Goal: Information Seeking & Learning: Learn about a topic

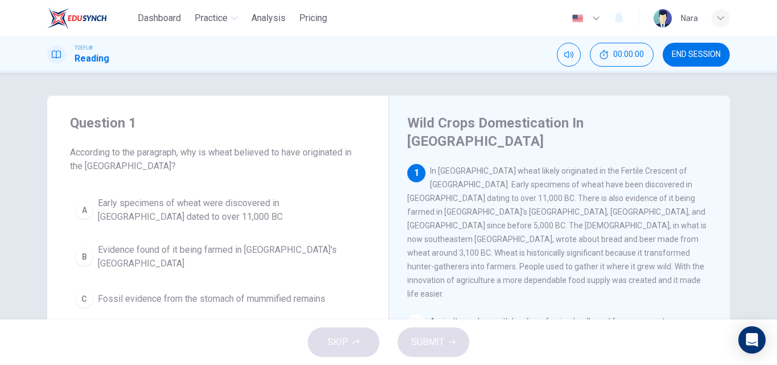
scroll to position [57, 0]
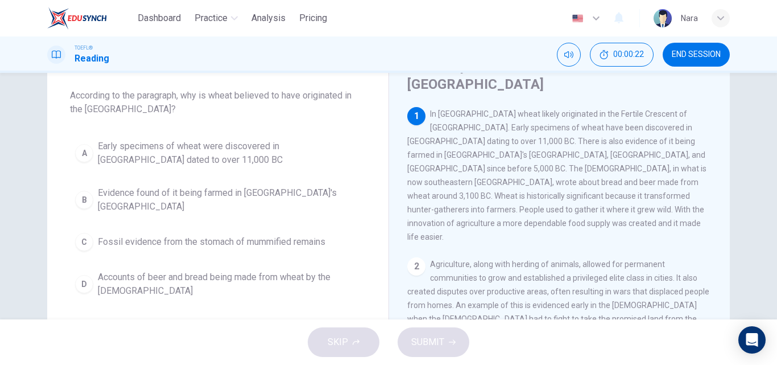
click at [674, 59] on span "END SESSION" at bounding box center [696, 54] width 49 height 9
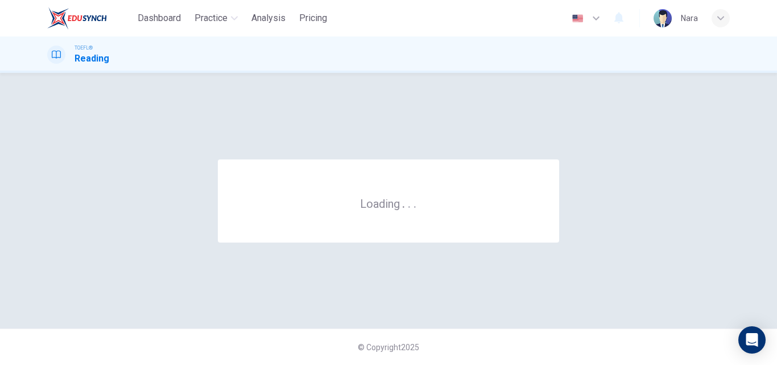
scroll to position [0, 0]
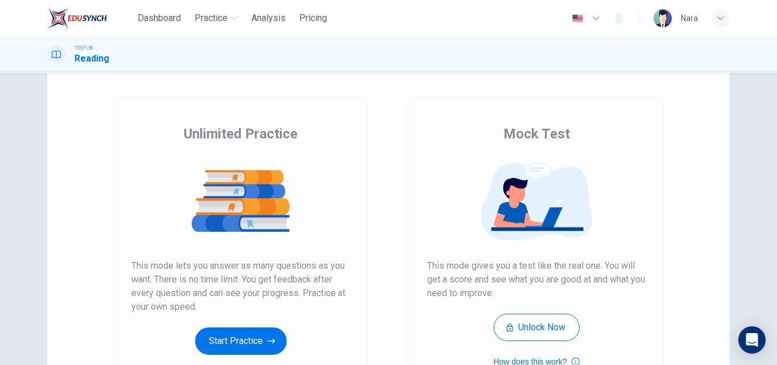
scroll to position [114, 0]
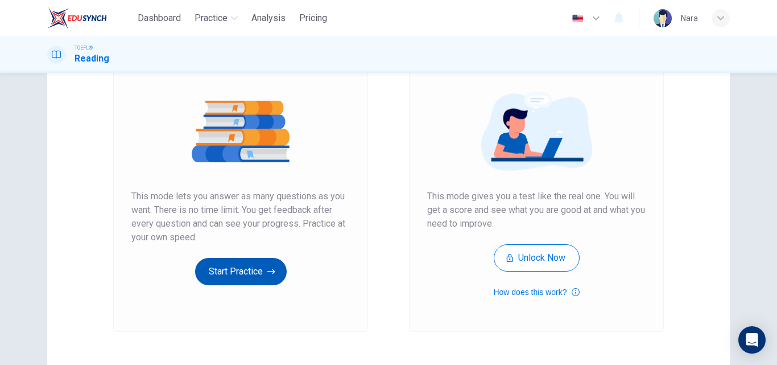
click at [214, 269] on button "Start Practice" at bounding box center [241, 271] width 92 height 27
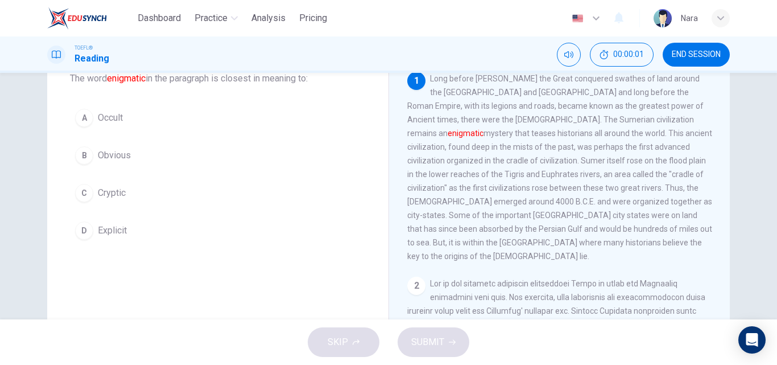
scroll to position [57, 0]
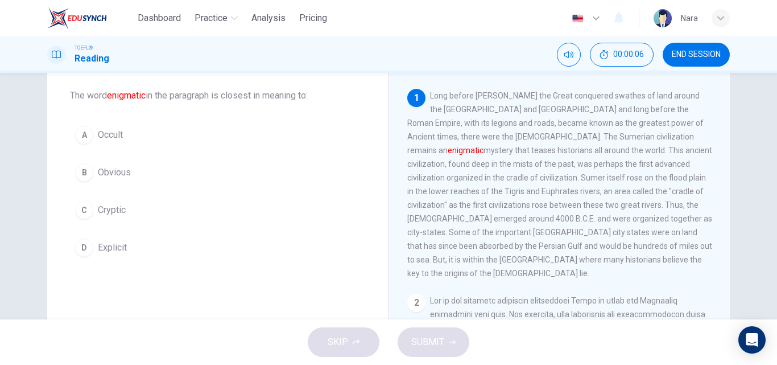
click at [680, 52] on span "END SESSION" at bounding box center [696, 54] width 49 height 9
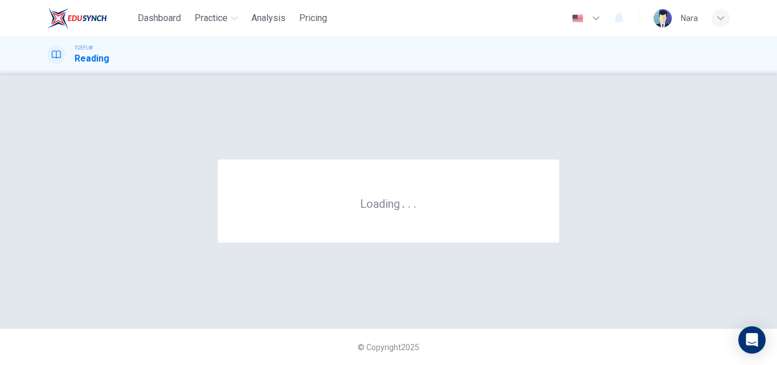
scroll to position [0, 0]
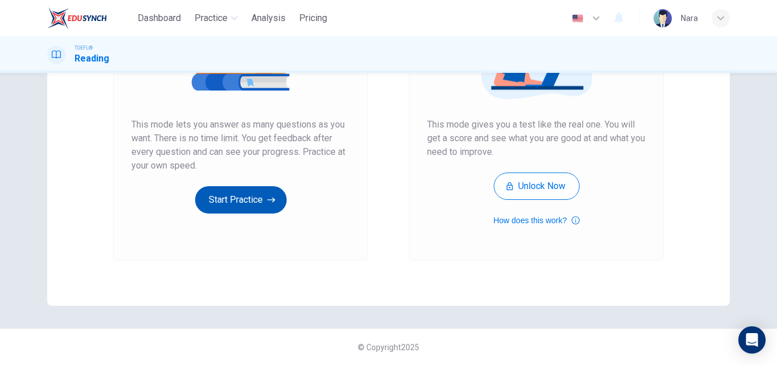
click at [200, 201] on button "Start Practice" at bounding box center [241, 199] width 92 height 27
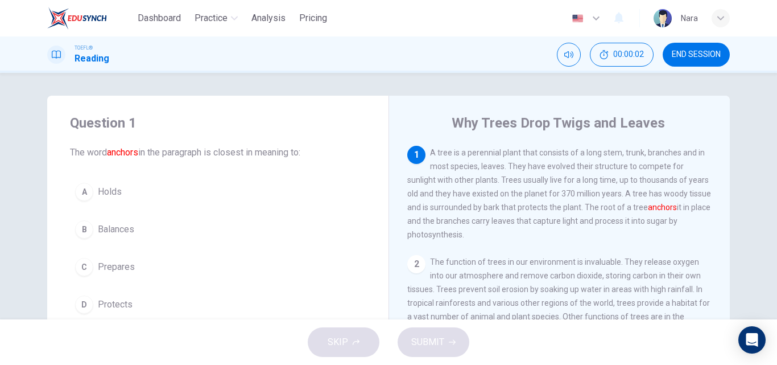
scroll to position [57, 0]
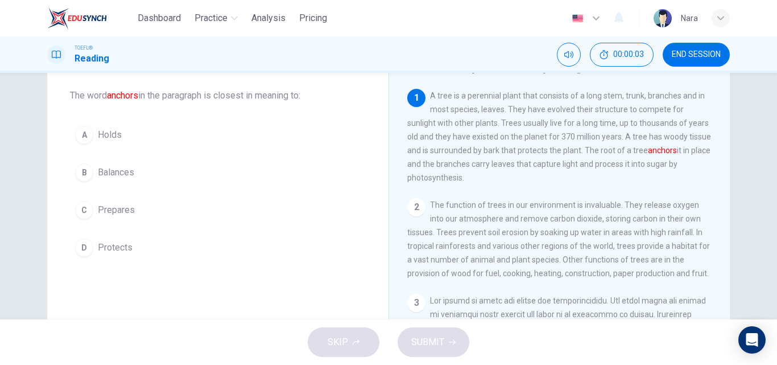
click at [176, 138] on button "A Holds" at bounding box center [218, 135] width 296 height 28
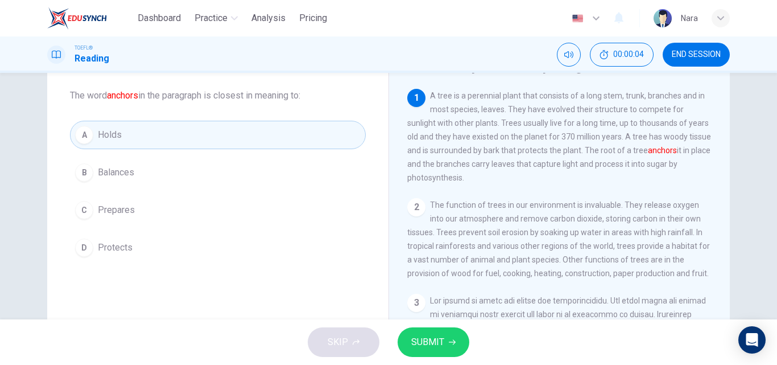
click at [411, 336] on span "SUBMIT" at bounding box center [427, 342] width 33 height 16
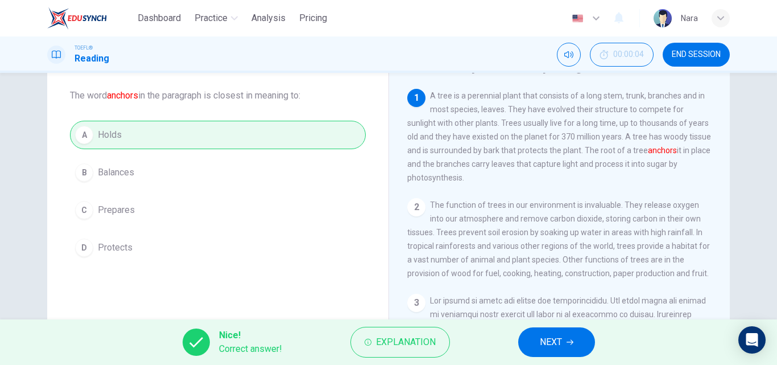
click at [538, 332] on button "NEXT" at bounding box center [556, 342] width 77 height 30
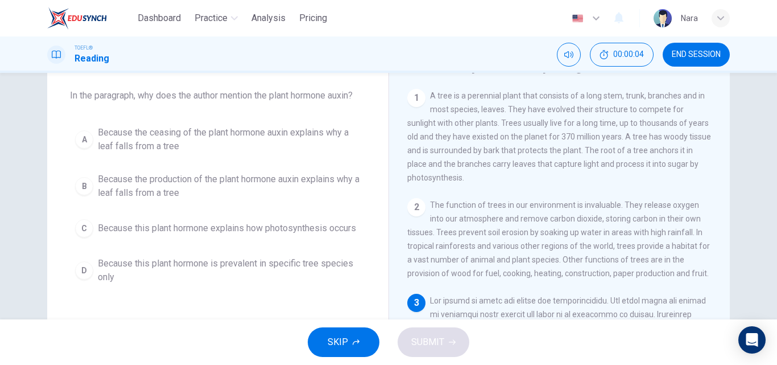
scroll to position [184, 0]
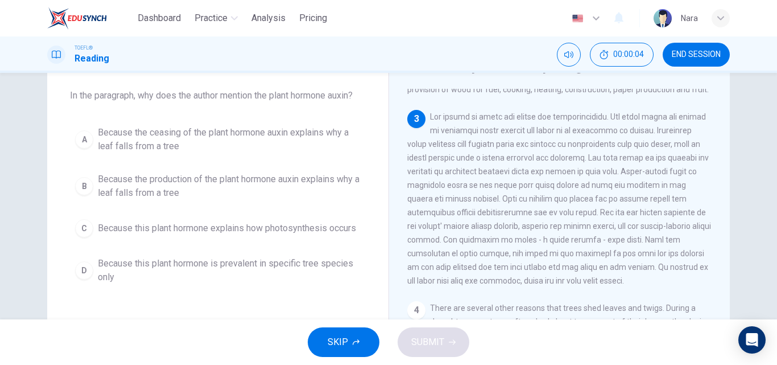
click at [680, 61] on button "END SESSION" at bounding box center [696, 55] width 67 height 24
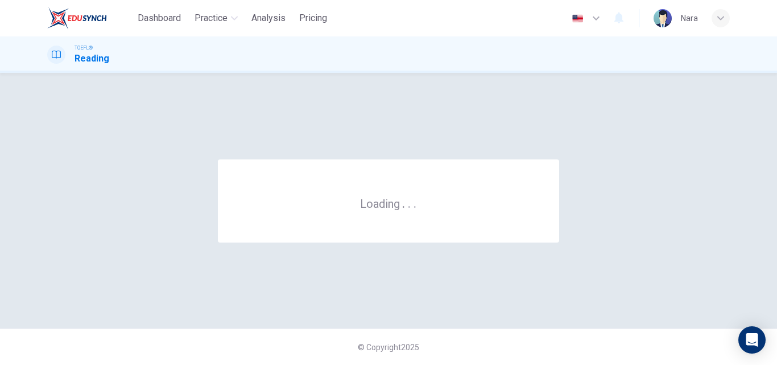
scroll to position [0, 0]
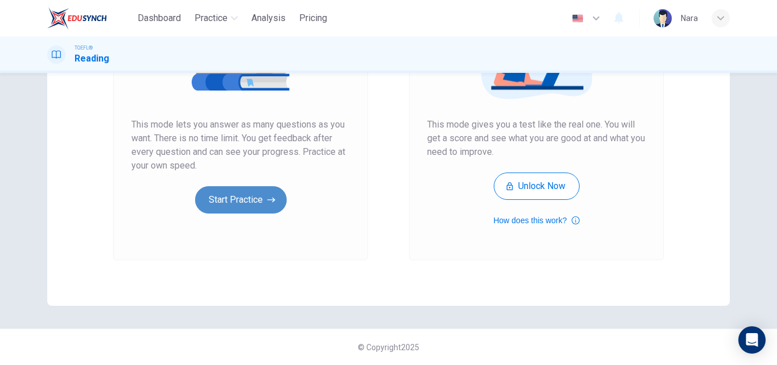
click at [254, 193] on button "Start Practice" at bounding box center [241, 199] width 92 height 27
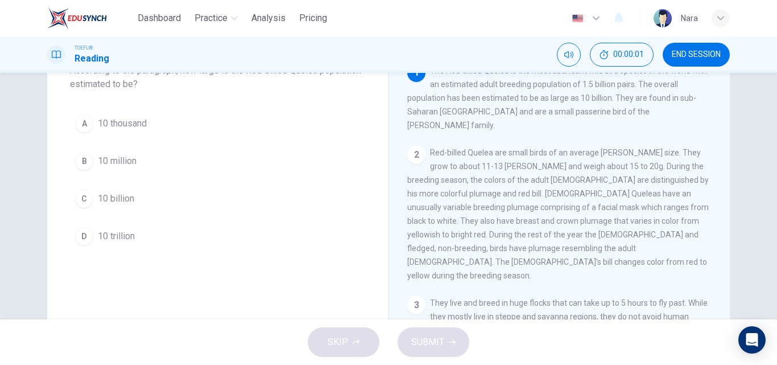
scroll to position [57, 0]
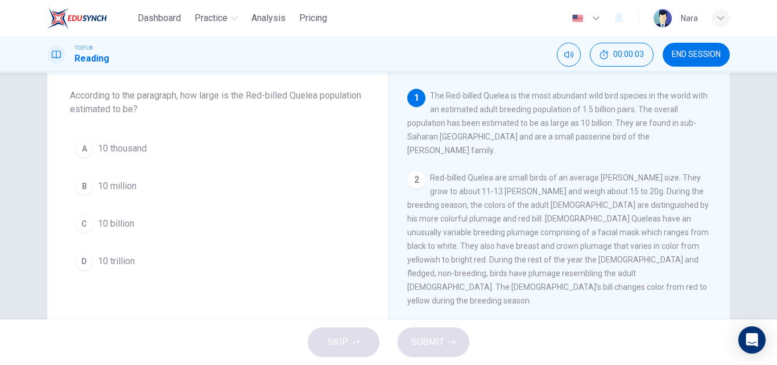
click at [706, 46] on button "END SESSION" at bounding box center [696, 55] width 67 height 24
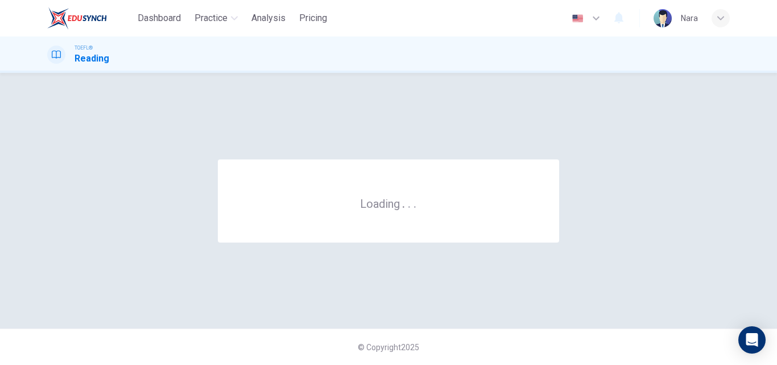
scroll to position [0, 0]
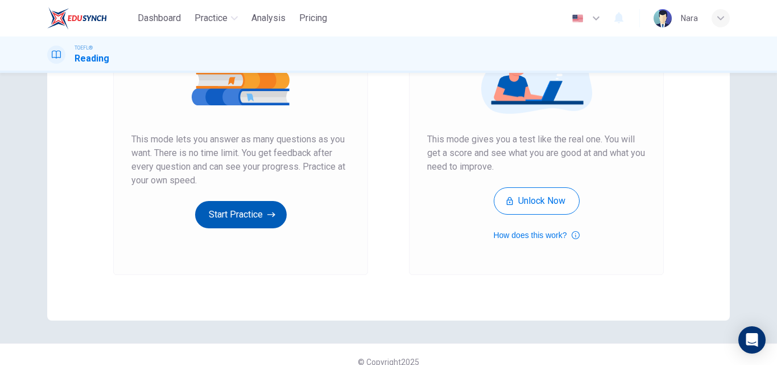
click at [201, 223] on button "Start Practice" at bounding box center [241, 214] width 92 height 27
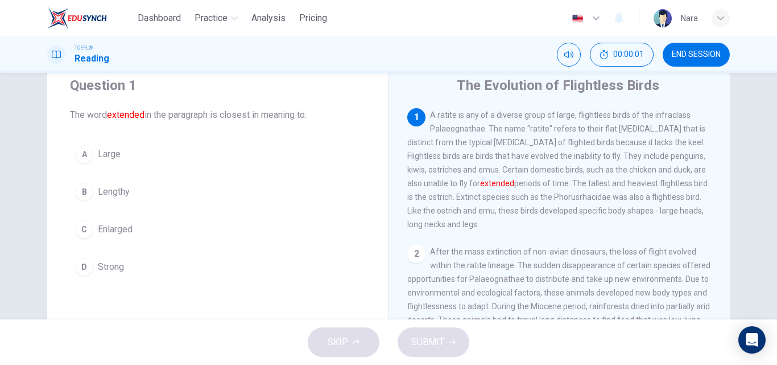
scroll to position [57, 0]
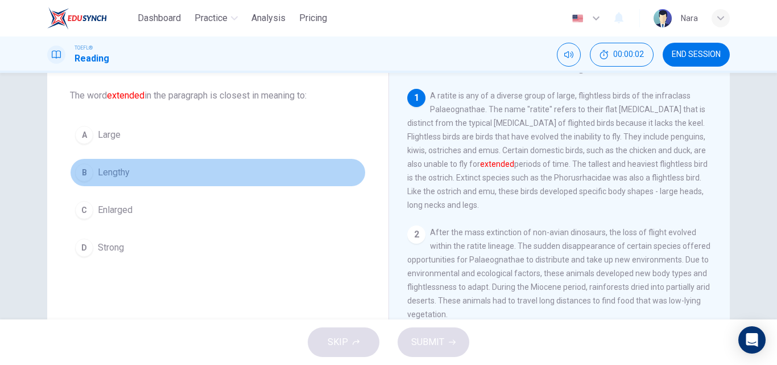
click at [209, 170] on button "B Lengthy" at bounding box center [218, 172] width 296 height 28
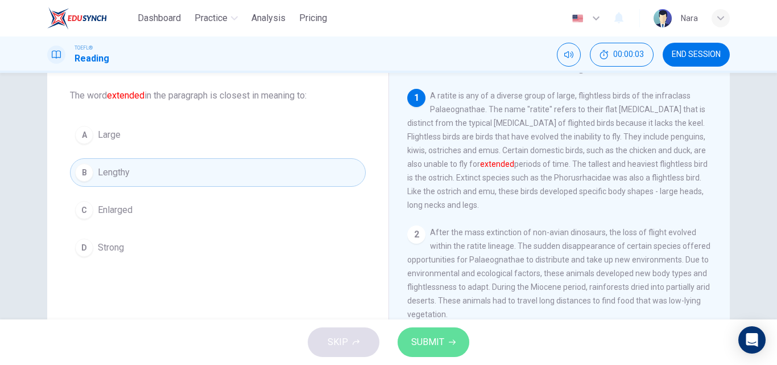
click at [430, 337] on span "SUBMIT" at bounding box center [427, 342] width 33 height 16
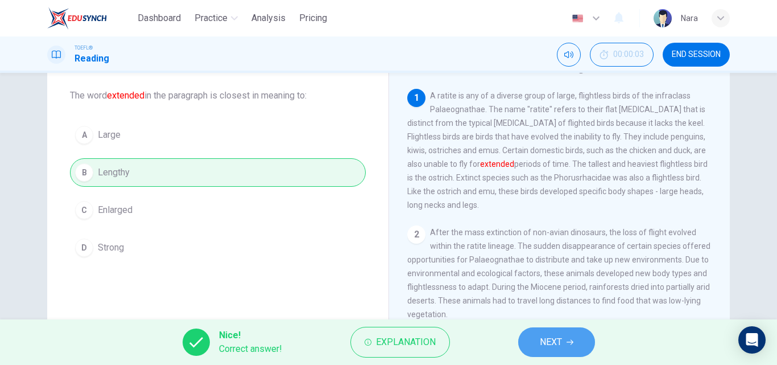
click at [522, 341] on button "NEXT" at bounding box center [556, 342] width 77 height 30
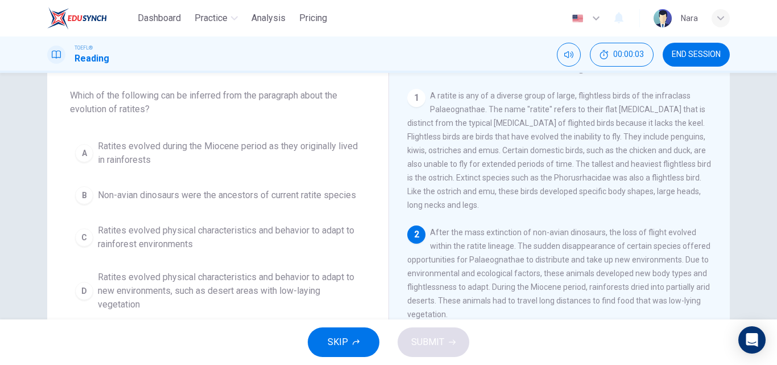
click at [687, 54] on span "END SESSION" at bounding box center [696, 54] width 49 height 9
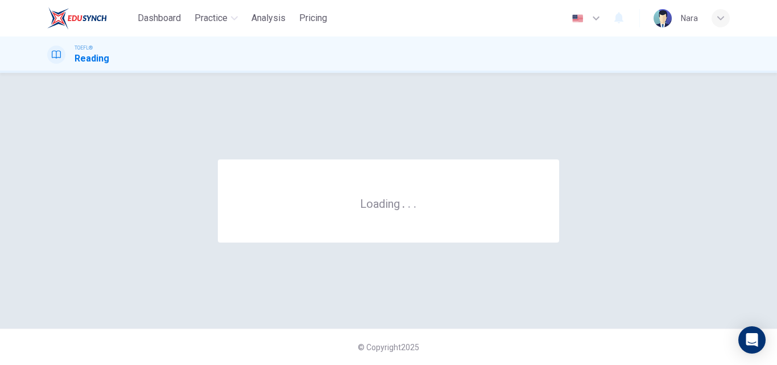
scroll to position [0, 0]
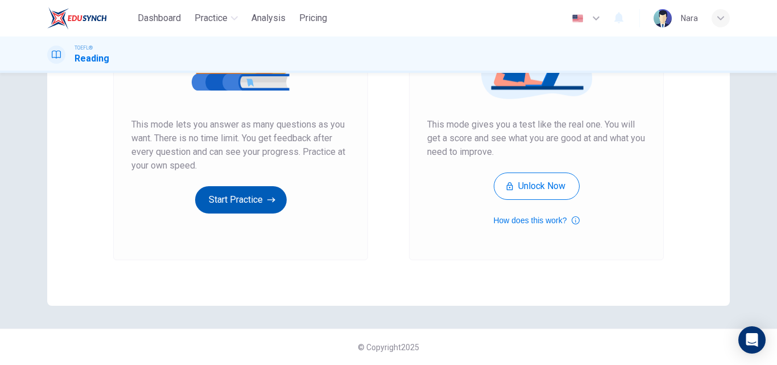
click at [220, 200] on button "Start Practice" at bounding box center [241, 199] width 92 height 27
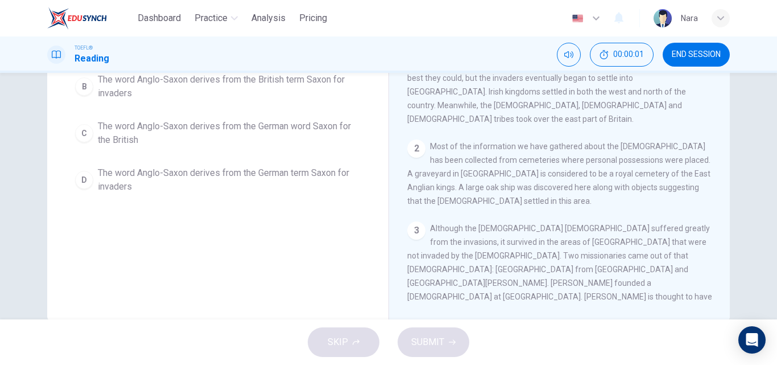
scroll to position [171, 0]
click at [677, 56] on span "END SESSION" at bounding box center [696, 54] width 49 height 9
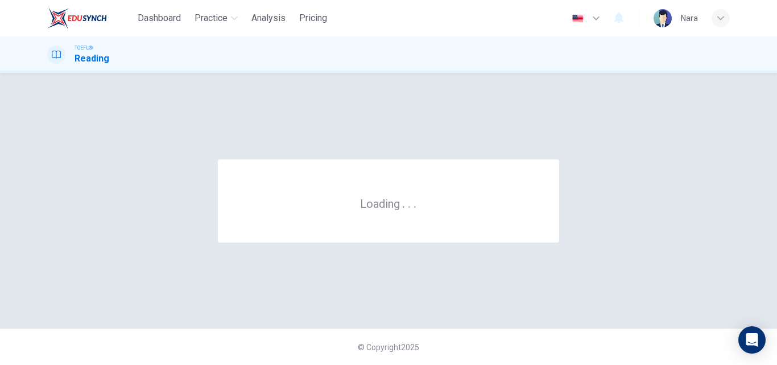
scroll to position [0, 0]
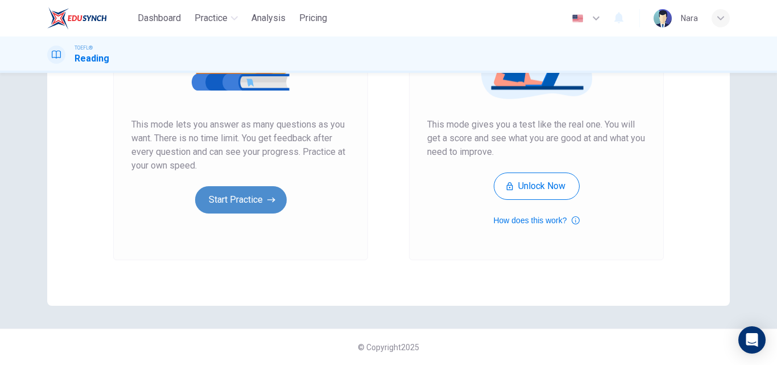
click at [239, 199] on button "Start Practice" at bounding box center [241, 199] width 92 height 27
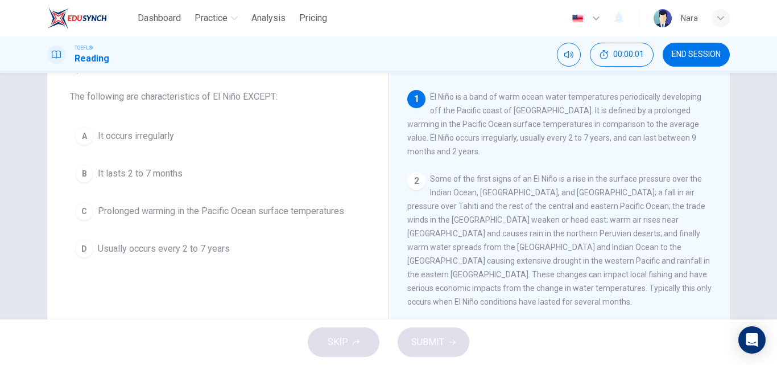
scroll to position [57, 0]
click at [690, 43] on button "END SESSION" at bounding box center [696, 55] width 67 height 24
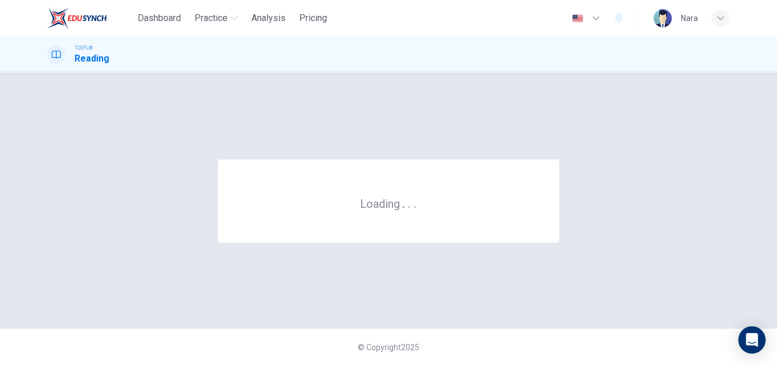
scroll to position [0, 0]
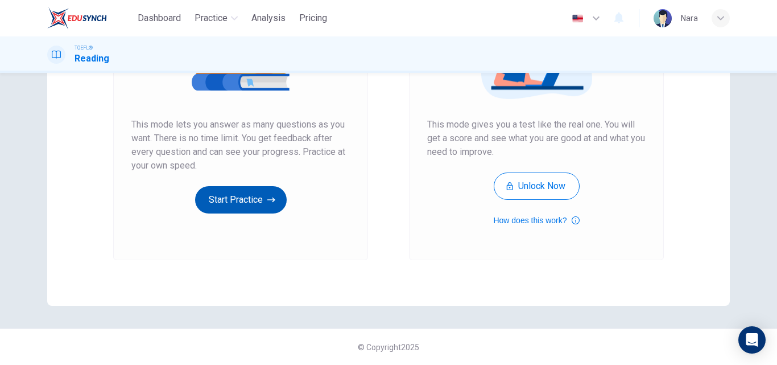
click at [200, 208] on button "Start Practice" at bounding box center [241, 199] width 92 height 27
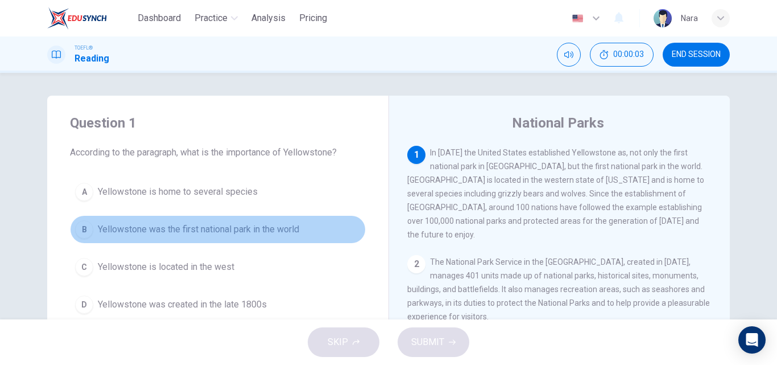
click at [183, 236] on button "B Yellowstone was the first national park in the world" at bounding box center [218, 229] width 296 height 28
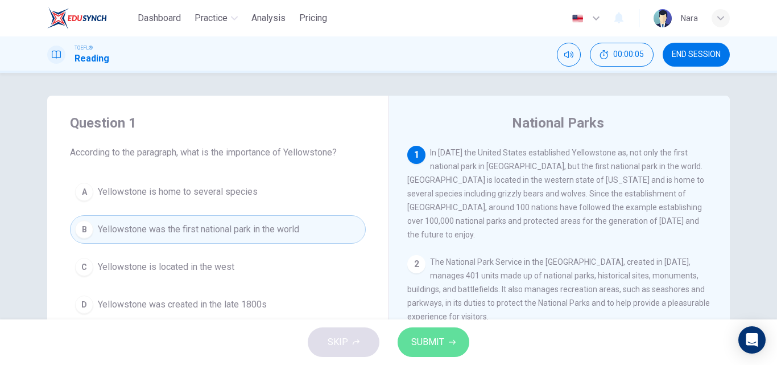
click at [422, 350] on button "SUBMIT" at bounding box center [434, 342] width 72 height 30
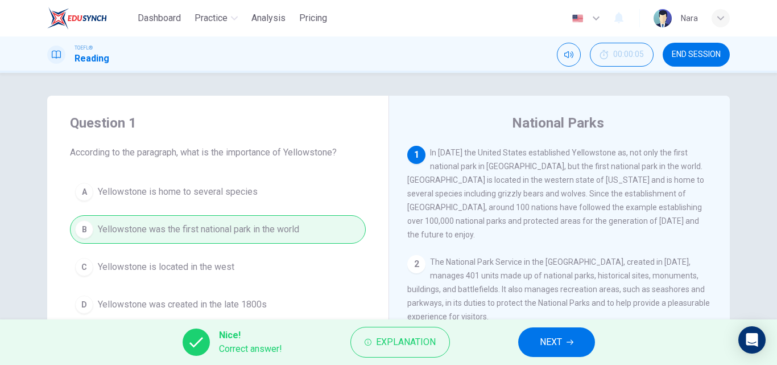
click at [523, 344] on button "NEXT" at bounding box center [556, 342] width 77 height 30
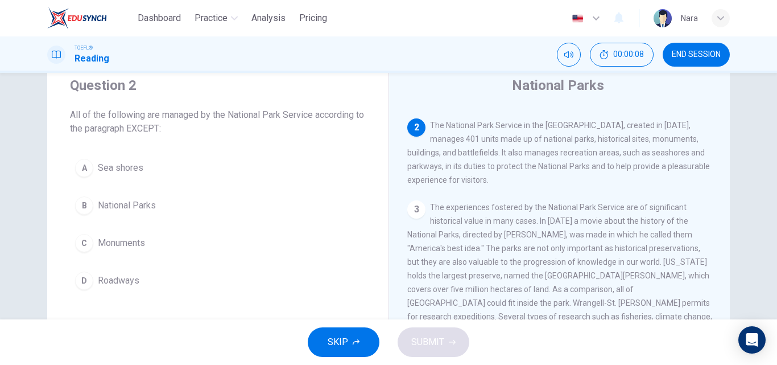
scroll to position [57, 0]
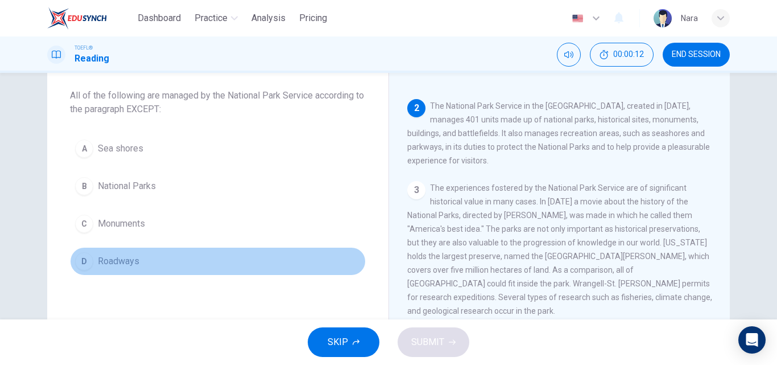
click at [174, 262] on button "D Roadways" at bounding box center [218, 261] width 296 height 28
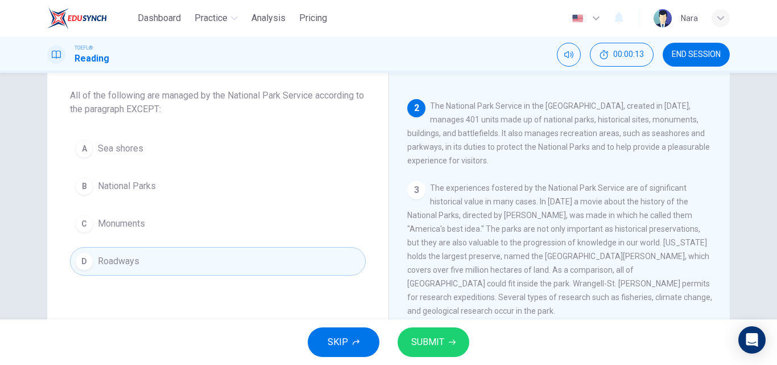
click at [436, 336] on span "SUBMIT" at bounding box center [427, 342] width 33 height 16
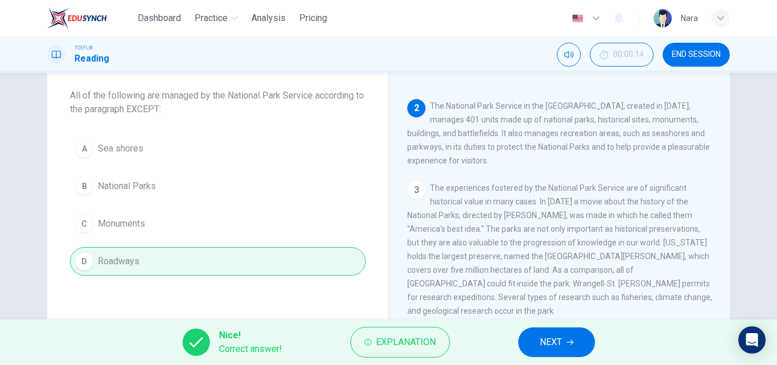
click at [552, 338] on span "NEXT" at bounding box center [551, 342] width 22 height 16
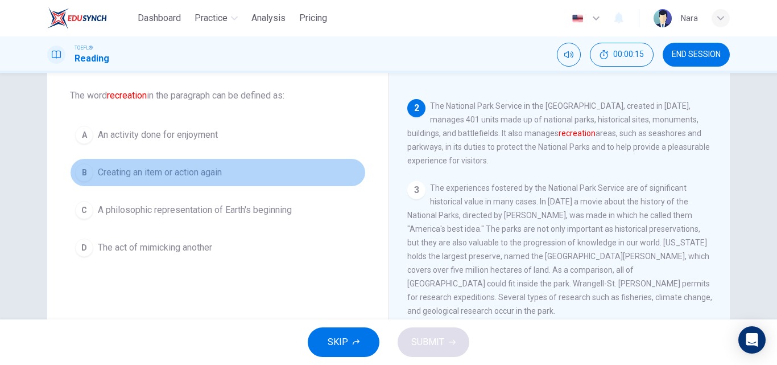
click at [163, 170] on span "Creating an item or action again" at bounding box center [160, 173] width 124 height 14
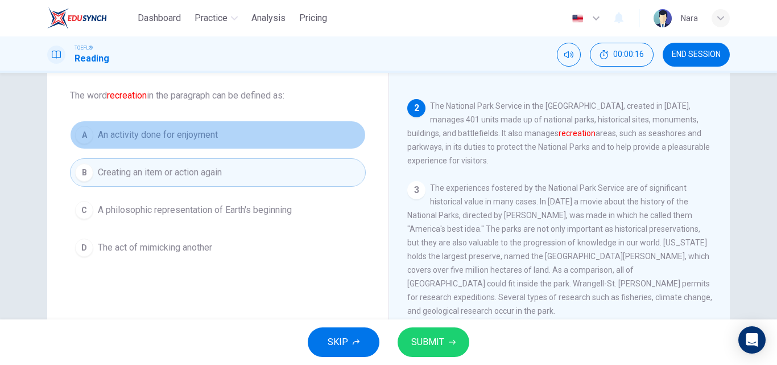
click at [167, 132] on span "An activity done for enjoyment" at bounding box center [158, 135] width 120 height 14
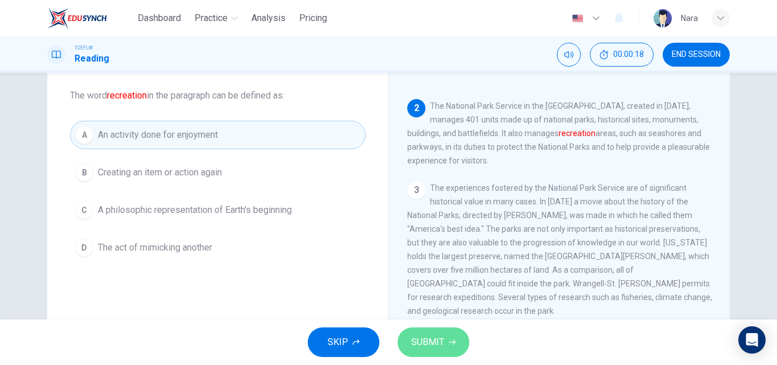
click at [442, 339] on span "SUBMIT" at bounding box center [427, 342] width 33 height 16
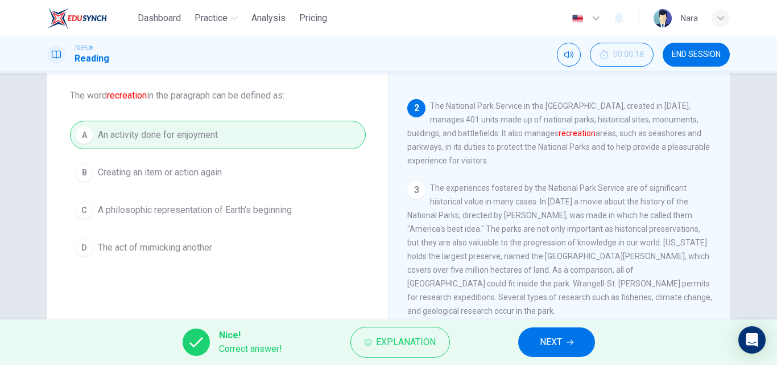
click at [581, 341] on button "NEXT" at bounding box center [556, 342] width 77 height 30
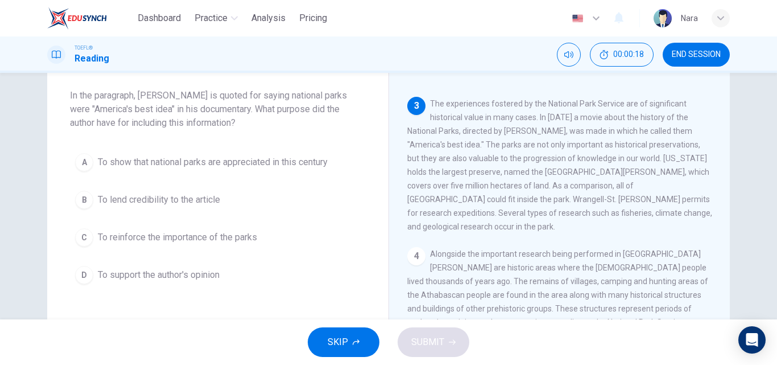
scroll to position [184, 0]
click at [183, 242] on span "To reinforce the importance of the parks" at bounding box center [177, 237] width 159 height 14
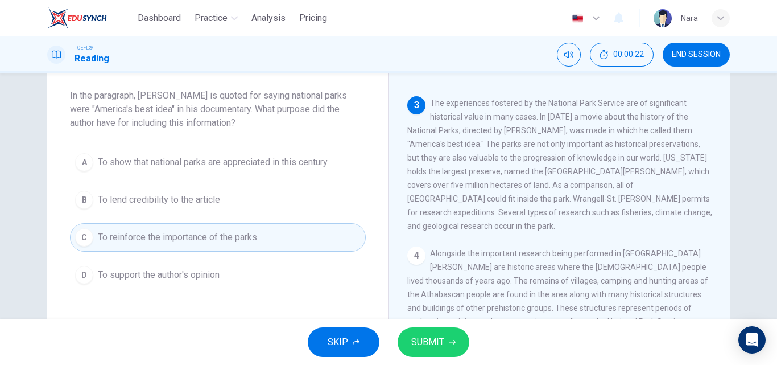
click at [423, 337] on span "SUBMIT" at bounding box center [427, 342] width 33 height 16
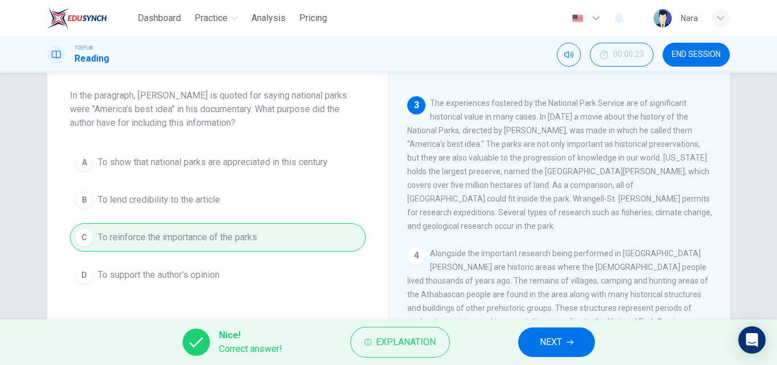
click at [553, 337] on span "NEXT" at bounding box center [551, 342] width 22 height 16
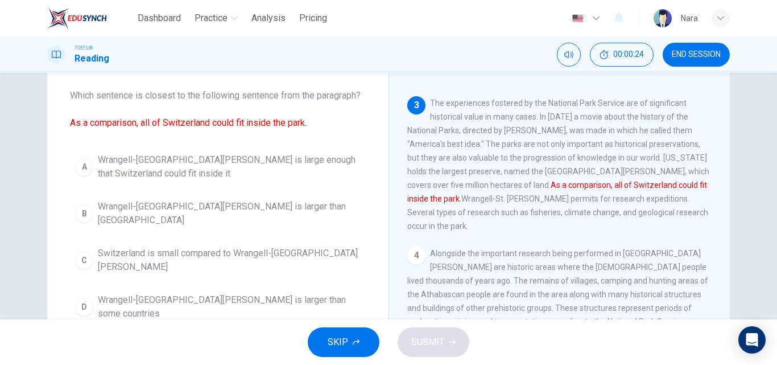
click at [107, 124] on font "As a comparison, all of Switzerland could fit inside the park." at bounding box center [188, 122] width 237 height 11
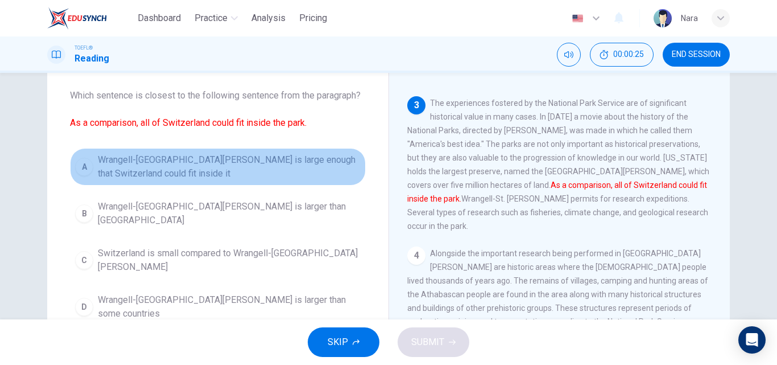
click at [248, 158] on span "Wrangell-St. Elias National Park is large enough that Switzerland could fit ins…" at bounding box center [229, 166] width 263 height 27
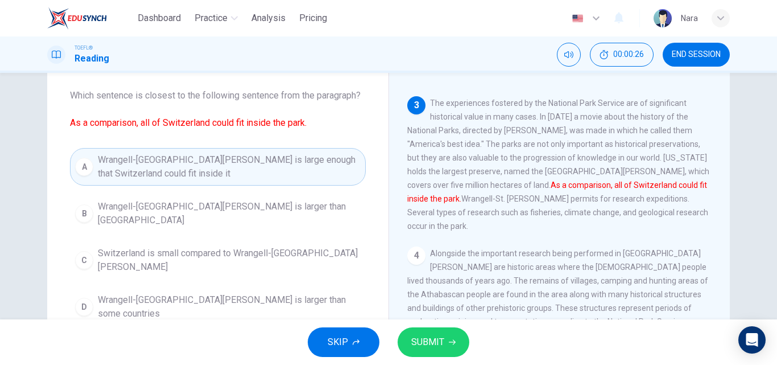
click at [430, 343] on span "SUBMIT" at bounding box center [427, 342] width 33 height 16
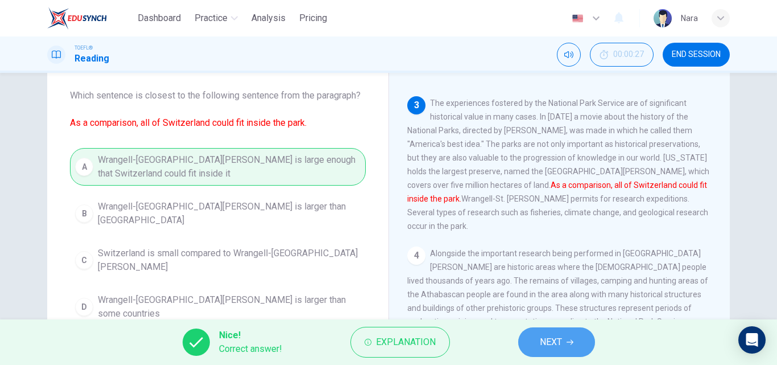
click at [536, 336] on button "NEXT" at bounding box center [556, 342] width 77 height 30
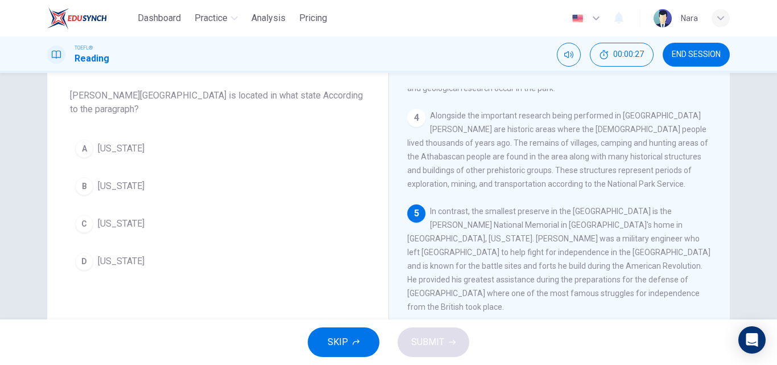
scroll to position [325, 0]
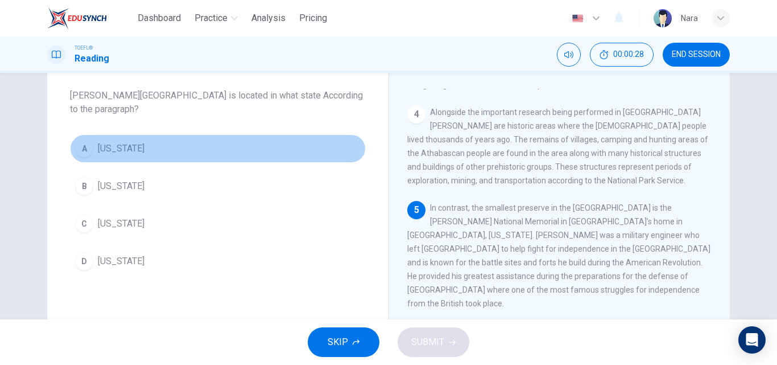
click at [131, 146] on span "Pennsylvania" at bounding box center [121, 149] width 47 height 14
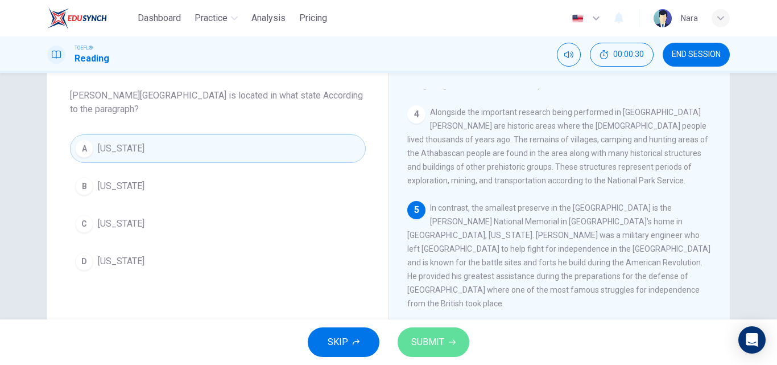
click at [448, 346] on button "SUBMIT" at bounding box center [434, 342] width 72 height 30
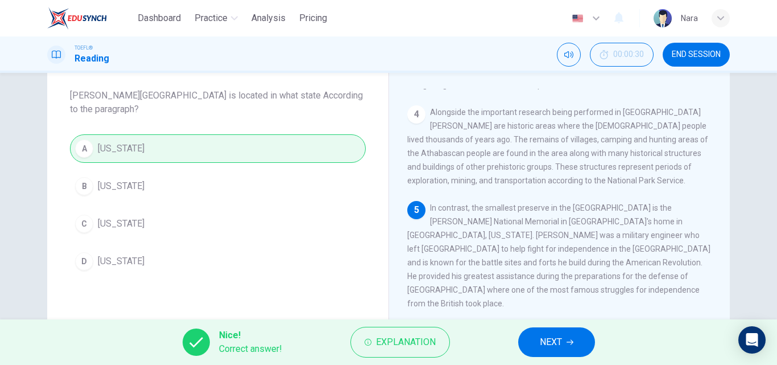
click at [548, 348] on span "NEXT" at bounding box center [551, 342] width 22 height 16
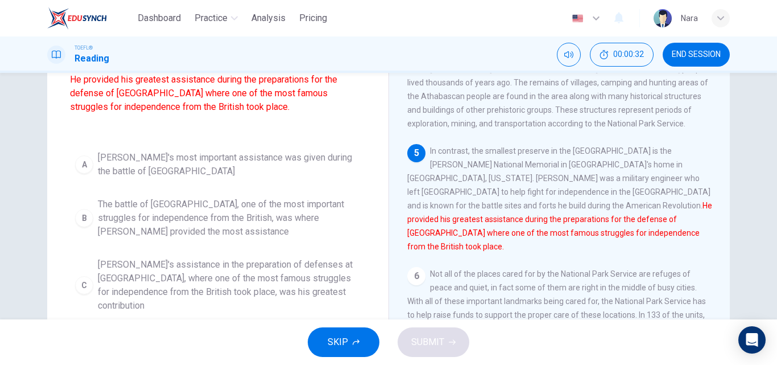
scroll to position [171, 0]
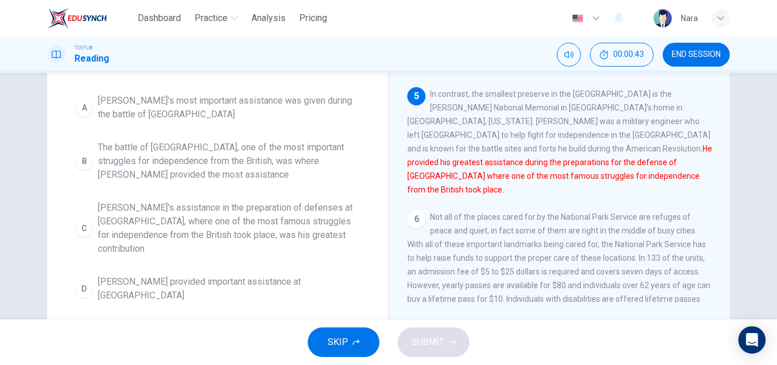
click at [266, 211] on span "Kosciuszko's assistance in the preparation of defenses at Saratoga, where one o…" at bounding box center [229, 228] width 263 height 55
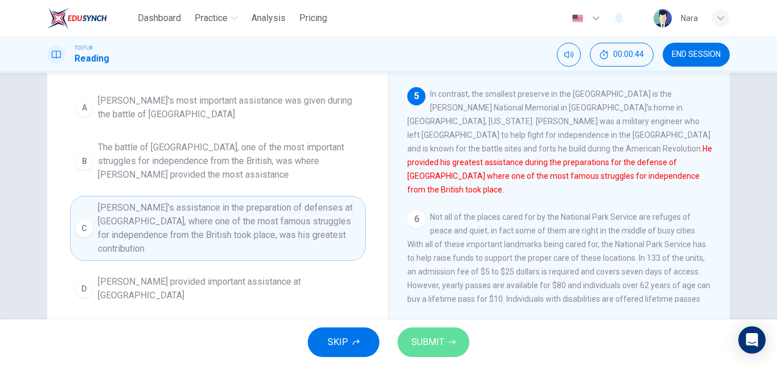
click at [415, 340] on span "SUBMIT" at bounding box center [427, 342] width 33 height 16
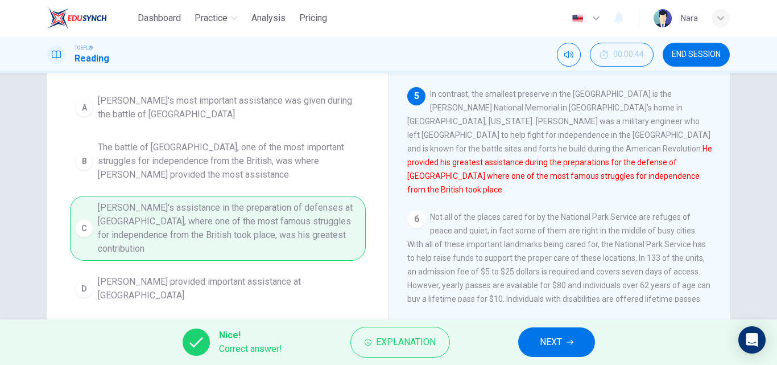
click at [542, 338] on span "NEXT" at bounding box center [551, 342] width 22 height 16
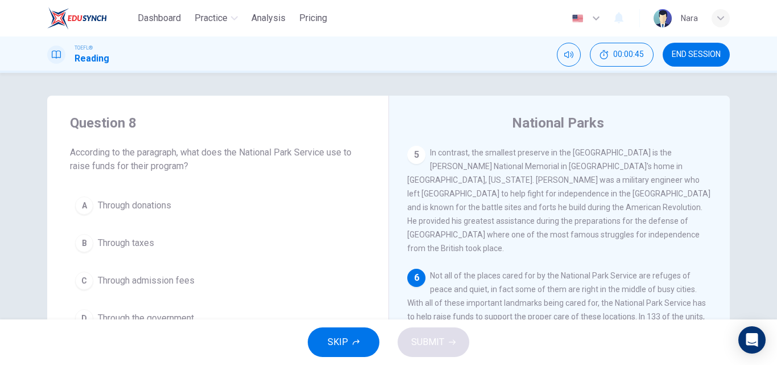
scroll to position [57, 0]
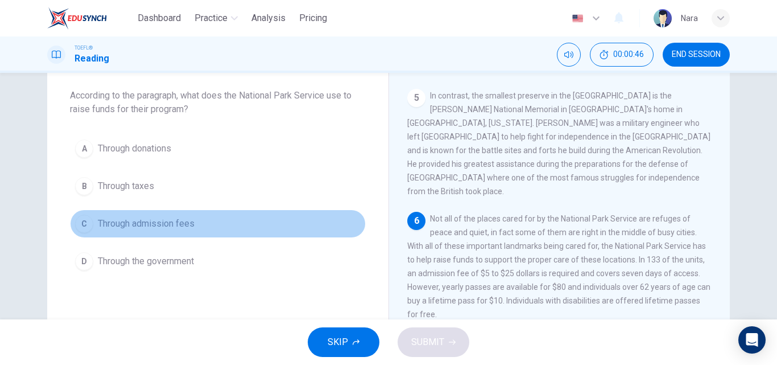
click at [168, 222] on span "Through admission fees" at bounding box center [146, 224] width 97 height 14
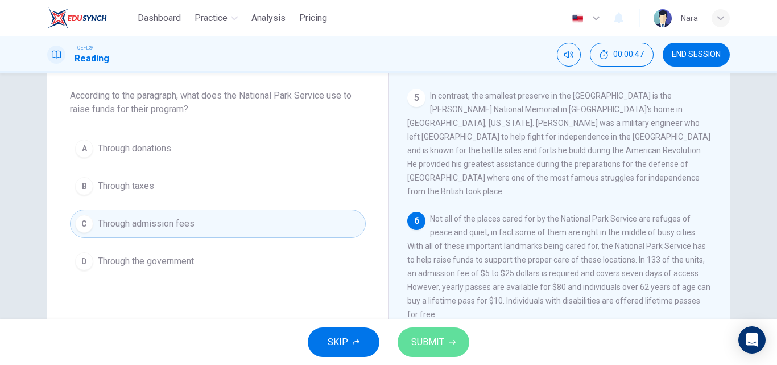
click at [426, 336] on span "SUBMIT" at bounding box center [427, 342] width 33 height 16
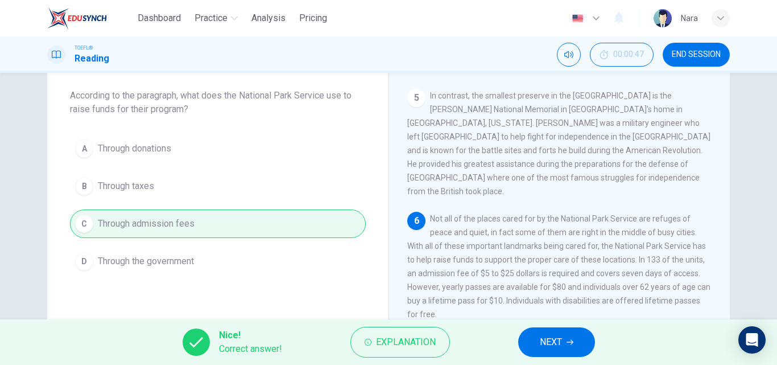
click at [530, 338] on button "NEXT" at bounding box center [556, 342] width 77 height 30
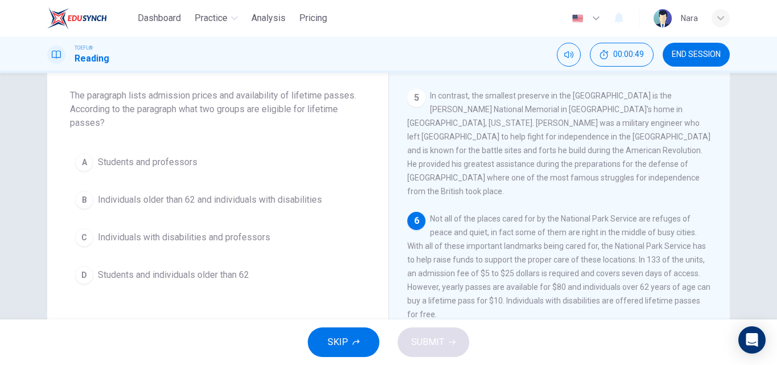
click at [203, 197] on span "Individuals older than 62 and individuals with disabilities" at bounding box center [210, 200] width 224 height 14
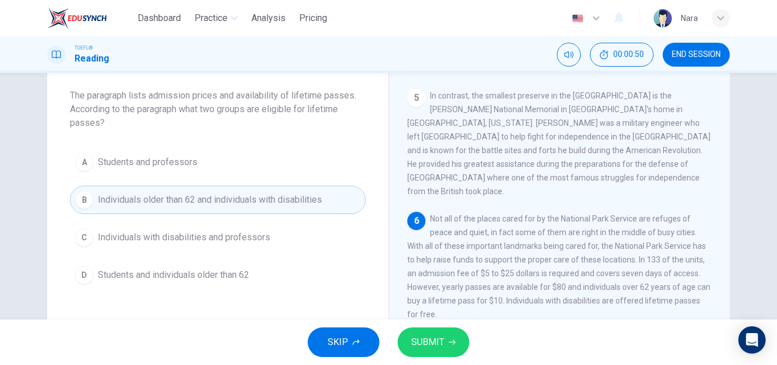
click at [453, 344] on icon "button" at bounding box center [452, 342] width 7 height 7
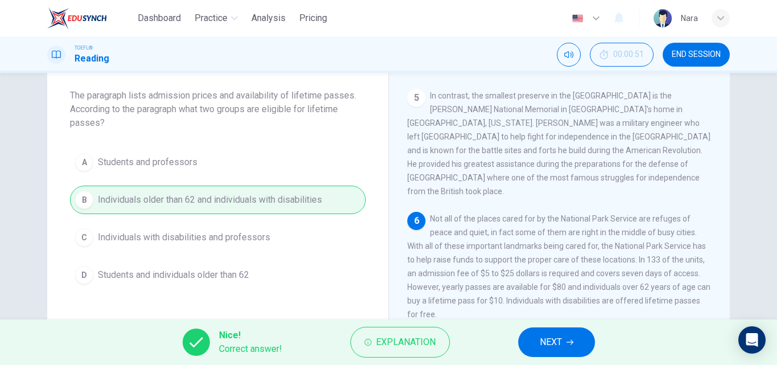
click at [553, 333] on button "NEXT" at bounding box center [556, 342] width 77 height 30
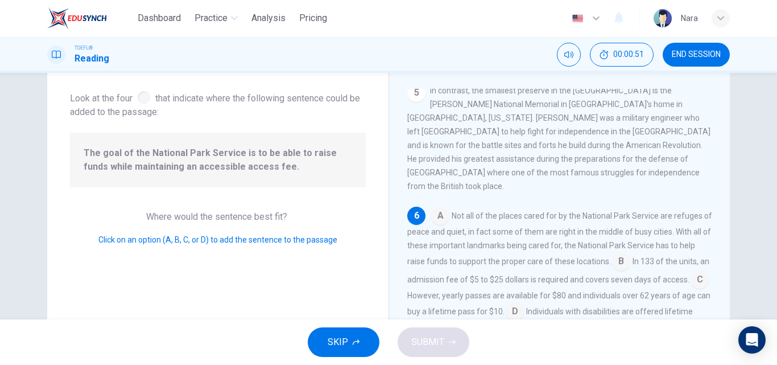
scroll to position [451, 0]
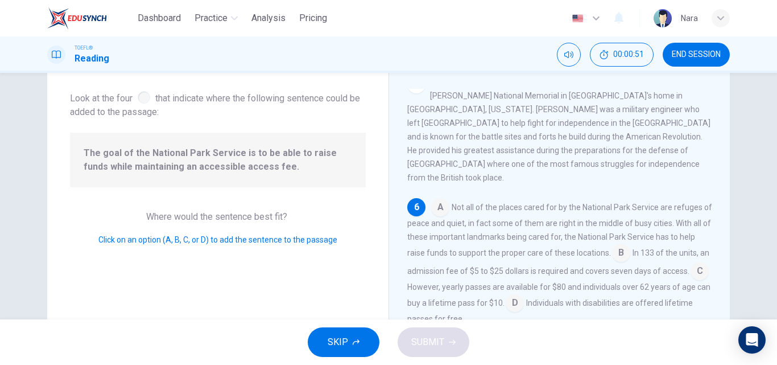
click at [196, 178] on div "The goal of the National Park Service is to be able to raise funds while mainta…" at bounding box center [218, 160] width 296 height 55
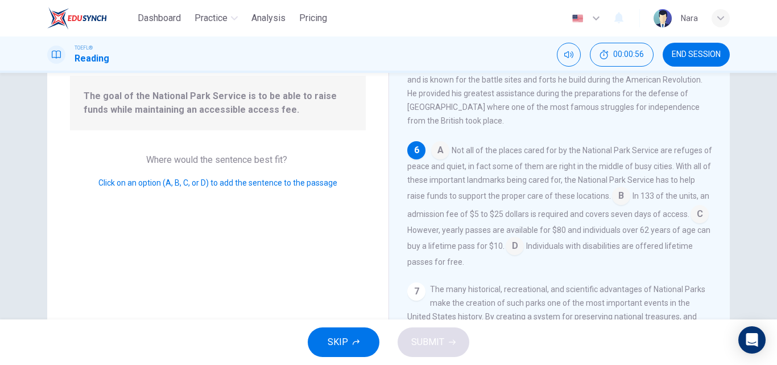
click at [628, 193] on input at bounding box center [621, 197] width 18 height 18
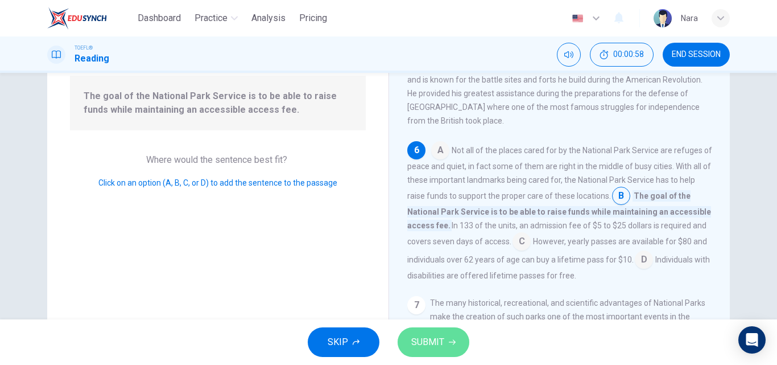
click at [435, 346] on span "SUBMIT" at bounding box center [427, 342] width 33 height 16
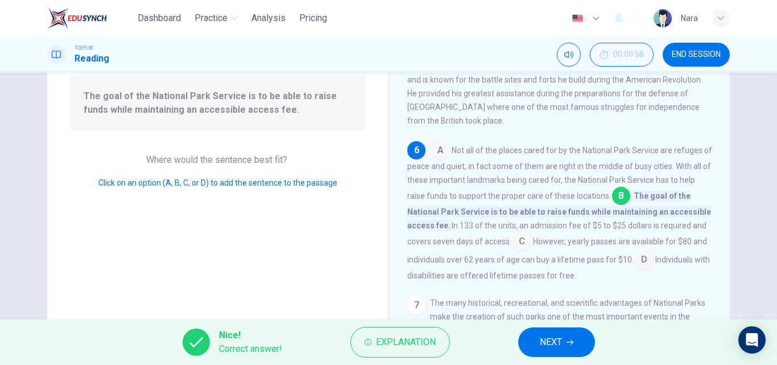
click at [537, 349] on button "NEXT" at bounding box center [556, 342] width 77 height 30
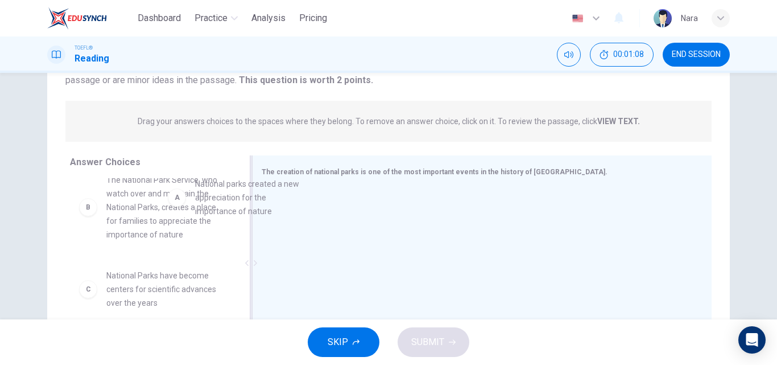
scroll to position [10, 0]
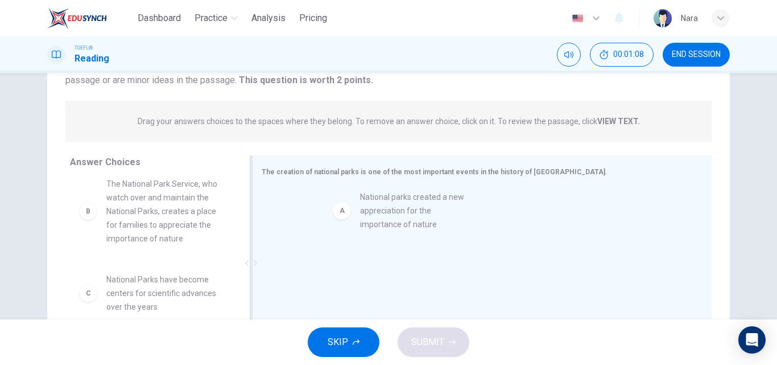
drag, startPoint x: 214, startPoint y: 209, endPoint x: 477, endPoint y: 236, distance: 264.2
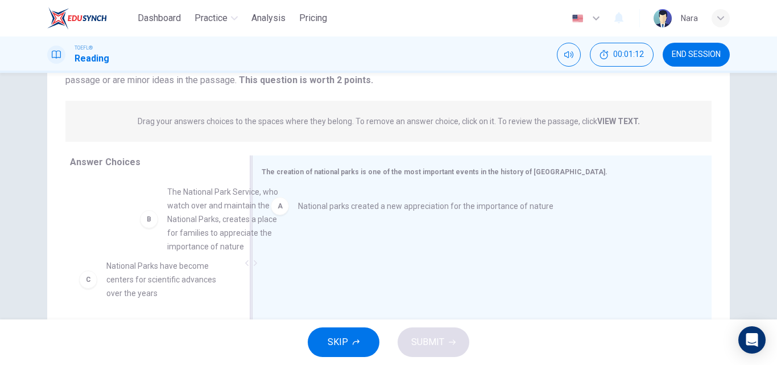
scroll to position [15, 0]
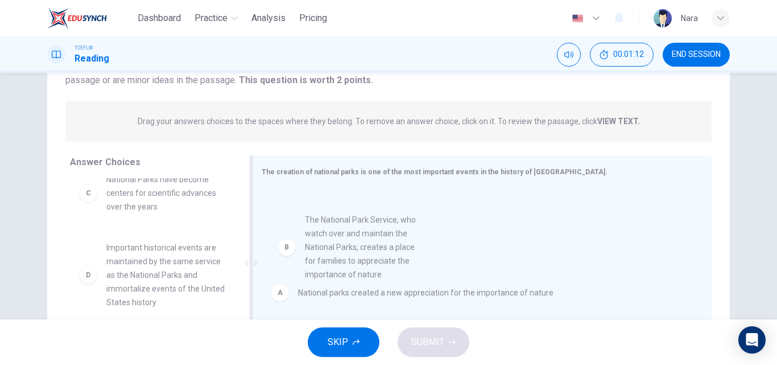
drag, startPoint x: 199, startPoint y: 216, endPoint x: 404, endPoint y: 265, distance: 210.5
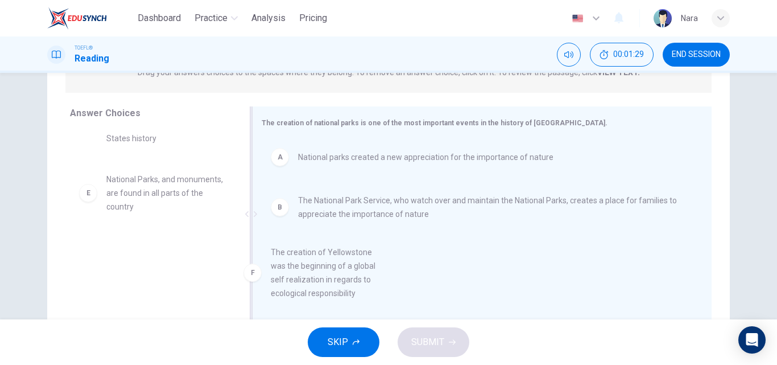
scroll to position [11, 0]
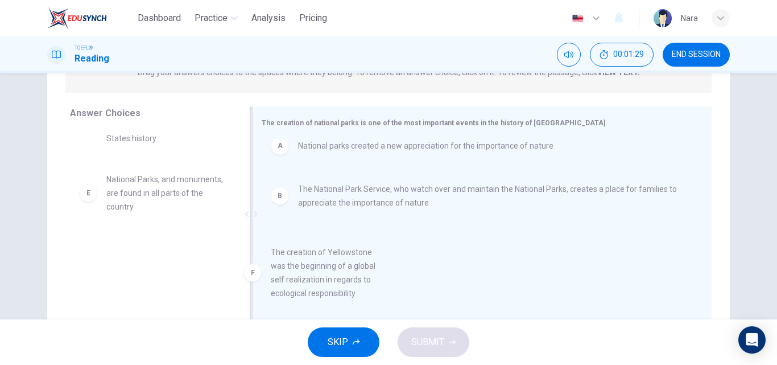
drag, startPoint x: 203, startPoint y: 275, endPoint x: 383, endPoint y: 281, distance: 180.5
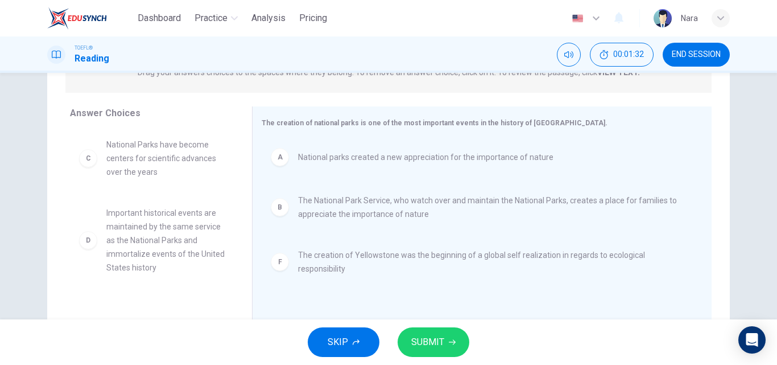
scroll to position [0, 0]
click at [420, 340] on span "SUBMIT" at bounding box center [427, 342] width 33 height 16
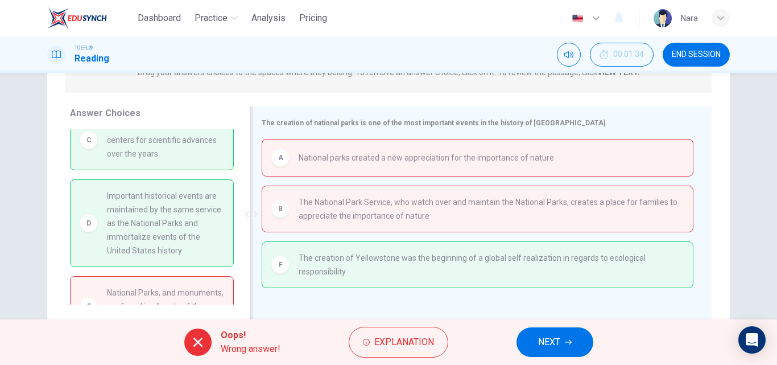
scroll to position [195, 0]
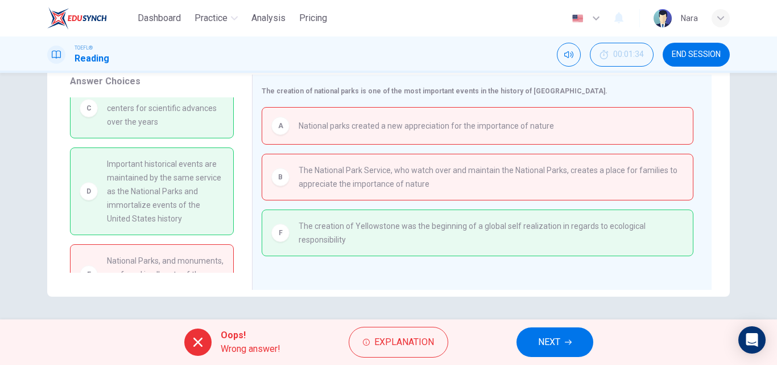
click at [540, 346] on span "NEXT" at bounding box center [549, 342] width 22 height 16
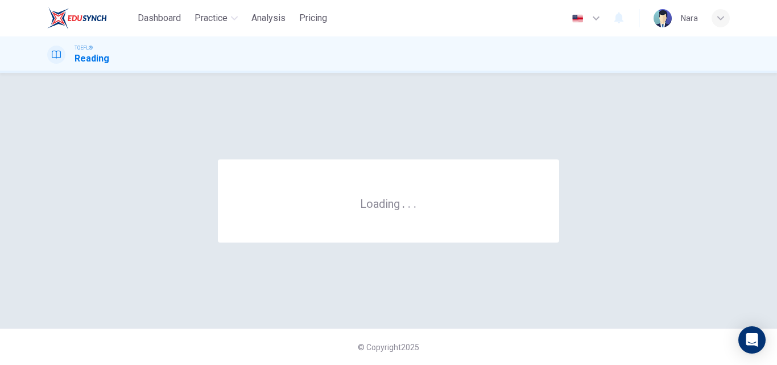
scroll to position [0, 0]
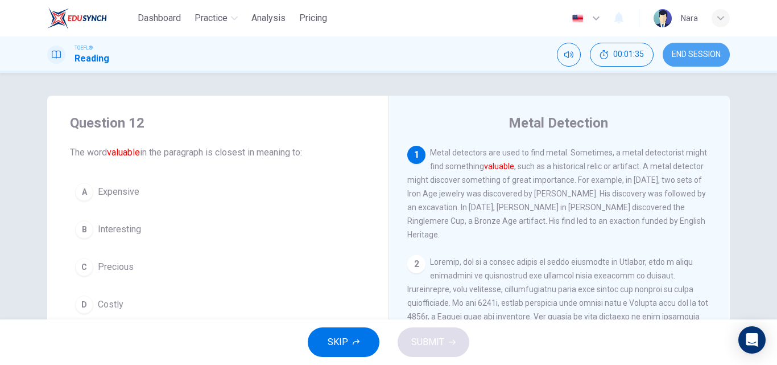
click at [700, 55] on span "END SESSION" at bounding box center [696, 54] width 49 height 9
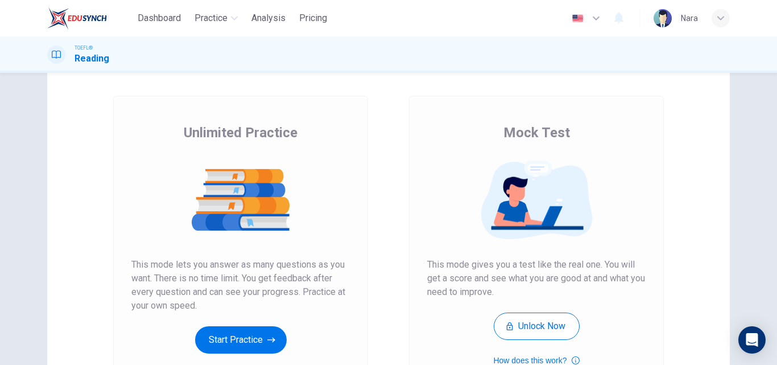
scroll to position [185, 0]
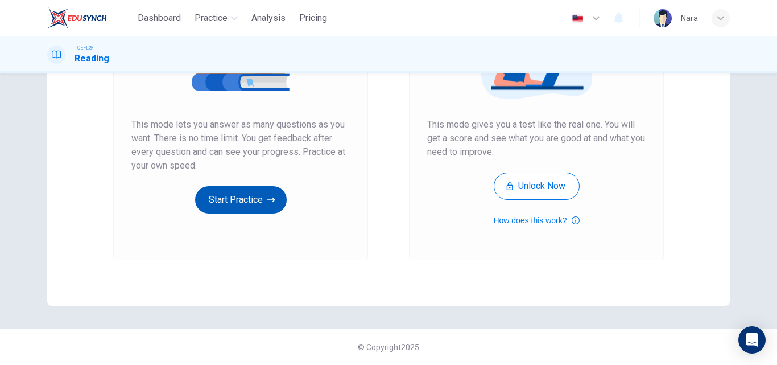
click at [258, 212] on button "Start Practice" at bounding box center [241, 199] width 92 height 27
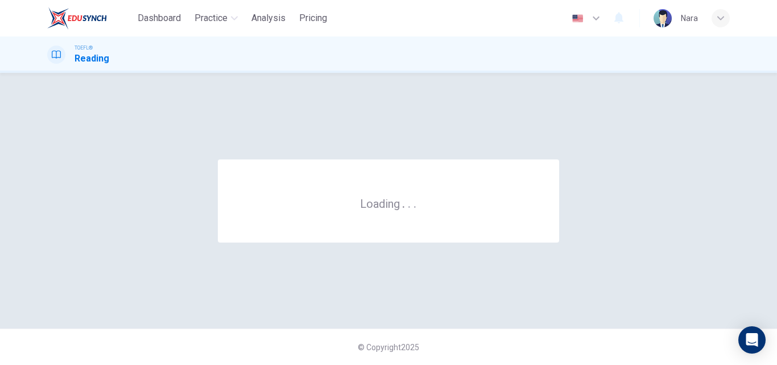
scroll to position [0, 0]
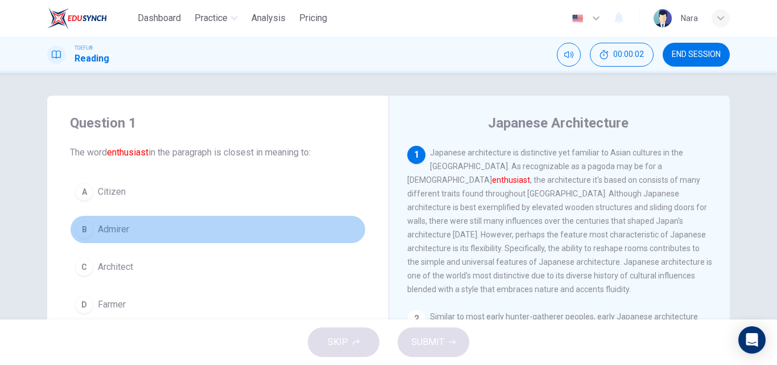
click at [139, 232] on button "B Admirer" at bounding box center [218, 229] width 296 height 28
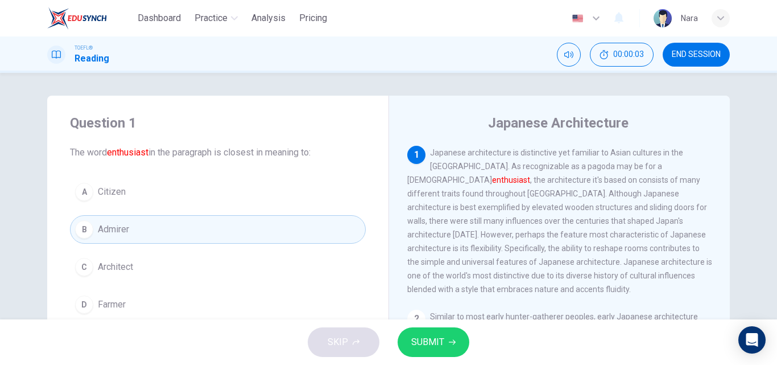
click at [424, 335] on span "SUBMIT" at bounding box center [427, 342] width 33 height 16
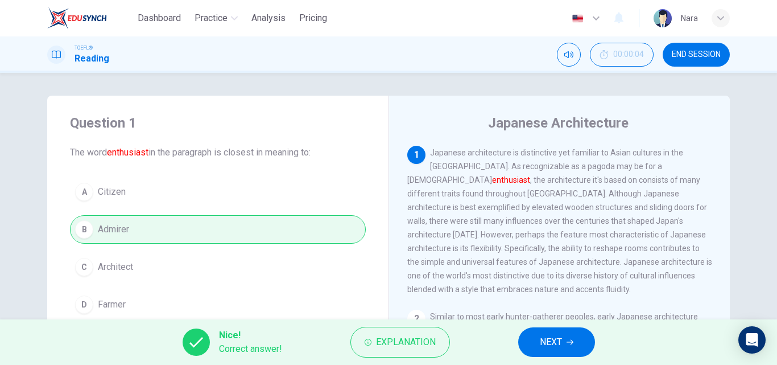
click at [516, 342] on div "Nice! Correct answer! Explanation NEXT" at bounding box center [388, 342] width 777 height 46
click at [523, 343] on button "NEXT" at bounding box center [556, 342] width 77 height 30
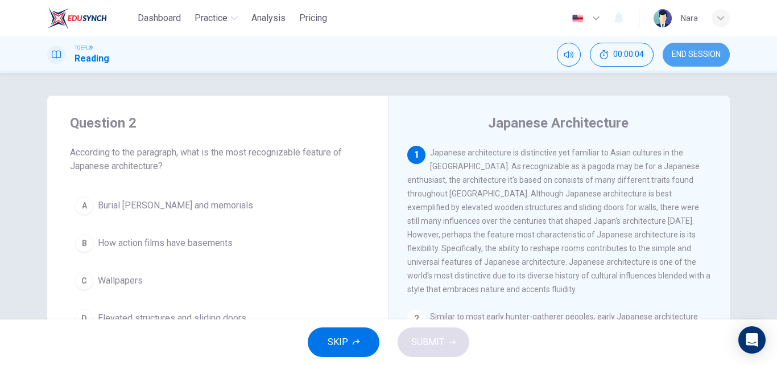
click at [676, 56] on span "END SESSION" at bounding box center [696, 54] width 49 height 9
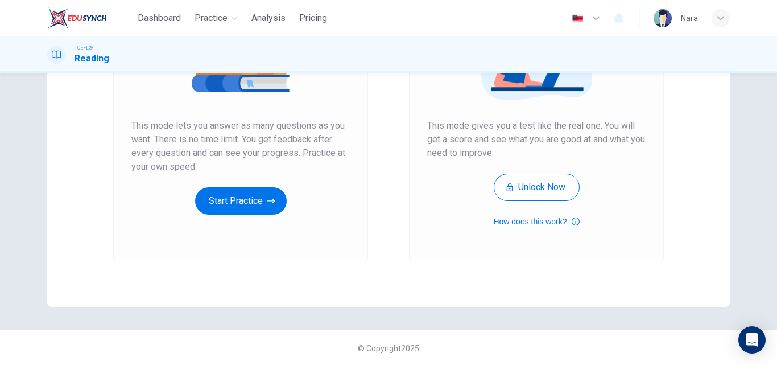
scroll to position [185, 0]
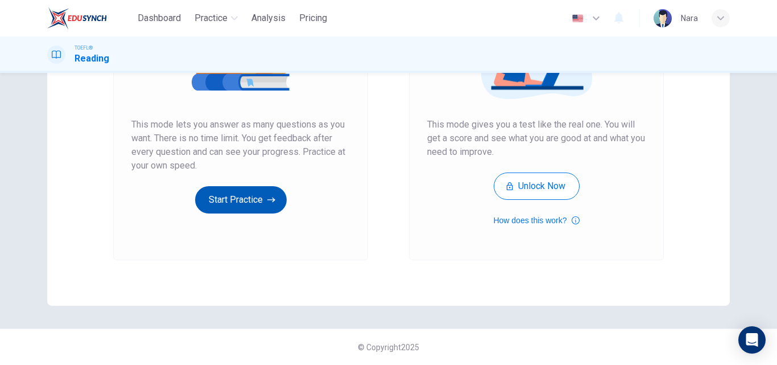
click at [254, 195] on button "Start Practice" at bounding box center [241, 199] width 92 height 27
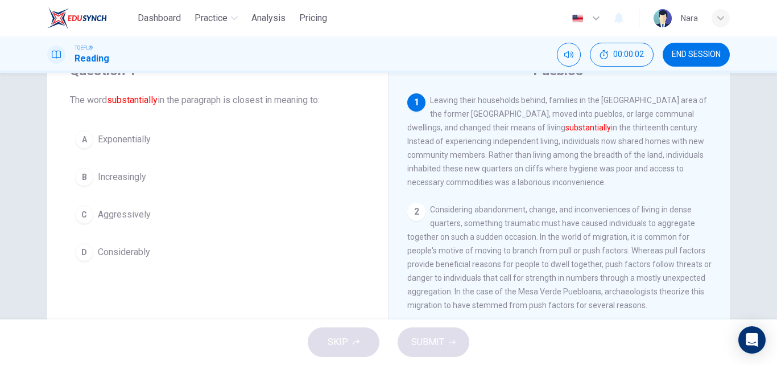
scroll to position [57, 0]
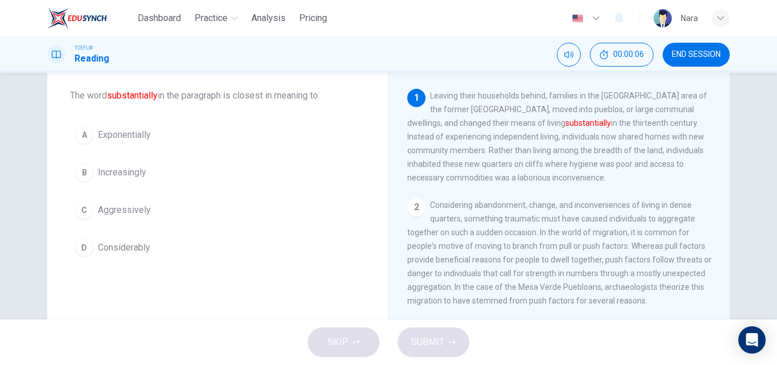
click at [166, 248] on button "D Considerably" at bounding box center [218, 247] width 296 height 28
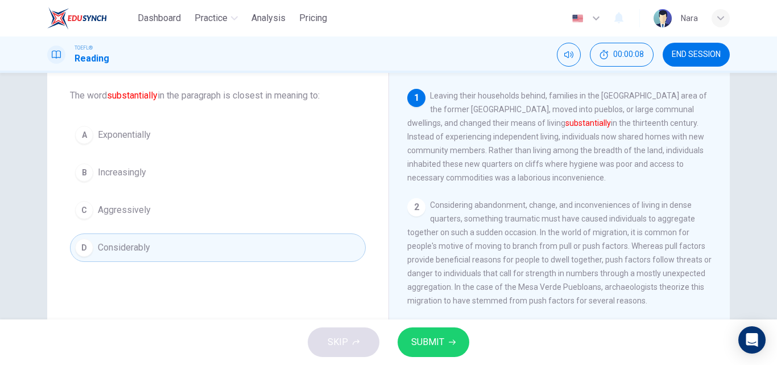
click at [423, 345] on span "SUBMIT" at bounding box center [427, 342] width 33 height 16
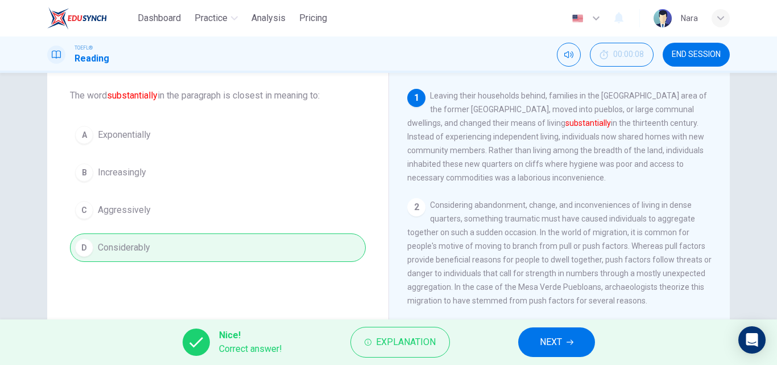
click at [556, 341] on span "NEXT" at bounding box center [551, 342] width 22 height 16
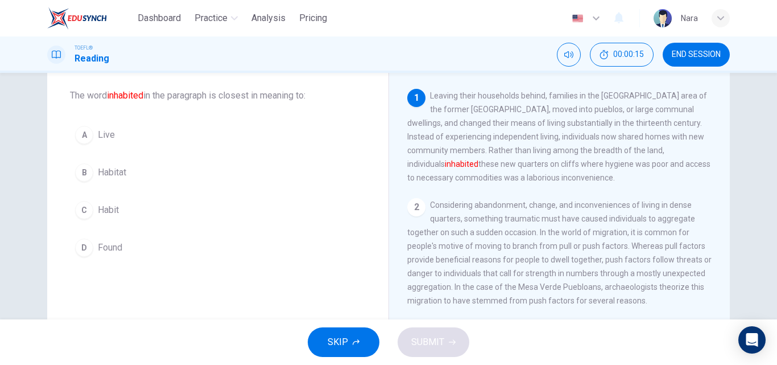
click at [126, 147] on button "A Live" at bounding box center [218, 135] width 296 height 28
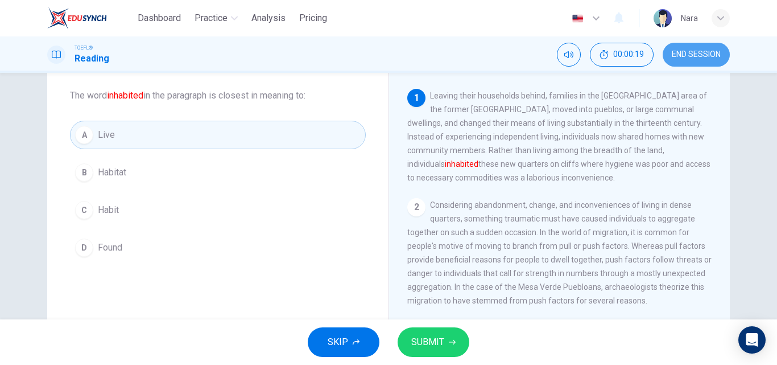
click at [680, 64] on button "END SESSION" at bounding box center [696, 55] width 67 height 24
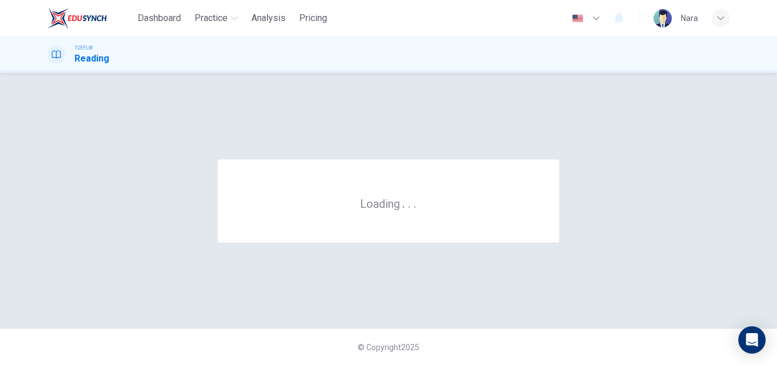
scroll to position [0, 0]
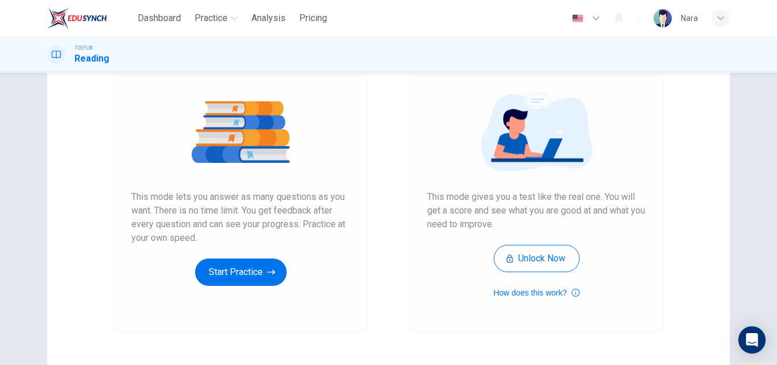
scroll to position [114, 0]
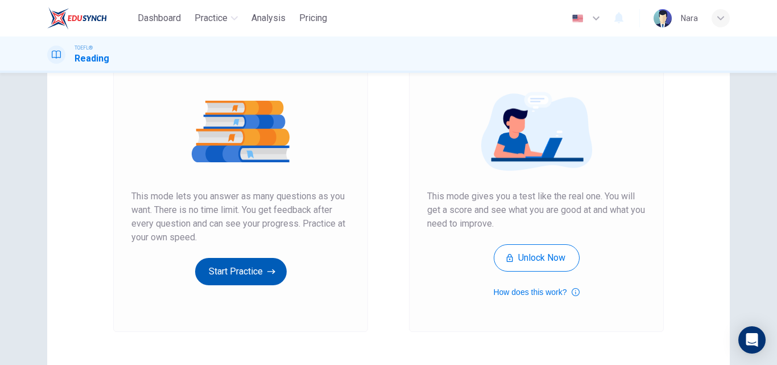
click at [210, 280] on button "Start Practice" at bounding box center [241, 271] width 92 height 27
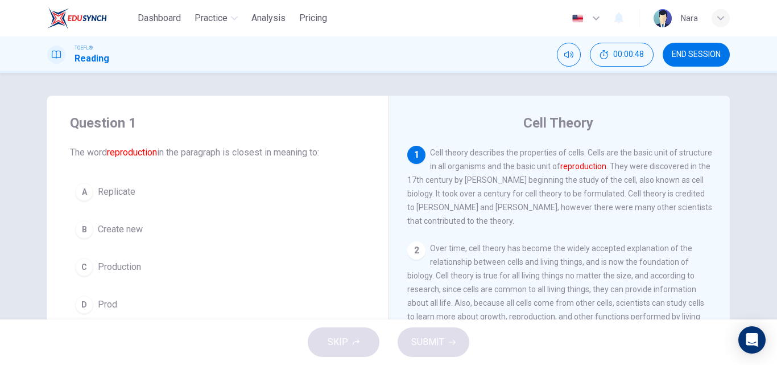
scroll to position [57, 0]
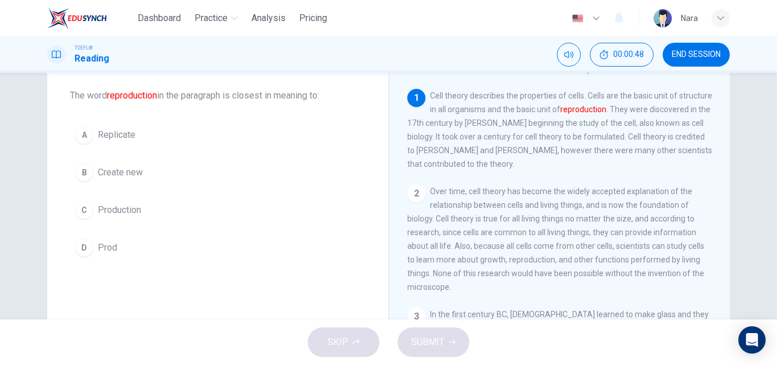
click at [149, 171] on button "B Create new" at bounding box center [218, 172] width 296 height 28
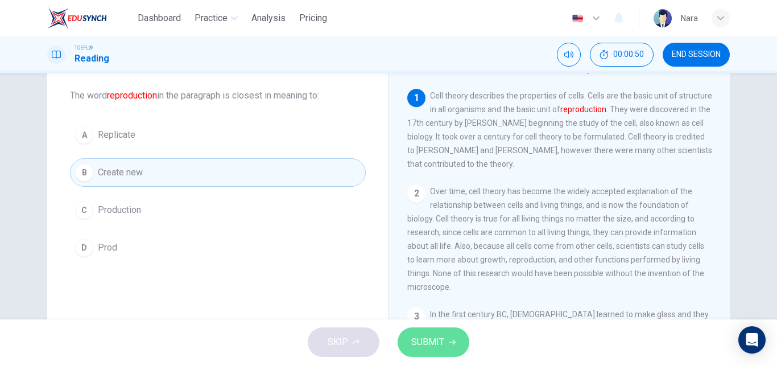
click at [423, 336] on span "SUBMIT" at bounding box center [427, 342] width 33 height 16
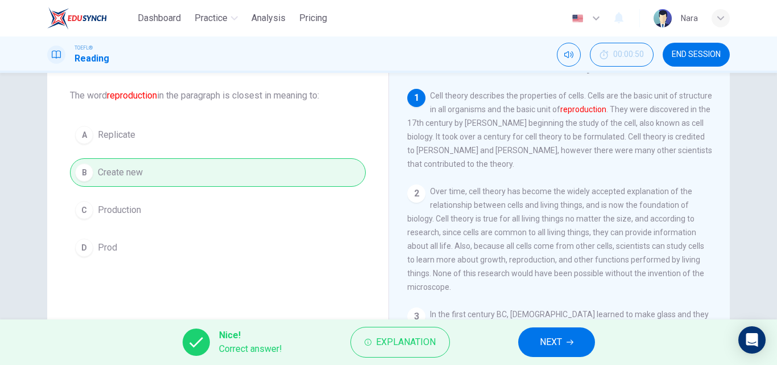
click at [539, 344] on button "NEXT" at bounding box center [556, 342] width 77 height 30
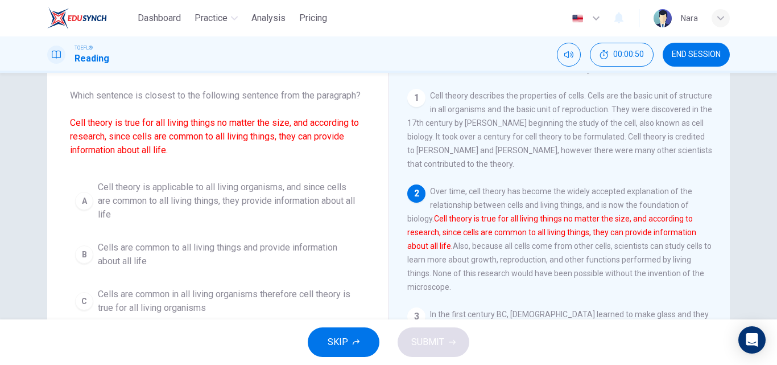
scroll to position [99, 0]
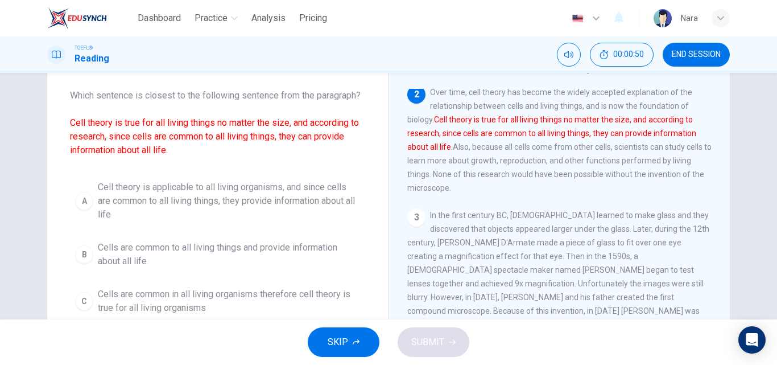
click at [700, 52] on span "END SESSION" at bounding box center [696, 54] width 49 height 9
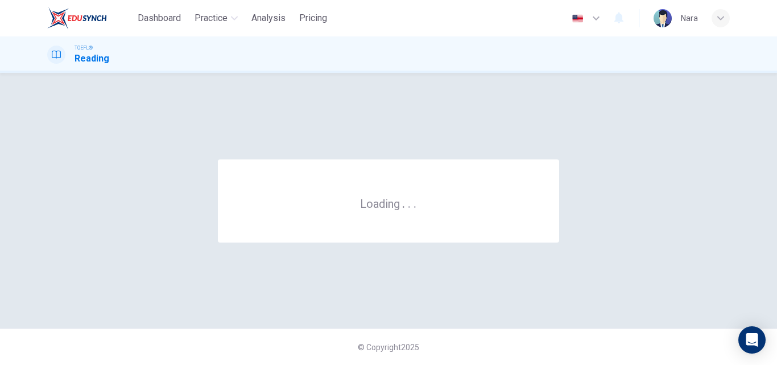
scroll to position [0, 0]
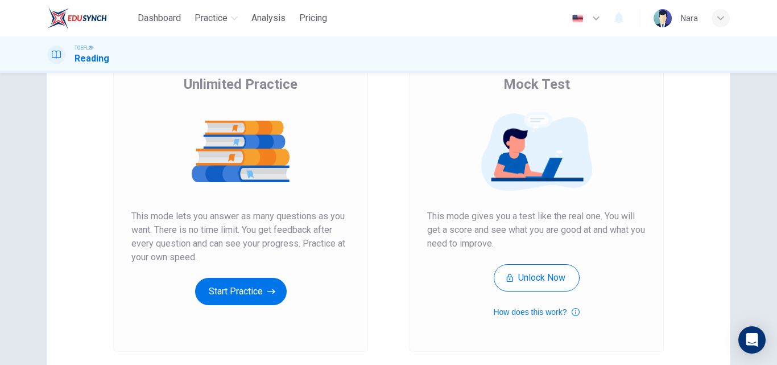
scroll to position [185, 0]
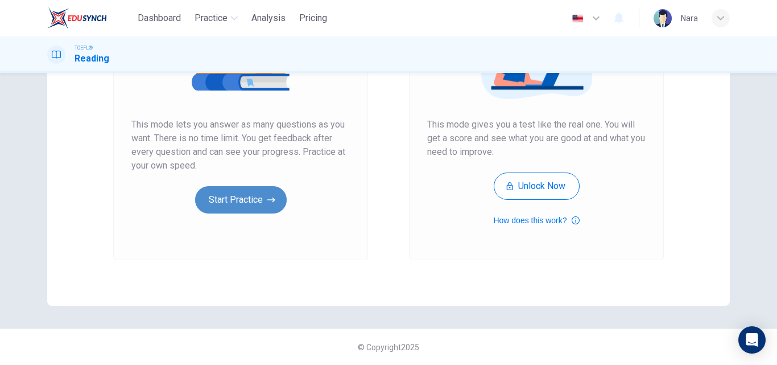
click at [225, 203] on button "Start Practice" at bounding box center [241, 199] width 92 height 27
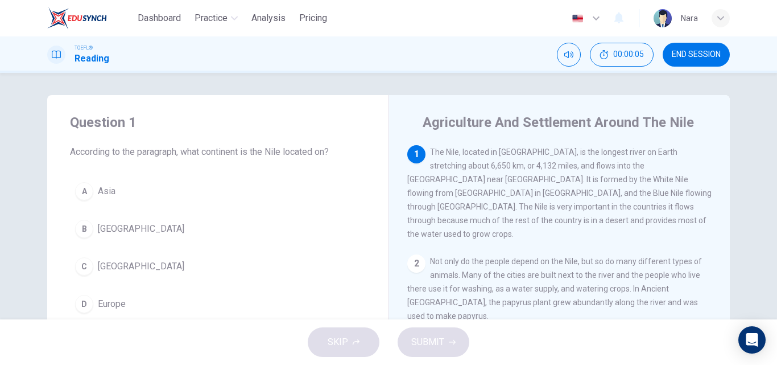
scroll to position [0, 0]
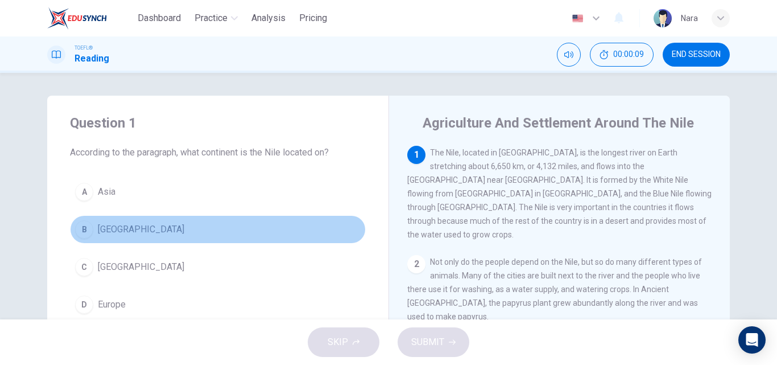
click at [178, 227] on button "B [GEOGRAPHIC_DATA]" at bounding box center [218, 229] width 296 height 28
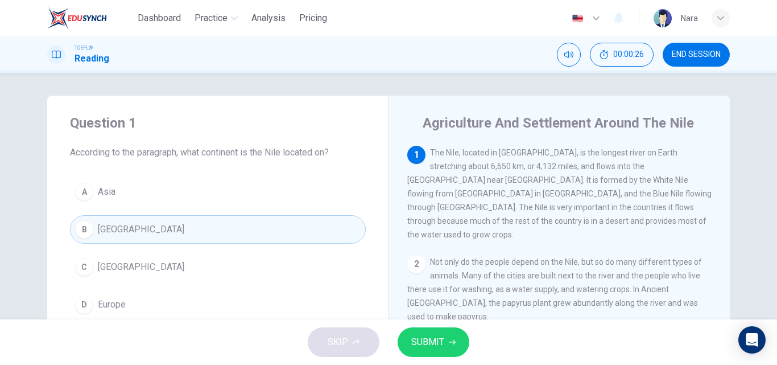
click at [233, 273] on button "C Africa" at bounding box center [218, 267] width 296 height 28
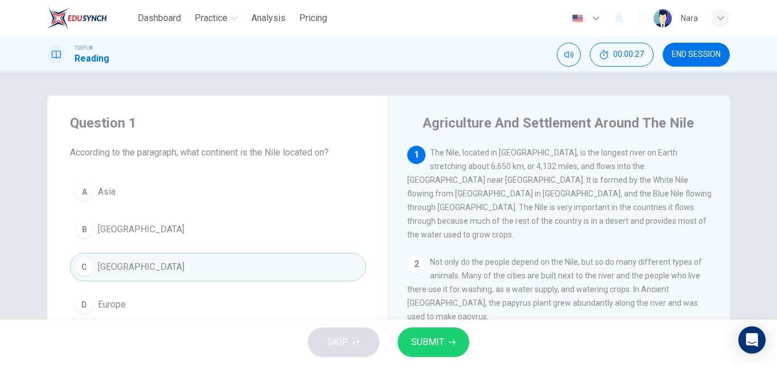
click at [411, 341] on span "SUBMIT" at bounding box center [427, 342] width 33 height 16
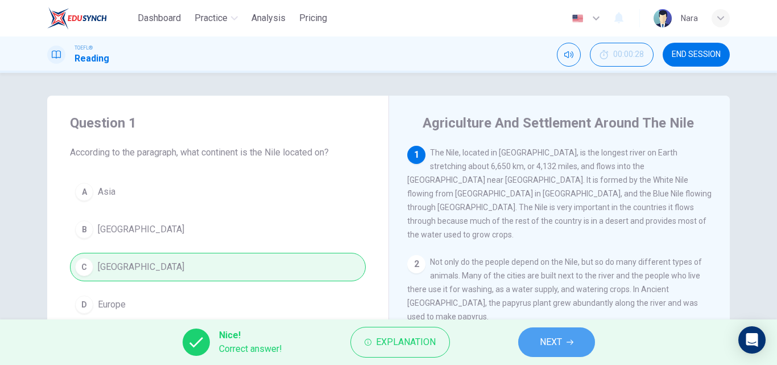
click at [527, 346] on button "NEXT" at bounding box center [556, 342] width 77 height 30
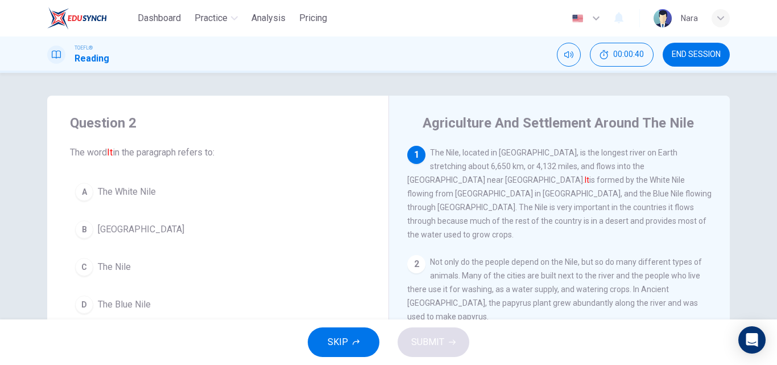
click at [205, 261] on button "C The Nile" at bounding box center [218, 267] width 296 height 28
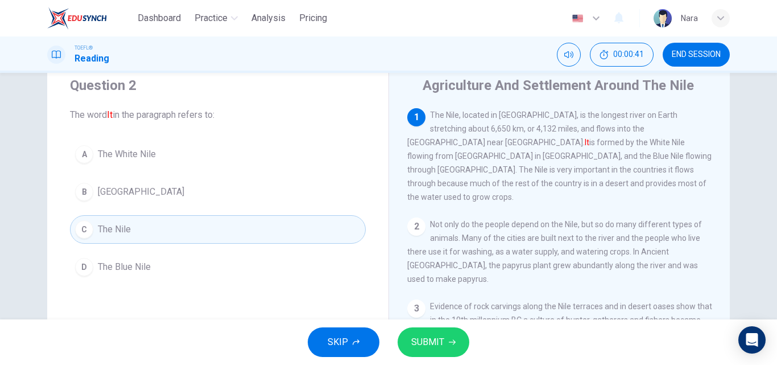
scroll to position [57, 0]
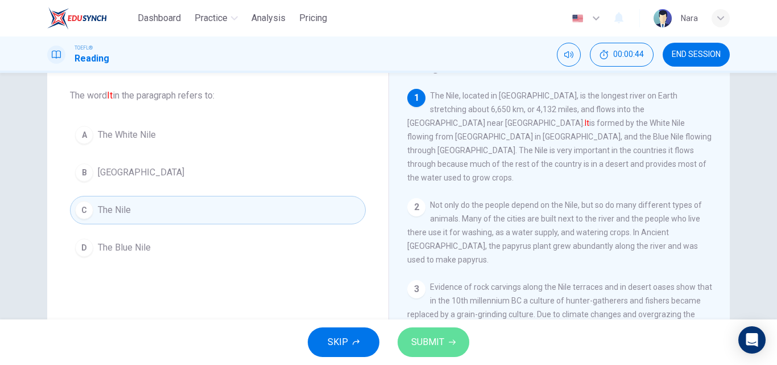
click at [420, 330] on button "SUBMIT" at bounding box center [434, 342] width 72 height 30
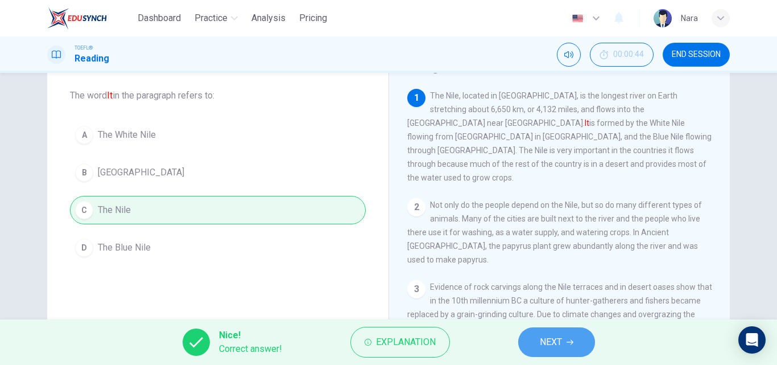
click at [524, 336] on button "NEXT" at bounding box center [556, 342] width 77 height 30
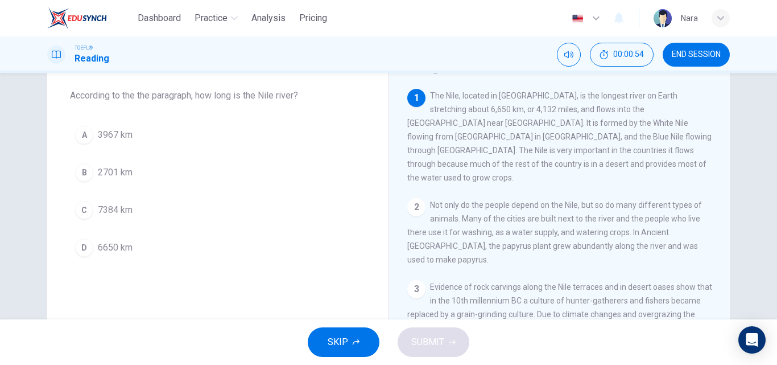
click at [164, 249] on button "D 6650 km" at bounding box center [218, 247] width 296 height 28
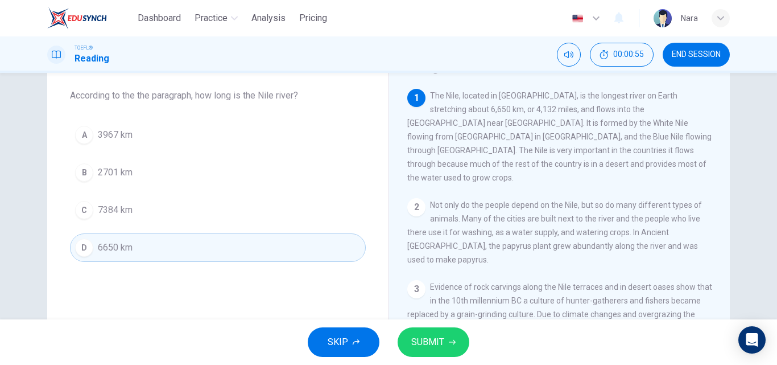
click at [414, 340] on span "SUBMIT" at bounding box center [427, 342] width 33 height 16
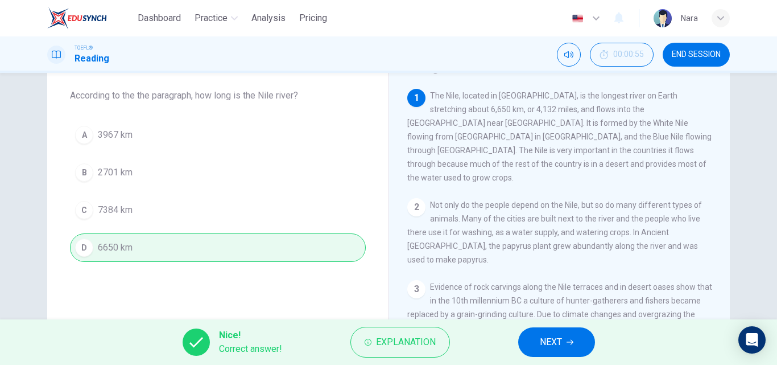
click at [564, 337] on button "NEXT" at bounding box center [556, 342] width 77 height 30
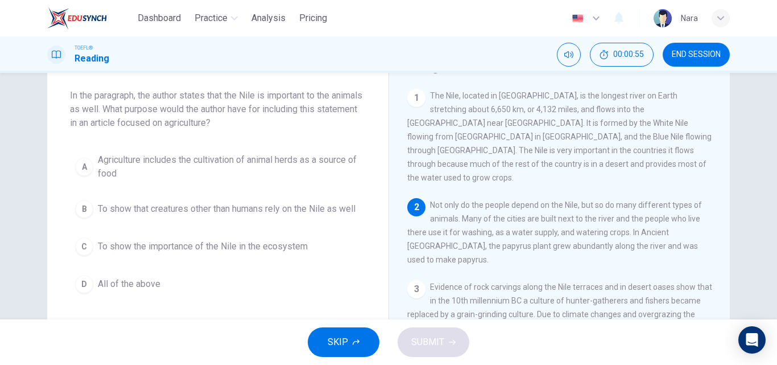
scroll to position [99, 0]
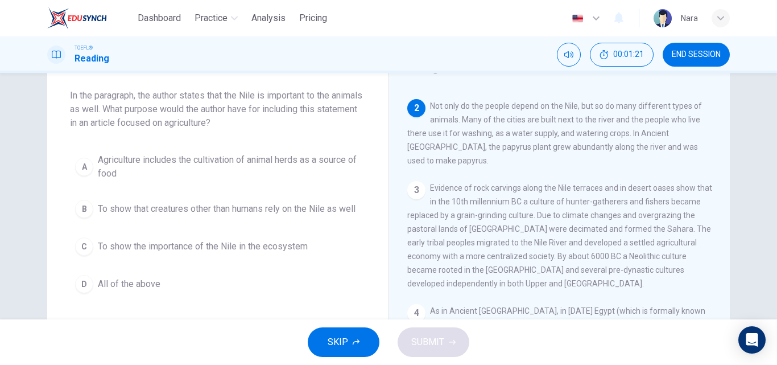
click at [225, 287] on button "D All of the above" at bounding box center [218, 284] width 296 height 28
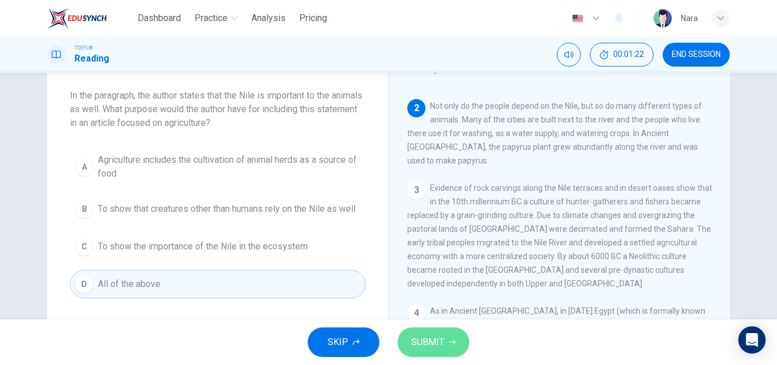
click at [412, 343] on span "SUBMIT" at bounding box center [427, 342] width 33 height 16
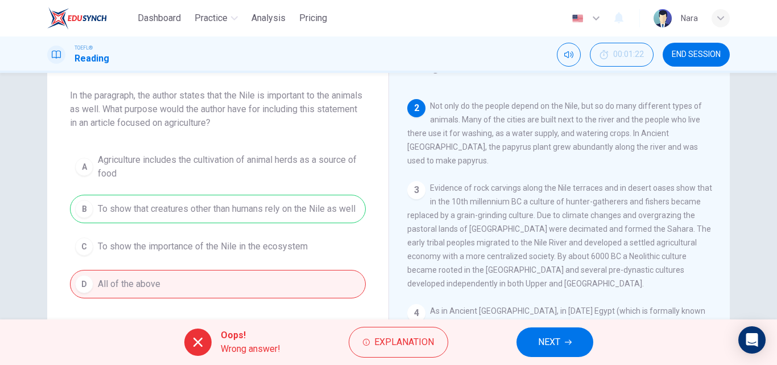
click at [564, 339] on button "NEXT" at bounding box center [555, 342] width 77 height 30
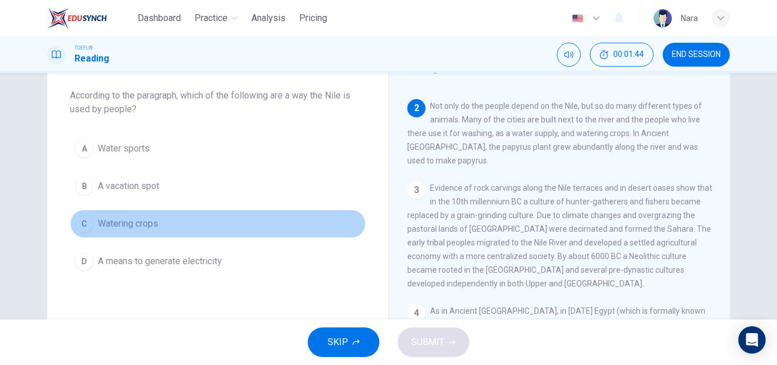
click at [244, 216] on button "C Watering crops" at bounding box center [218, 223] width 296 height 28
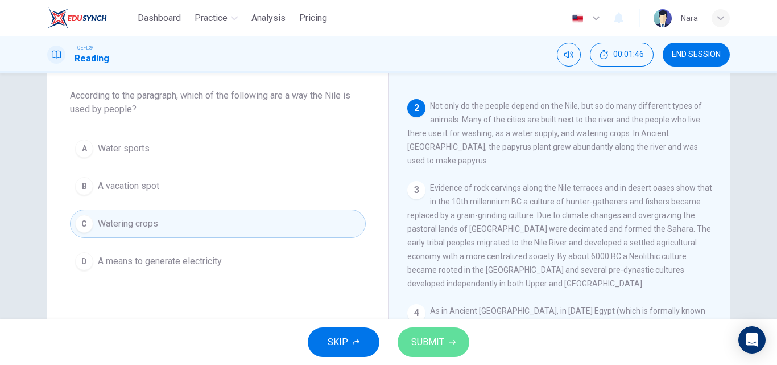
click at [422, 349] on span "SUBMIT" at bounding box center [427, 342] width 33 height 16
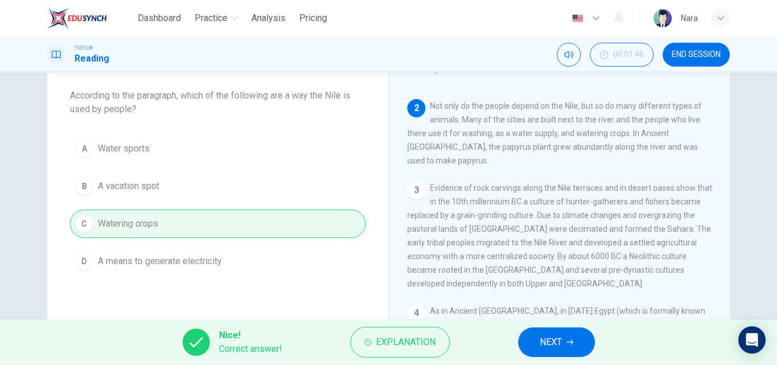
click at [526, 349] on button "NEXT" at bounding box center [556, 342] width 77 height 30
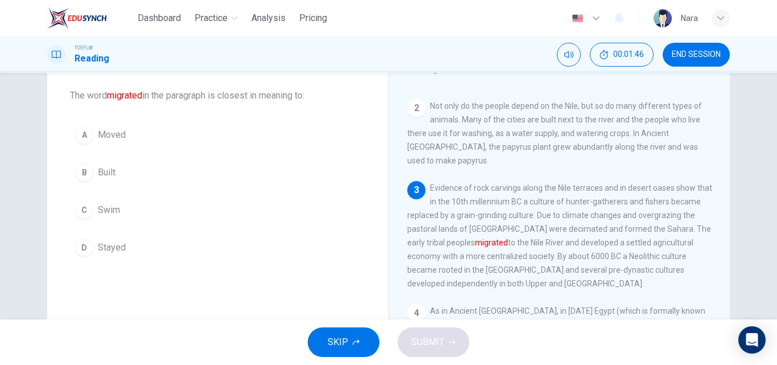
scroll to position [168, 0]
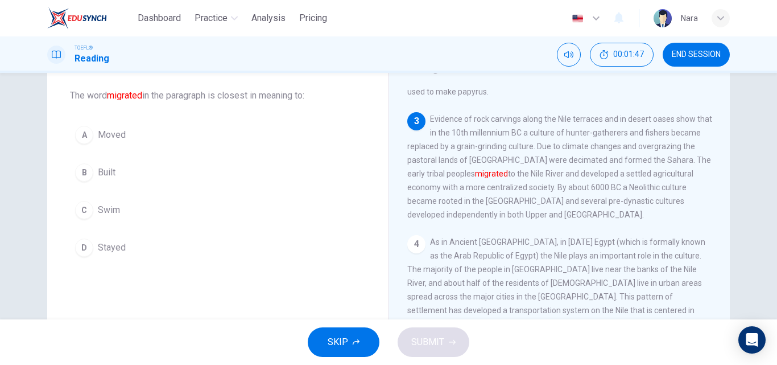
click at [156, 128] on button "A Moved" at bounding box center [218, 135] width 296 height 28
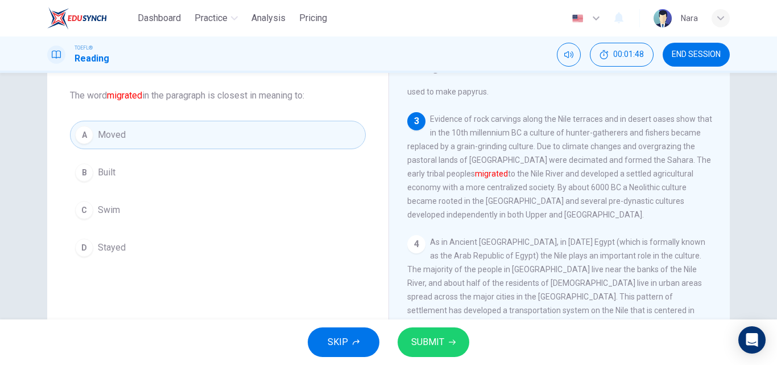
click at [405, 340] on button "SUBMIT" at bounding box center [434, 342] width 72 height 30
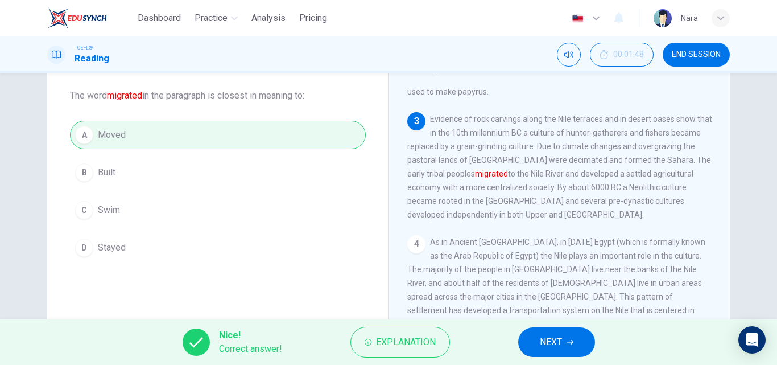
click at [527, 346] on button "NEXT" at bounding box center [556, 342] width 77 height 30
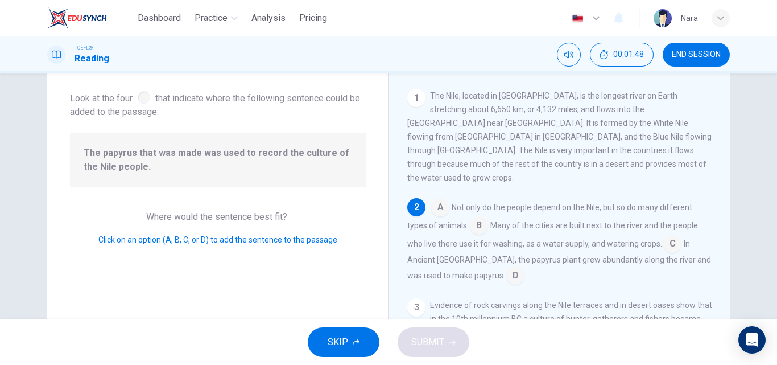
scroll to position [99, 0]
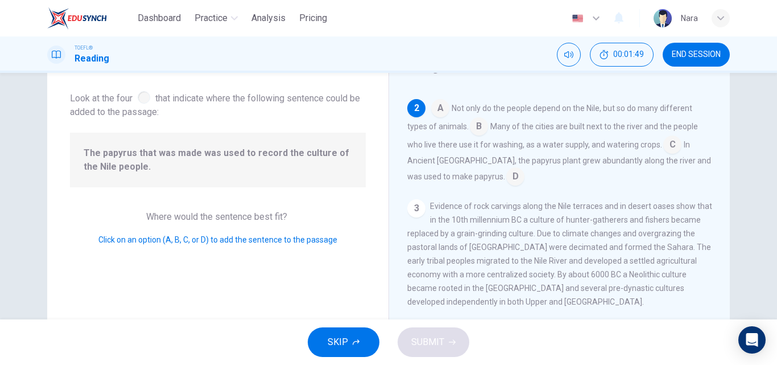
click at [272, 164] on span "The papyrus that was made was used to record the culture of the Nile people." at bounding box center [218, 159] width 269 height 27
click at [277, 180] on div "The papyrus that was made was used to record the culture of the Nile people." at bounding box center [218, 160] width 296 height 55
click at [435, 100] on input at bounding box center [440, 109] width 18 height 18
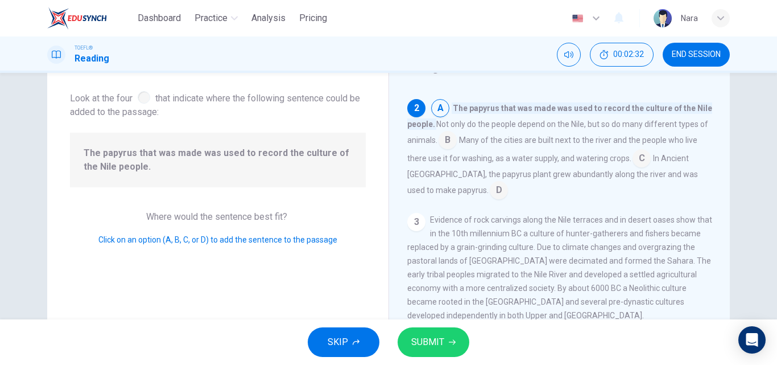
click at [637, 154] on input at bounding box center [642, 159] width 18 height 18
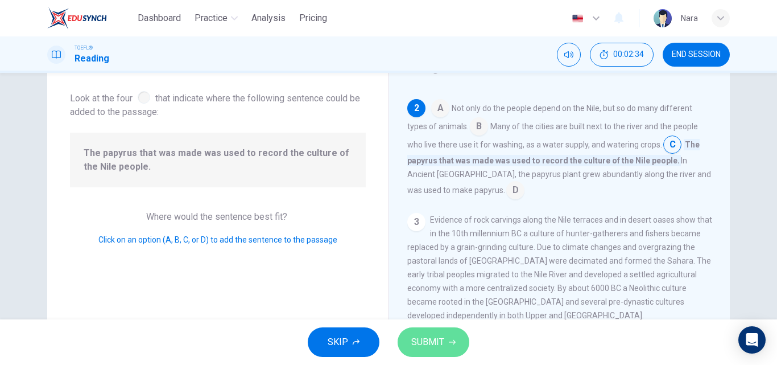
click at [460, 343] on button "SUBMIT" at bounding box center [434, 342] width 72 height 30
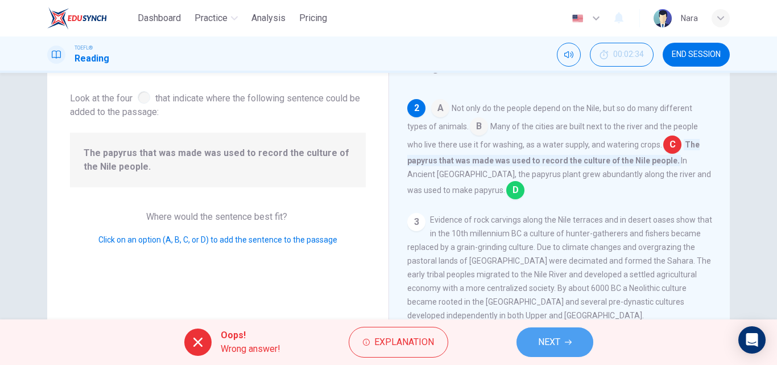
click at [543, 337] on span "NEXT" at bounding box center [549, 342] width 22 height 16
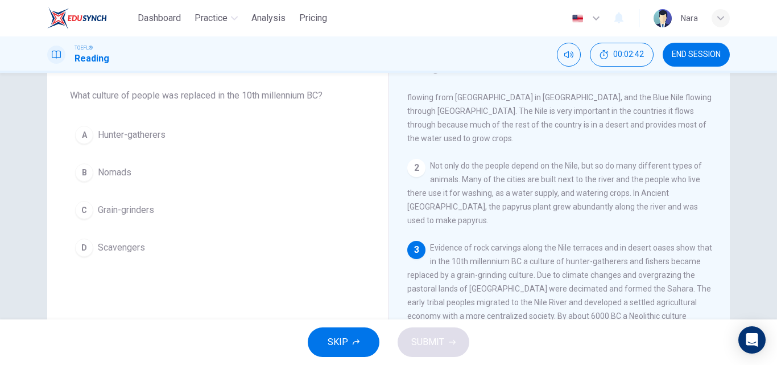
scroll to position [57, 0]
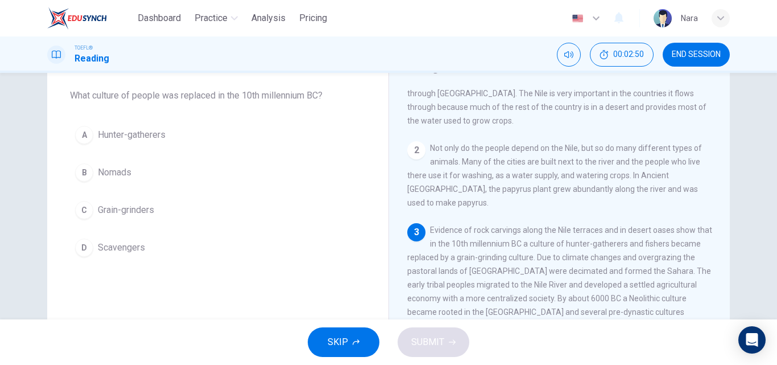
click at [163, 205] on button "C Grain-grinders" at bounding box center [218, 210] width 296 height 28
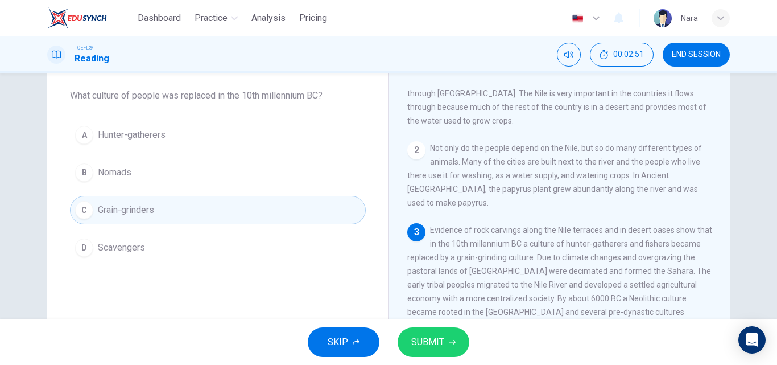
click at [410, 347] on button "SUBMIT" at bounding box center [434, 342] width 72 height 30
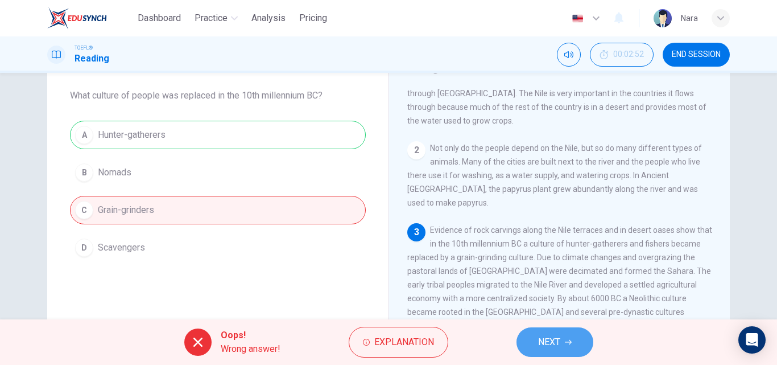
click at [563, 342] on button "NEXT" at bounding box center [555, 342] width 77 height 30
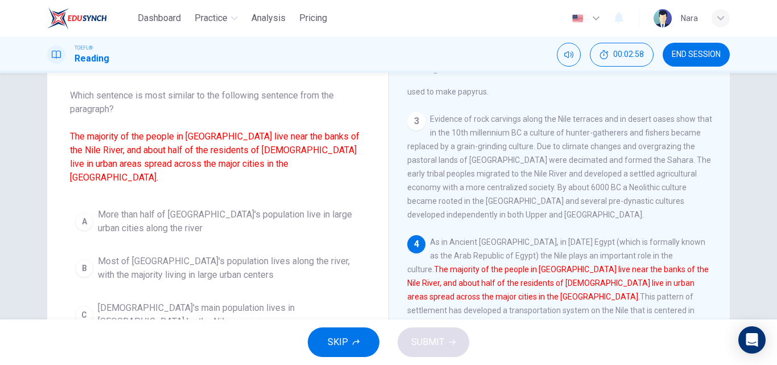
scroll to position [114, 0]
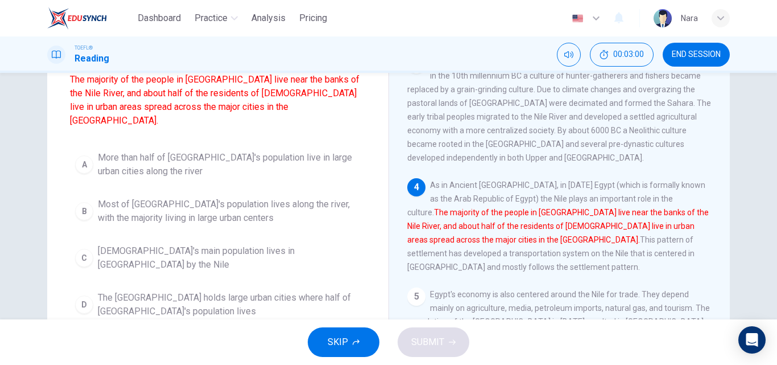
click at [317, 203] on span "Most of Egypt's population lives along the river, with the majority living in l…" at bounding box center [229, 210] width 263 height 27
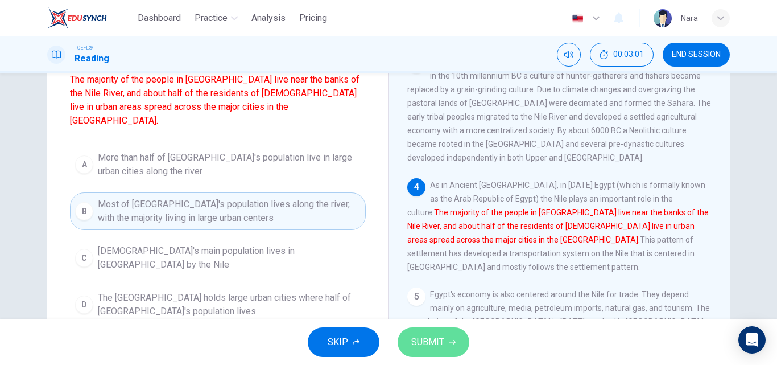
click at [444, 351] on button "SUBMIT" at bounding box center [434, 342] width 72 height 30
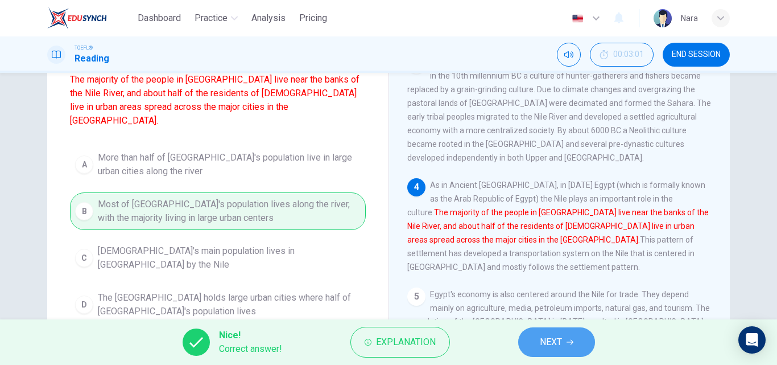
click at [543, 354] on button "NEXT" at bounding box center [556, 342] width 77 height 30
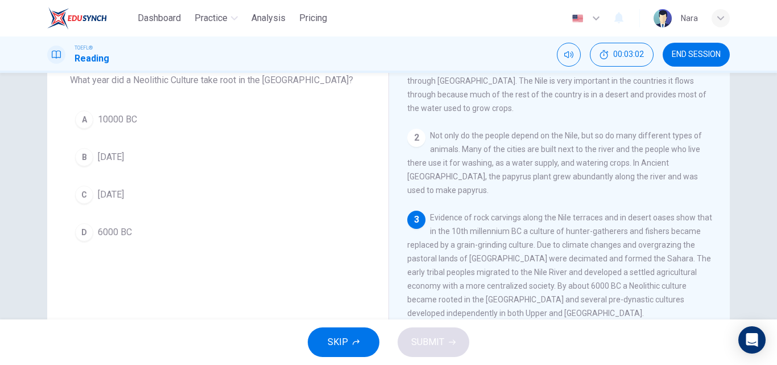
scroll to position [57, 0]
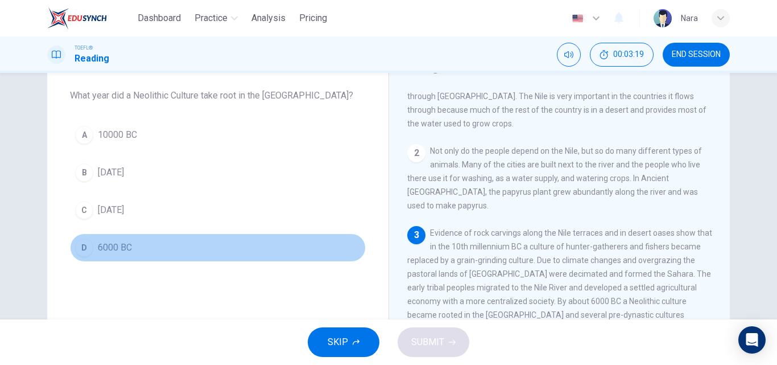
click at [226, 240] on button "D 6000 BC" at bounding box center [218, 247] width 296 height 28
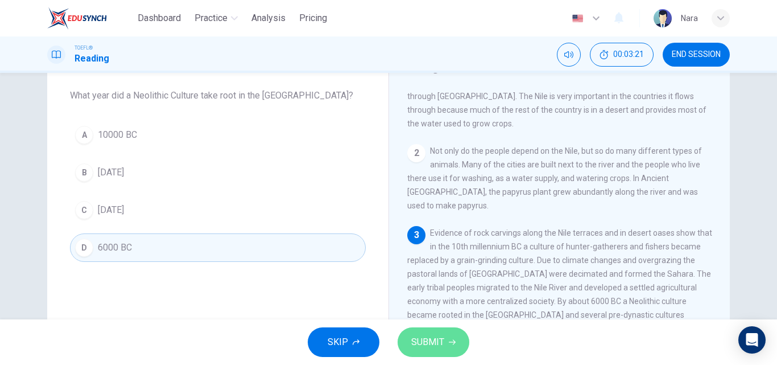
click at [439, 336] on span "SUBMIT" at bounding box center [427, 342] width 33 height 16
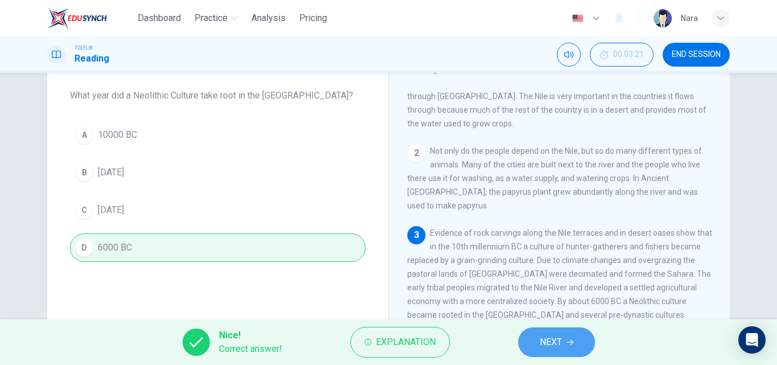
click at [546, 351] on button "NEXT" at bounding box center [556, 342] width 77 height 30
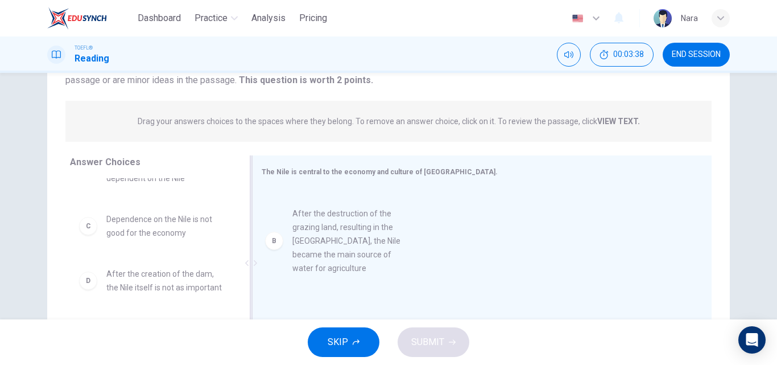
drag, startPoint x: 196, startPoint y: 250, endPoint x: 395, endPoint y: 261, distance: 200.0
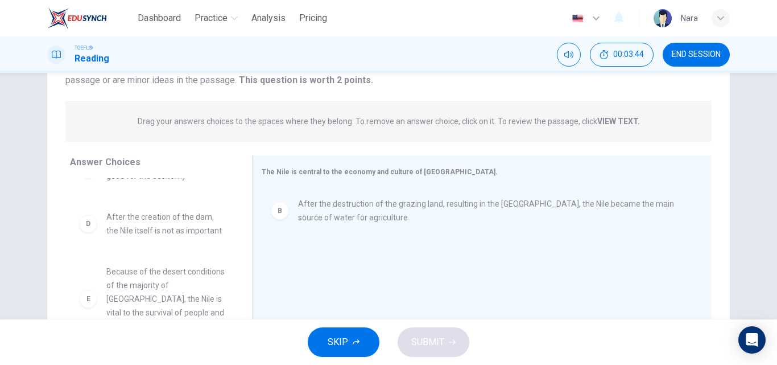
scroll to position [171, 0]
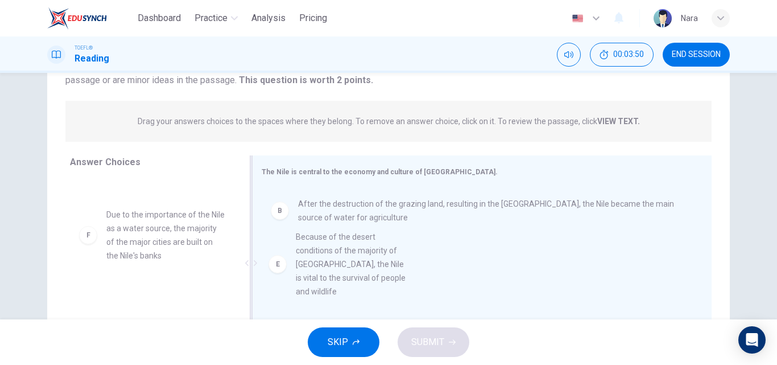
drag, startPoint x: 189, startPoint y: 246, endPoint x: 385, endPoint y: 269, distance: 197.1
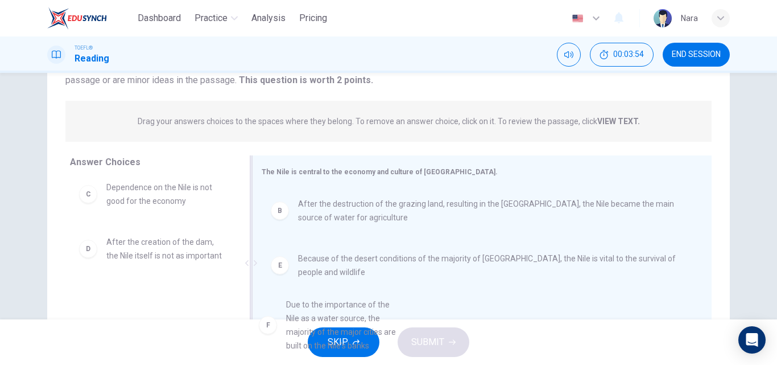
scroll to position [21, 0]
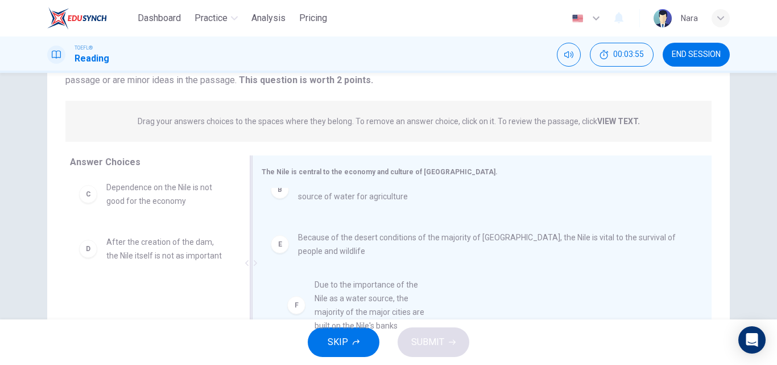
drag, startPoint x: 199, startPoint y: 308, endPoint x: 415, endPoint y: 298, distance: 217.0
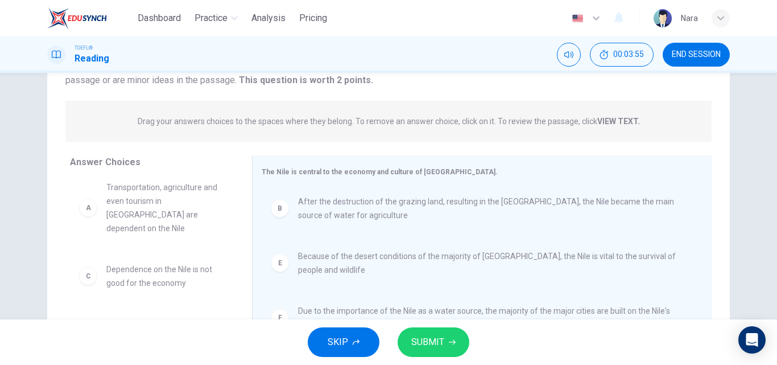
scroll to position [7, 0]
click at [430, 341] on span "SUBMIT" at bounding box center [427, 342] width 33 height 16
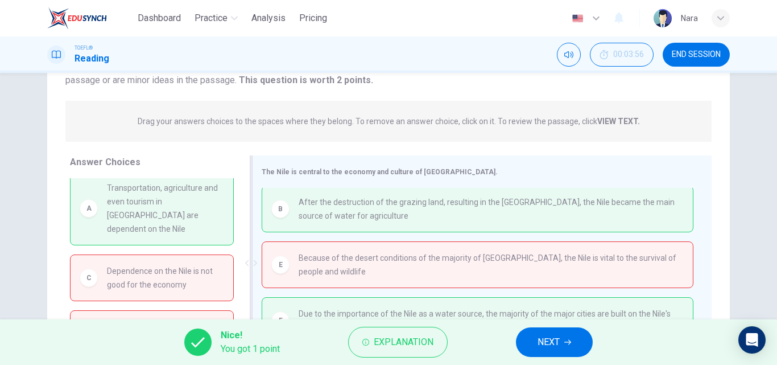
scroll to position [0, 0]
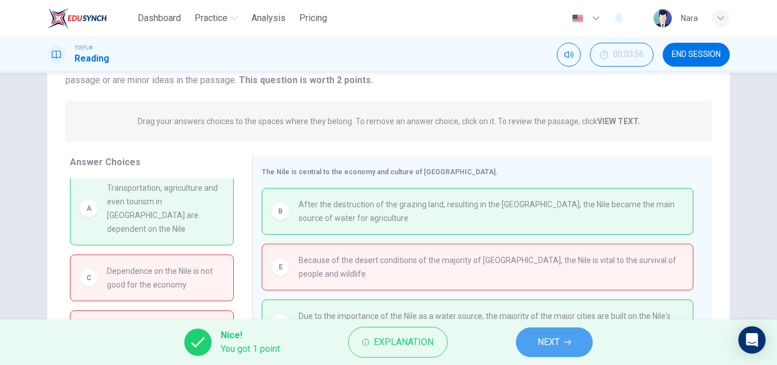
click at [556, 343] on span "NEXT" at bounding box center [549, 342] width 22 height 16
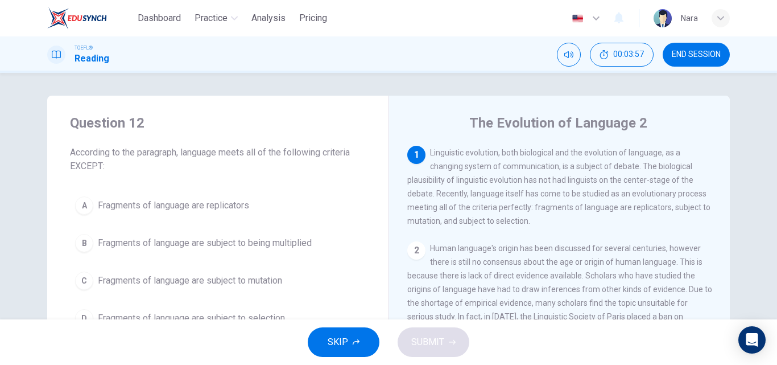
click at [669, 57] on button "END SESSION" at bounding box center [696, 55] width 67 height 24
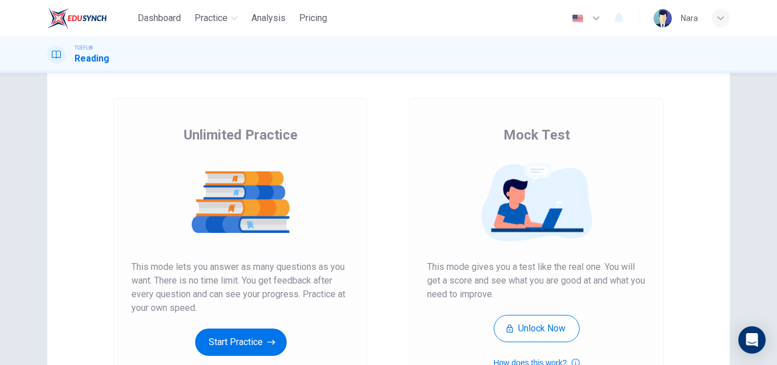
scroll to position [57, 0]
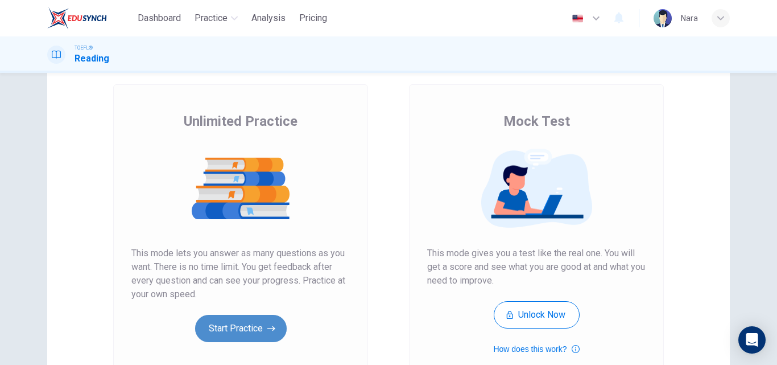
click at [251, 337] on button "Start Practice" at bounding box center [241, 328] width 92 height 27
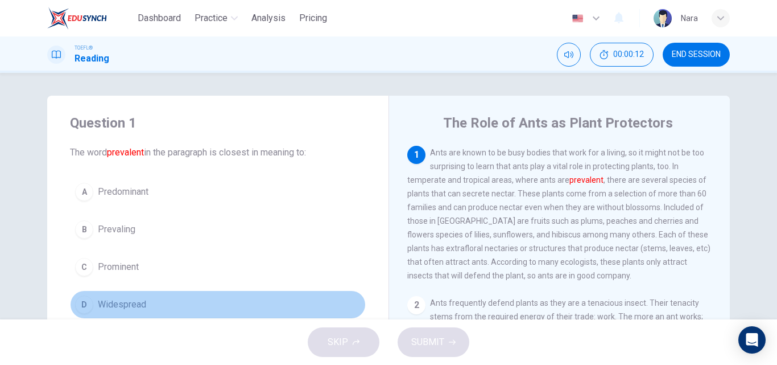
click at [237, 305] on button "D Widespread" at bounding box center [218, 304] width 296 height 28
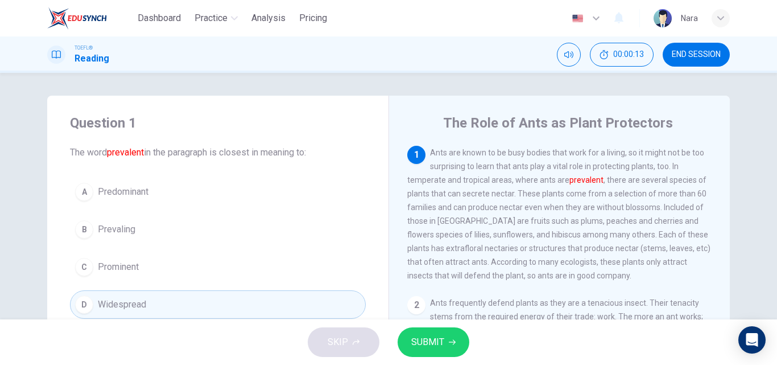
scroll to position [114, 0]
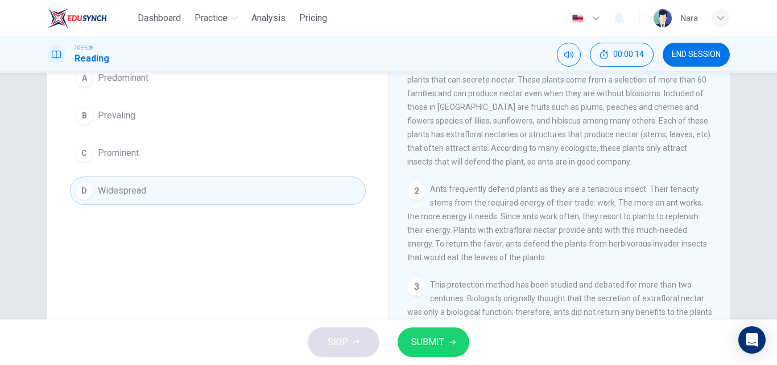
click at [432, 335] on span "SUBMIT" at bounding box center [427, 342] width 33 height 16
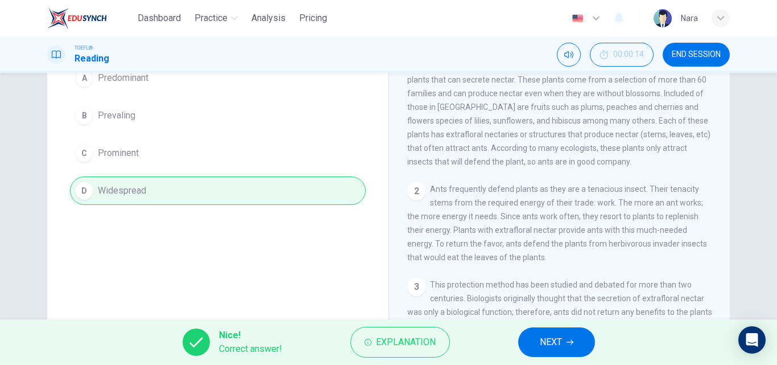
click at [559, 333] on button "NEXT" at bounding box center [556, 342] width 77 height 30
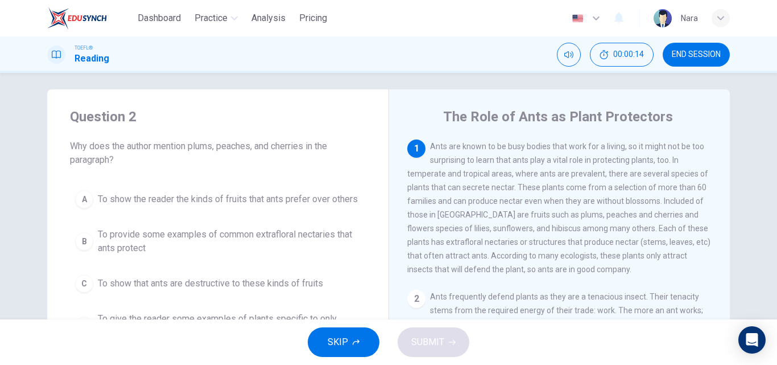
scroll to position [0, 0]
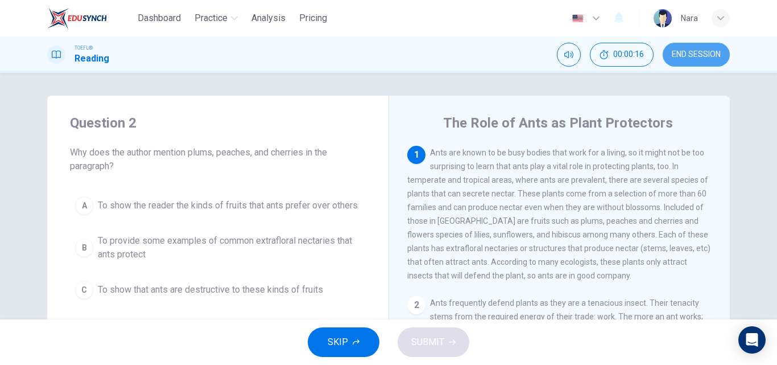
click at [685, 63] on button "END SESSION" at bounding box center [696, 55] width 67 height 24
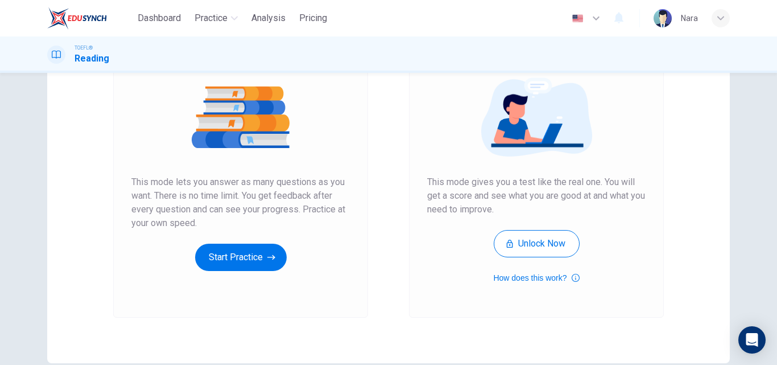
scroll to position [129, 0]
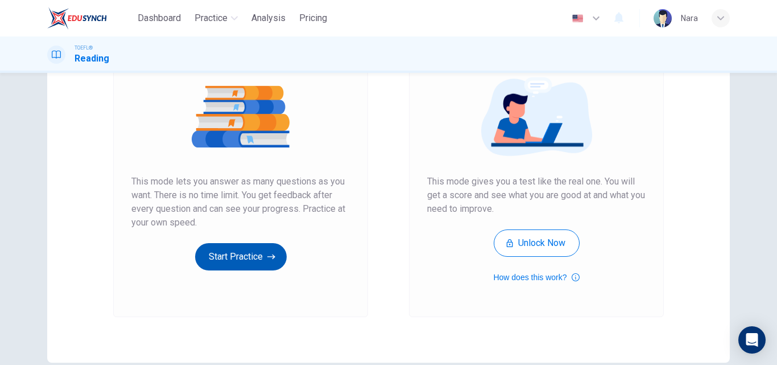
click at [230, 249] on button "Start Practice" at bounding box center [241, 256] width 92 height 27
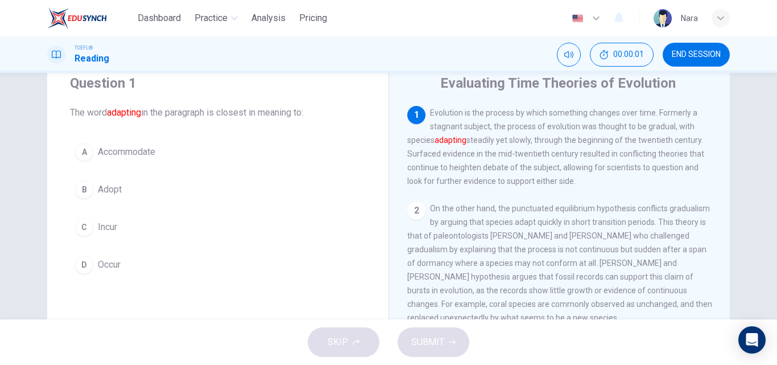
scroll to position [57, 0]
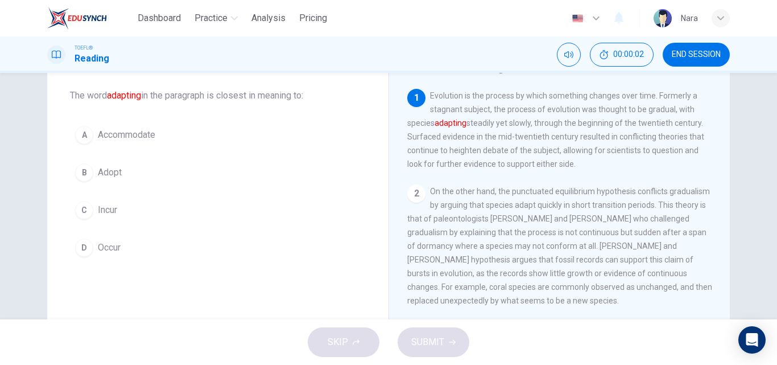
click at [204, 181] on button "B Adopt" at bounding box center [218, 172] width 296 height 28
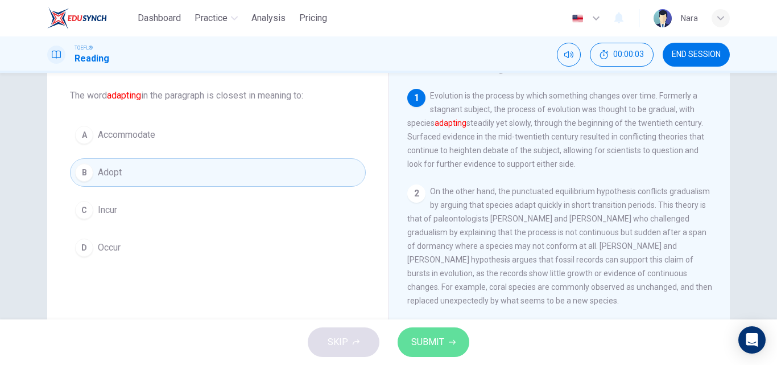
click at [436, 344] on span "SUBMIT" at bounding box center [427, 342] width 33 height 16
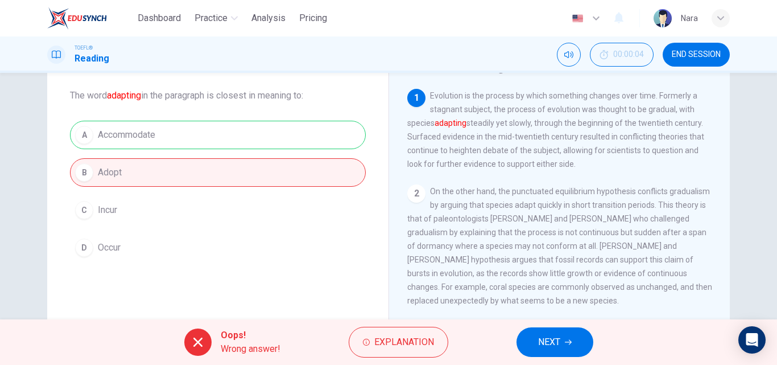
click at [548, 337] on span "NEXT" at bounding box center [549, 342] width 22 height 16
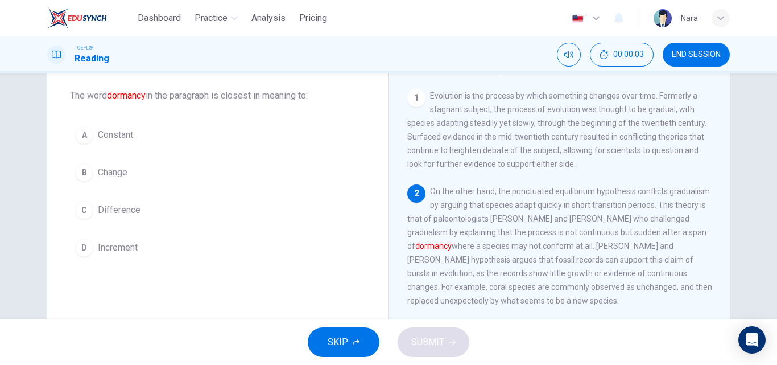
scroll to position [99, 0]
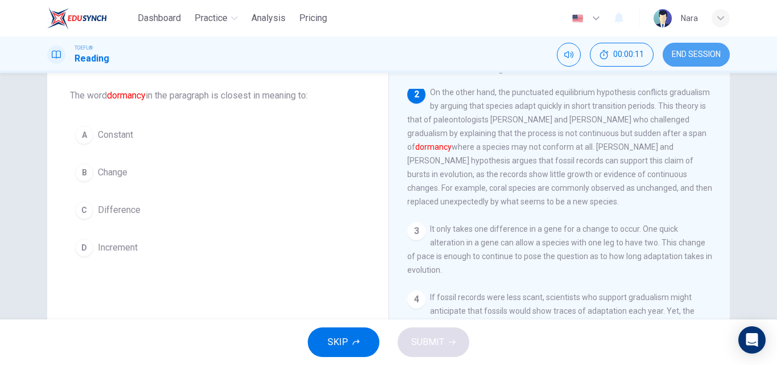
click at [683, 47] on button "END SESSION" at bounding box center [696, 55] width 67 height 24
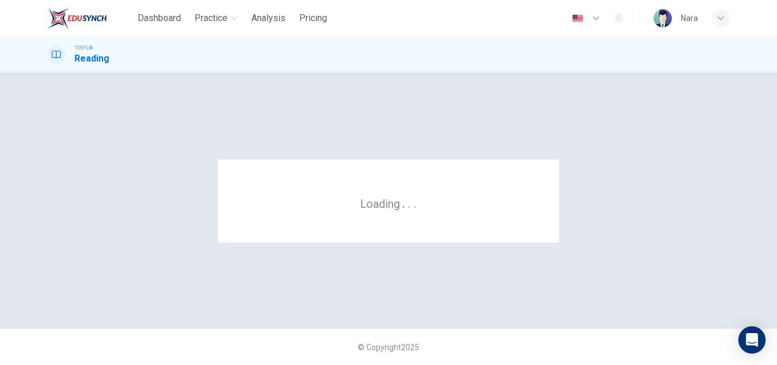
scroll to position [0, 0]
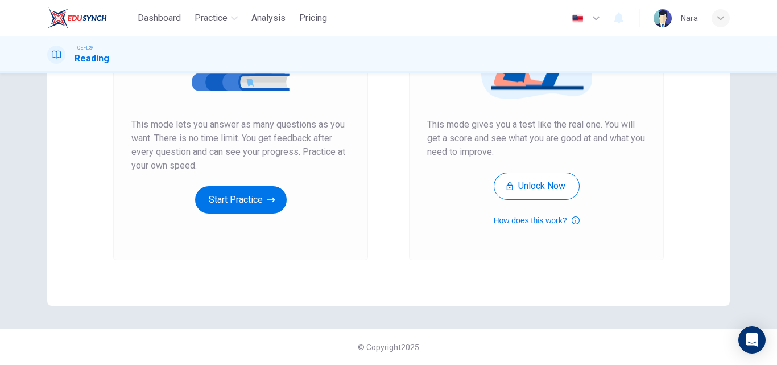
click at [229, 218] on div "Unlimited Practice This mode lets you answer as many questions as you want. The…" at bounding box center [240, 108] width 255 height 304
click at [233, 205] on button "Start Practice" at bounding box center [241, 199] width 92 height 27
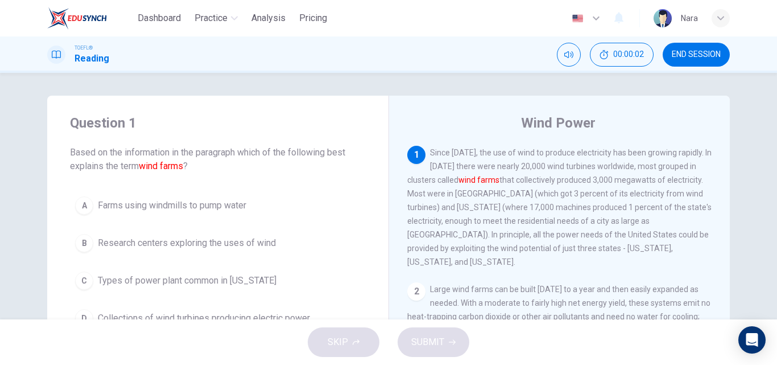
scroll to position [57, 0]
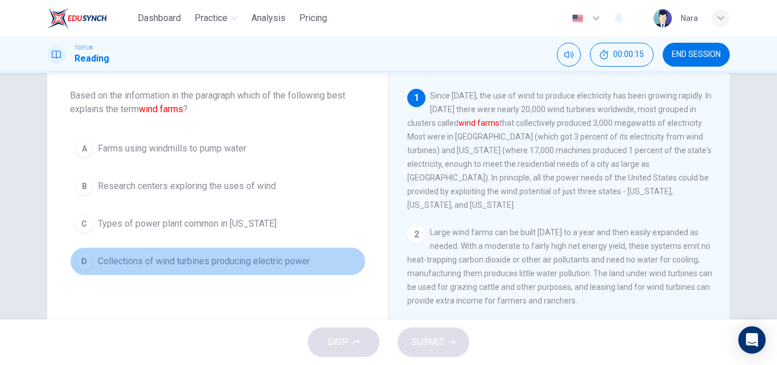
click at [279, 267] on span "Collections of wind turbines producing electric power" at bounding box center [204, 261] width 212 height 14
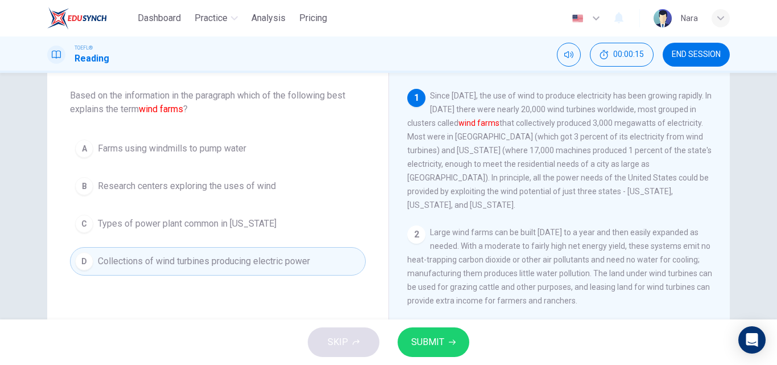
click at [419, 345] on span "SUBMIT" at bounding box center [427, 342] width 33 height 16
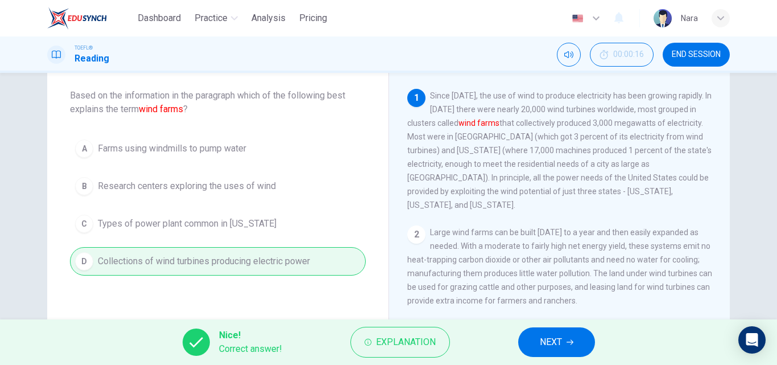
click at [534, 343] on button "NEXT" at bounding box center [556, 342] width 77 height 30
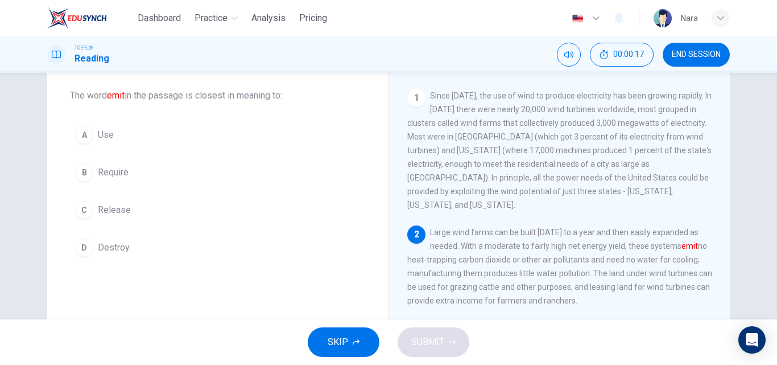
click at [171, 203] on button "C Release" at bounding box center [218, 210] width 296 height 28
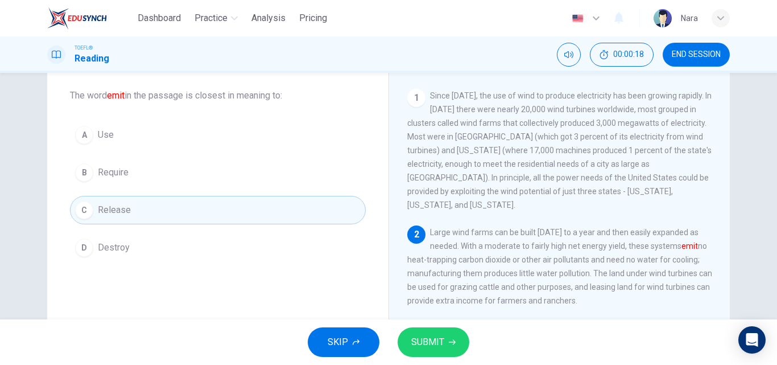
click at [431, 335] on span "SUBMIT" at bounding box center [427, 342] width 33 height 16
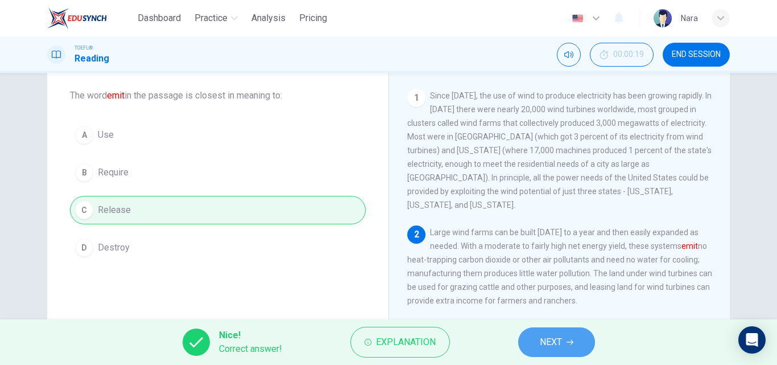
drag, startPoint x: 546, startPoint y: 341, endPoint x: 539, endPoint y: 332, distance: 11.8
click at [546, 341] on span "NEXT" at bounding box center [551, 342] width 22 height 16
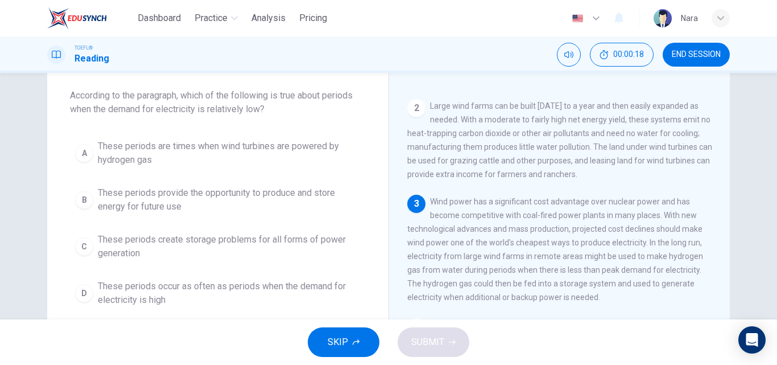
scroll to position [127, 0]
click at [202, 192] on span "These periods provide the opportunity to produce and store energy for future use" at bounding box center [229, 199] width 263 height 27
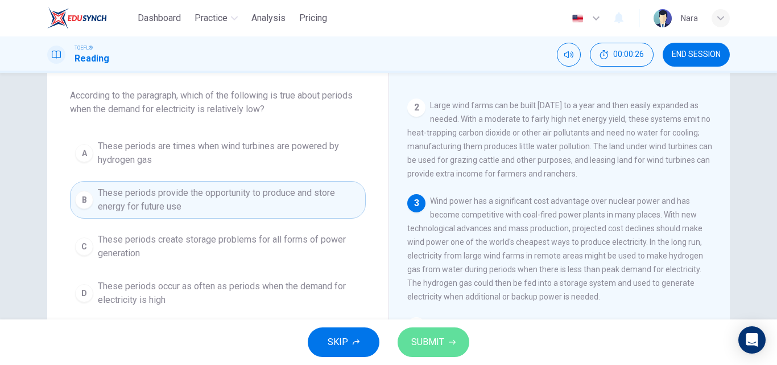
click at [410, 348] on button "SUBMIT" at bounding box center [434, 342] width 72 height 30
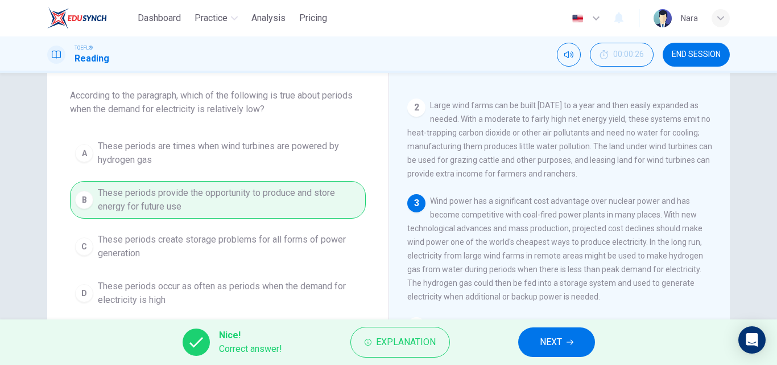
click at [527, 344] on button "NEXT" at bounding box center [556, 342] width 77 height 30
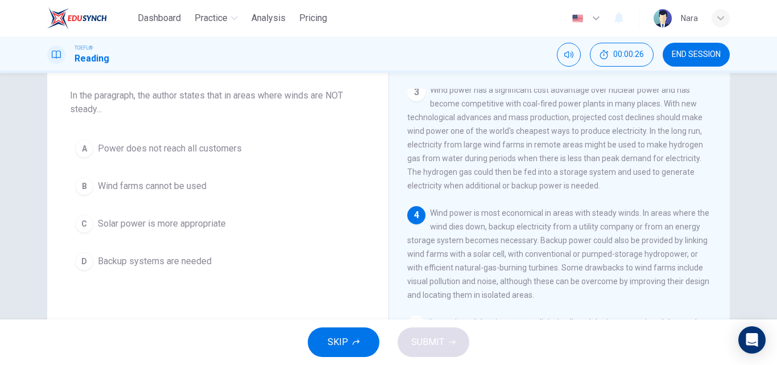
scroll to position [240, 0]
click at [188, 267] on span "Backup systems are needed" at bounding box center [155, 261] width 114 height 14
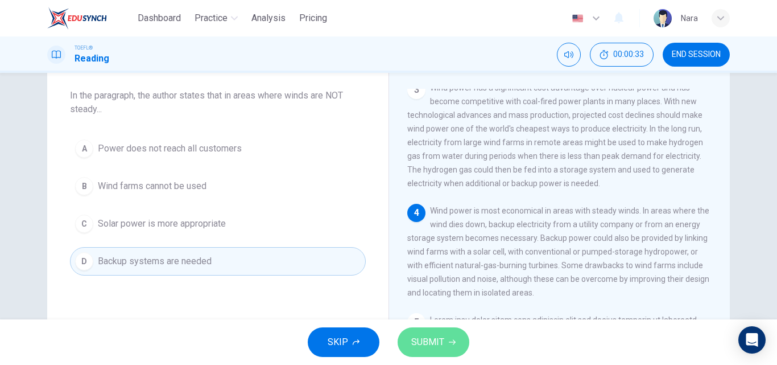
click at [412, 337] on span "SUBMIT" at bounding box center [427, 342] width 33 height 16
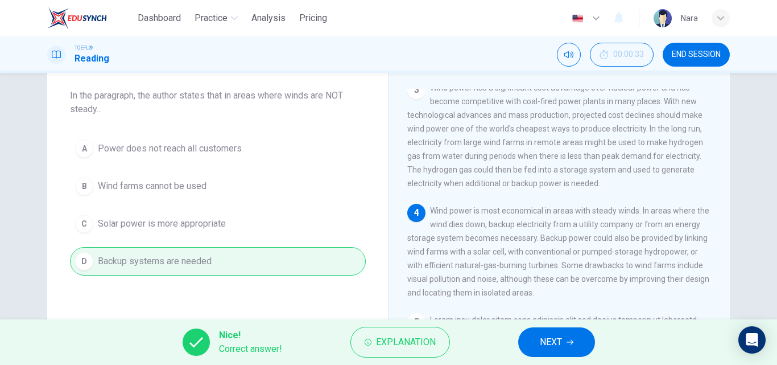
click at [543, 340] on span "NEXT" at bounding box center [551, 342] width 22 height 16
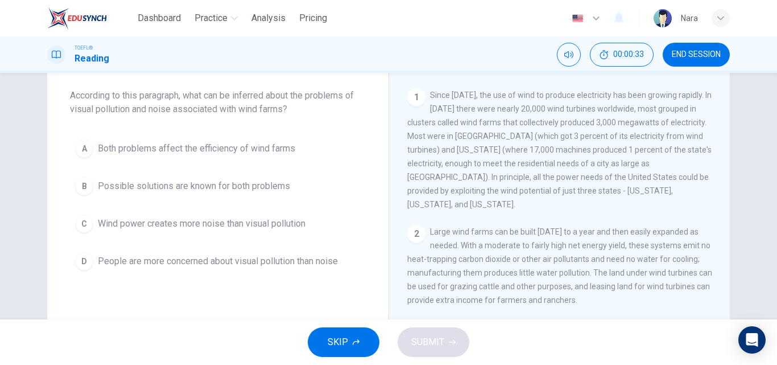
scroll to position [0, 0]
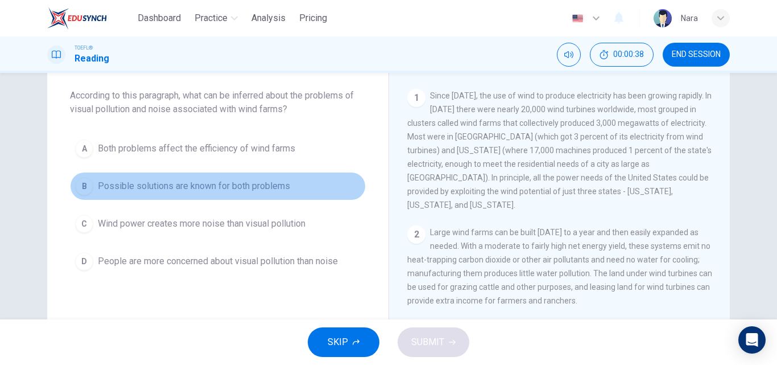
click at [192, 189] on span "Possible solutions are known for both problems" at bounding box center [194, 186] width 192 height 14
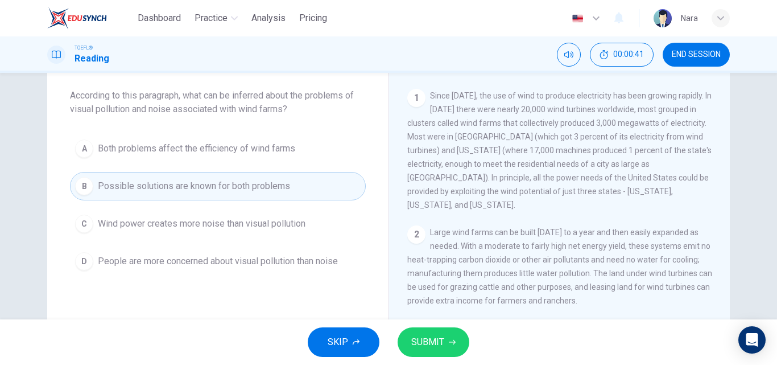
click at [447, 333] on button "SUBMIT" at bounding box center [434, 342] width 72 height 30
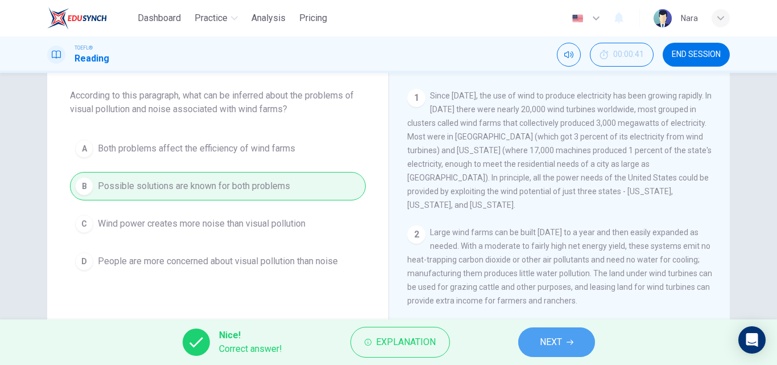
click at [587, 339] on button "NEXT" at bounding box center [556, 342] width 77 height 30
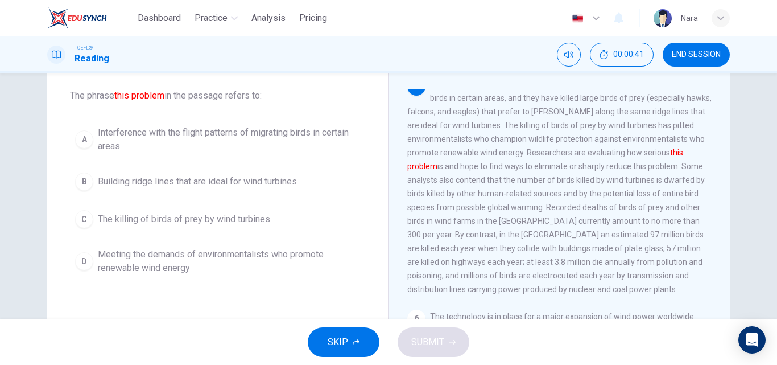
scroll to position [481, 0]
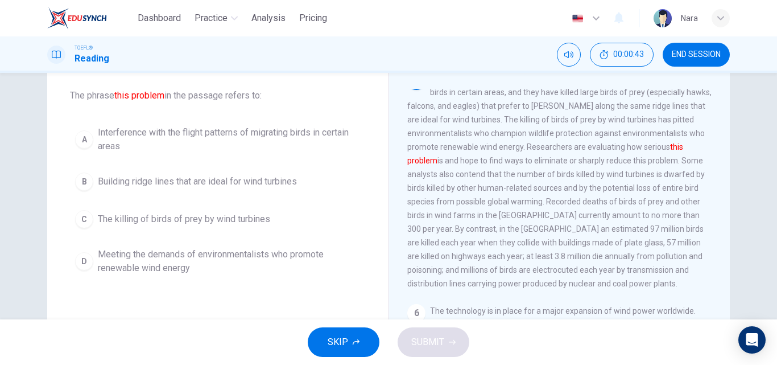
click at [159, 217] on span "The killing of birds of prey by wind turbines" at bounding box center [184, 219] width 172 height 14
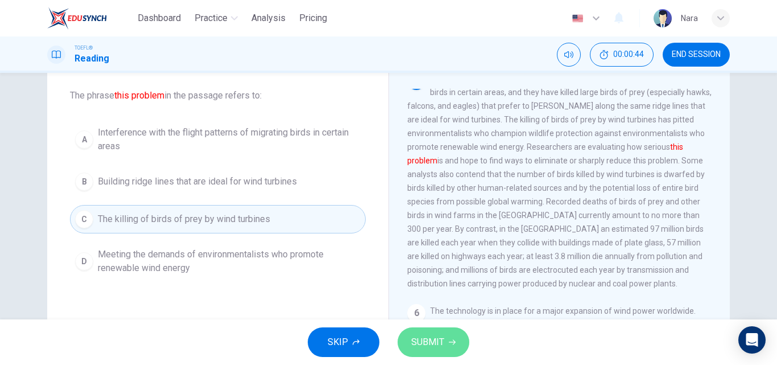
click at [422, 333] on button "SUBMIT" at bounding box center [434, 342] width 72 height 30
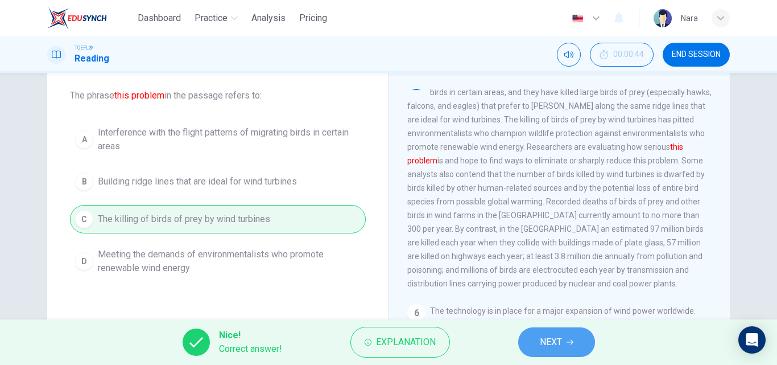
click at [532, 349] on button "NEXT" at bounding box center [556, 342] width 77 height 30
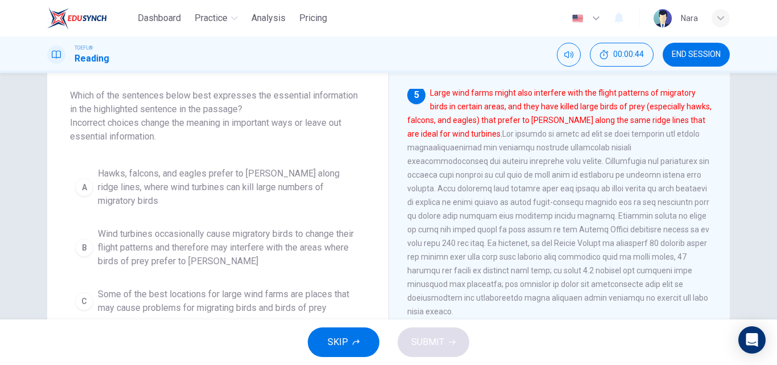
scroll to position [114, 0]
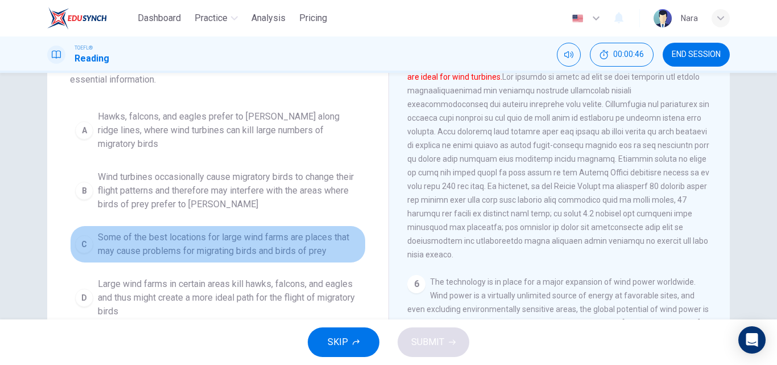
click at [263, 233] on span "Some of the best locations for large wind farms are places that may cause probl…" at bounding box center [229, 243] width 263 height 27
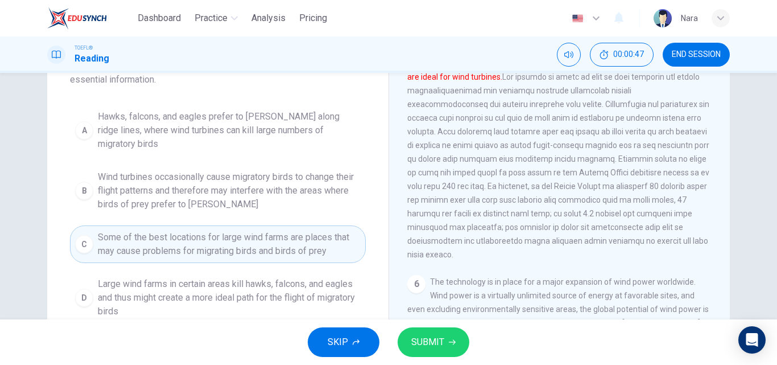
click at [414, 332] on button "SUBMIT" at bounding box center [434, 342] width 72 height 30
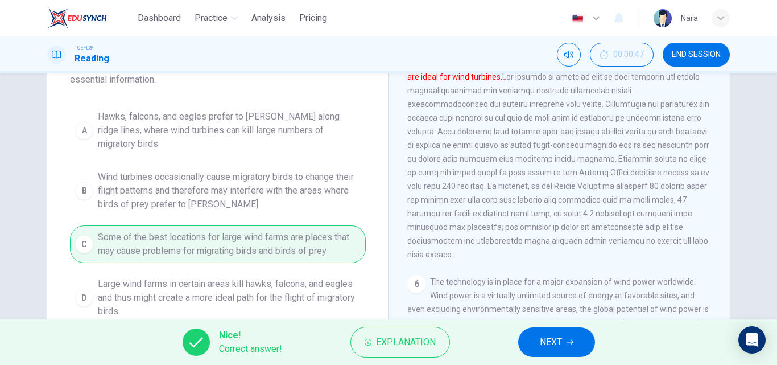
click at [528, 335] on button "NEXT" at bounding box center [556, 342] width 77 height 30
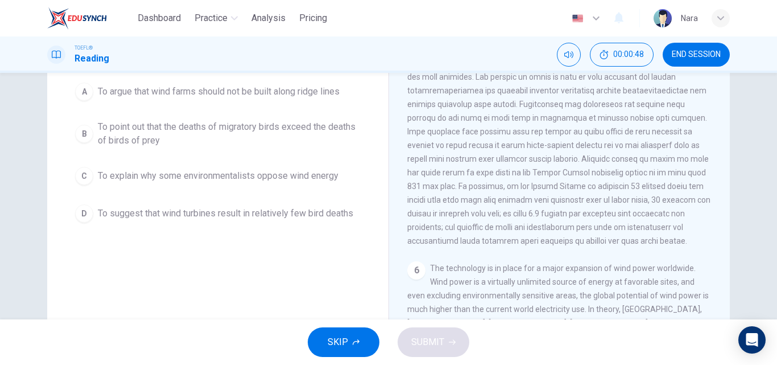
click at [273, 214] on span "To suggest that wind turbines result in relatively few bird deaths" at bounding box center [225, 214] width 255 height 14
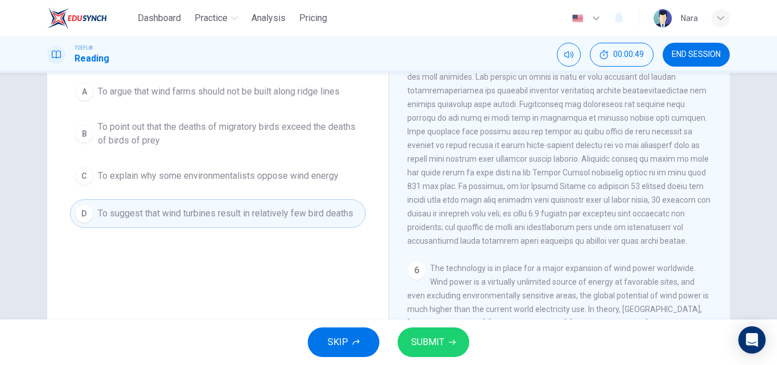
click at [423, 331] on button "SUBMIT" at bounding box center [434, 342] width 72 height 30
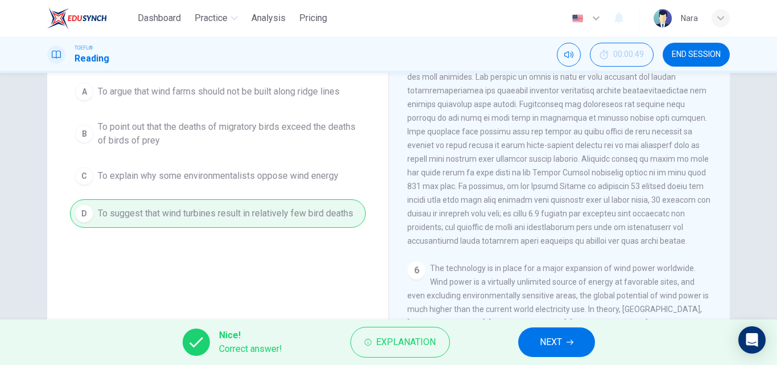
click at [535, 333] on button "NEXT" at bounding box center [556, 342] width 77 height 30
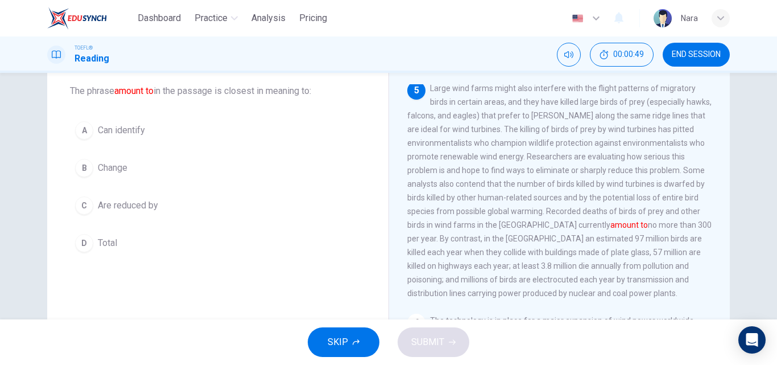
scroll to position [43, 0]
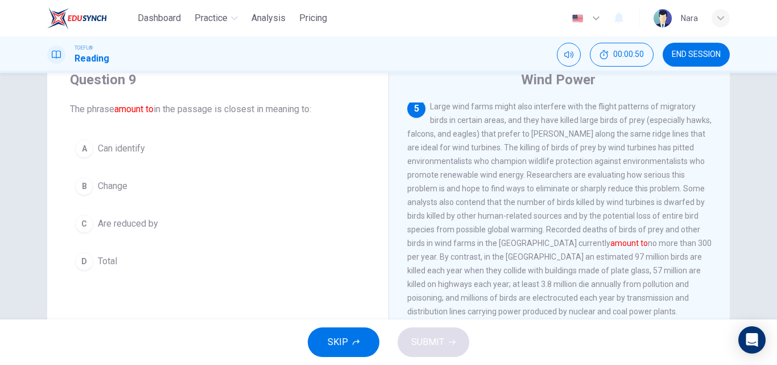
click at [200, 254] on button "D Total" at bounding box center [218, 261] width 296 height 28
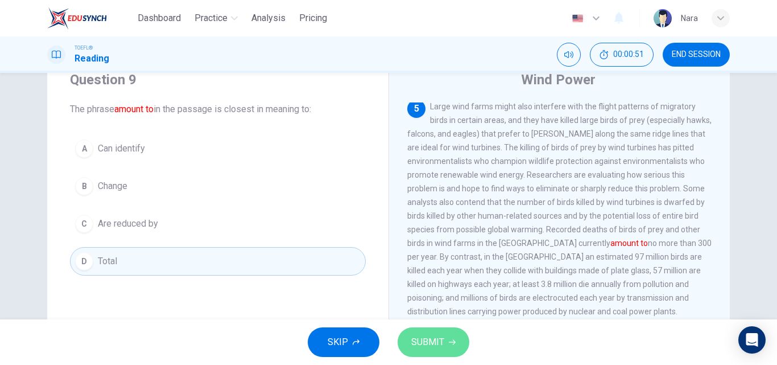
click at [444, 341] on button "SUBMIT" at bounding box center [434, 342] width 72 height 30
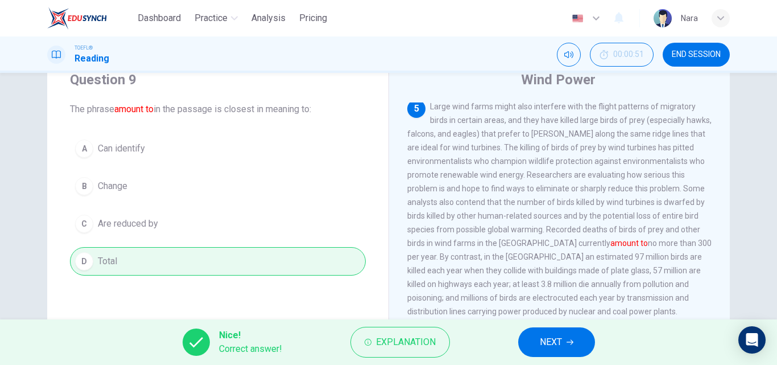
click at [519, 338] on button "NEXT" at bounding box center [556, 342] width 77 height 30
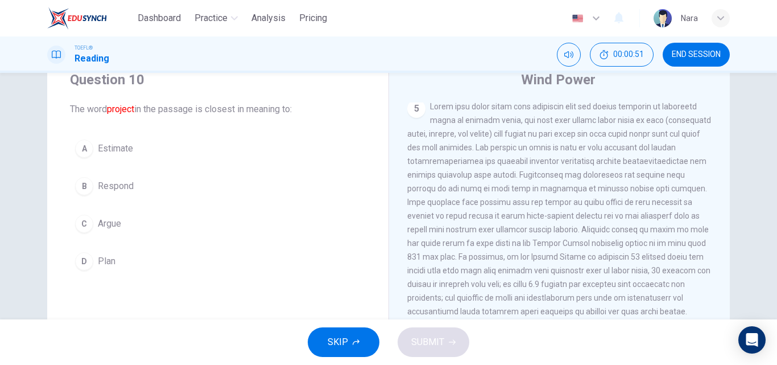
scroll to position [509, 0]
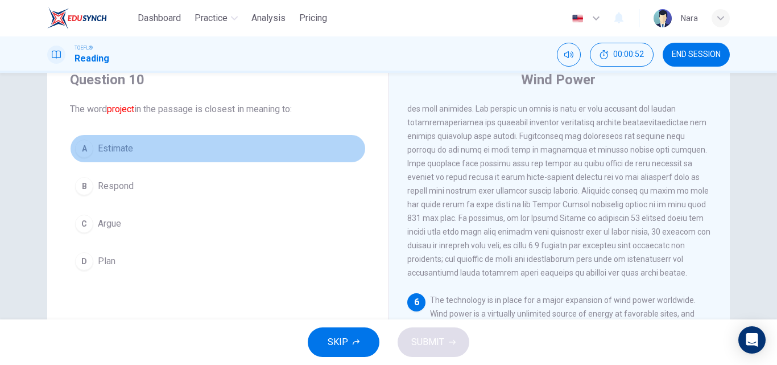
click at [147, 157] on button "A Estimate" at bounding box center [218, 148] width 296 height 28
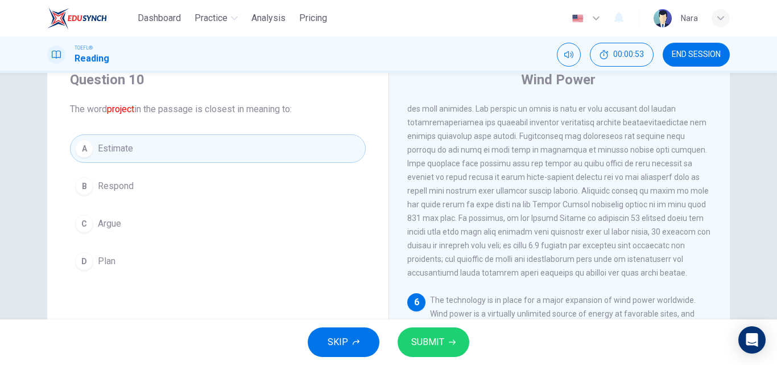
click at [414, 337] on span "SUBMIT" at bounding box center [427, 342] width 33 height 16
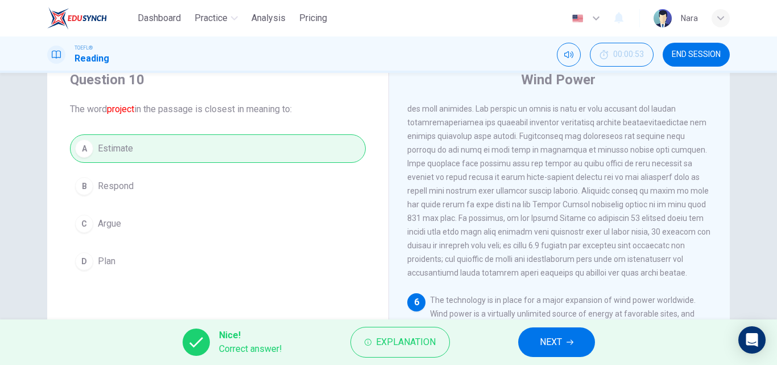
click at [528, 339] on button "NEXT" at bounding box center [556, 342] width 77 height 30
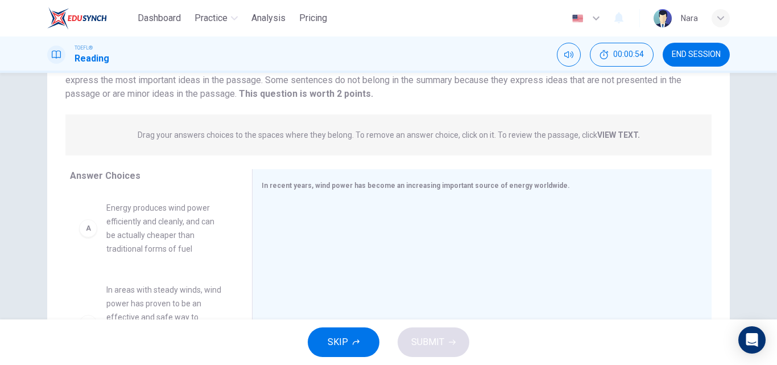
scroll to position [157, 0]
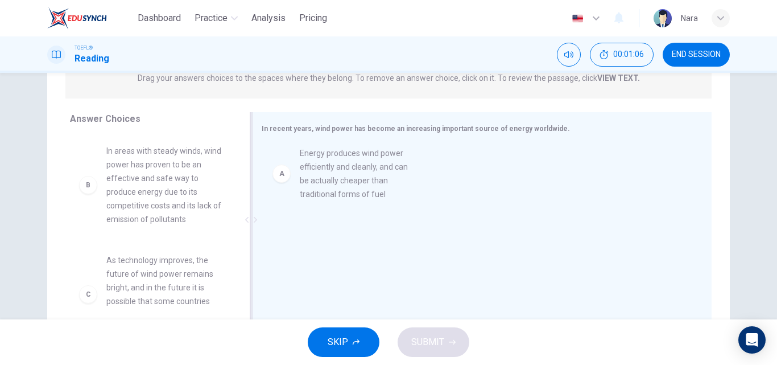
drag, startPoint x: 155, startPoint y: 193, endPoint x: 360, endPoint y: 195, distance: 204.8
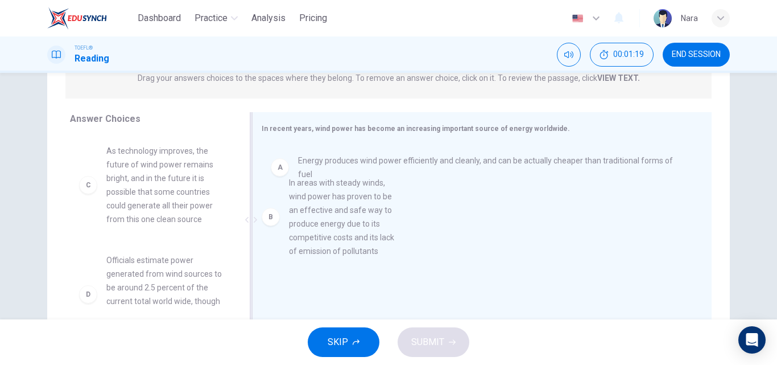
drag, startPoint x: 195, startPoint y: 196, endPoint x: 502, endPoint y: 242, distance: 310.2
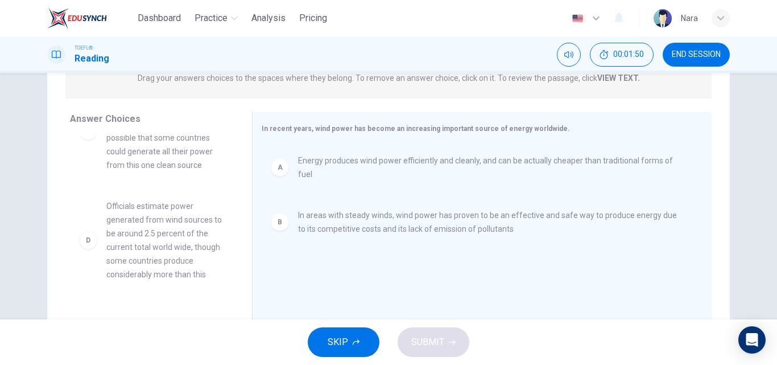
scroll to position [9, 0]
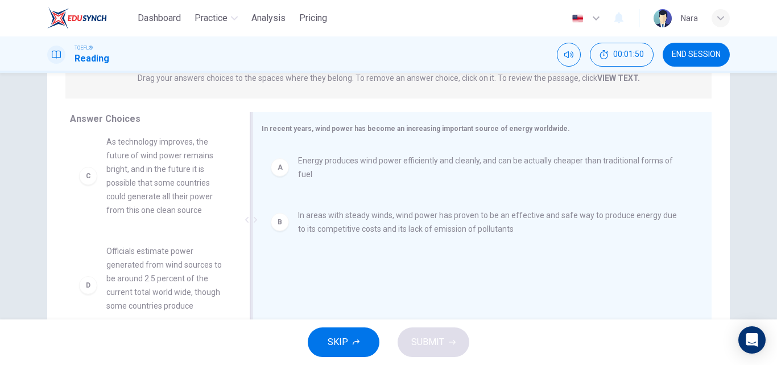
click at [339, 210] on span "In areas with steady winds, wind power has proven to be an effective and safe w…" at bounding box center [491, 221] width 386 height 27
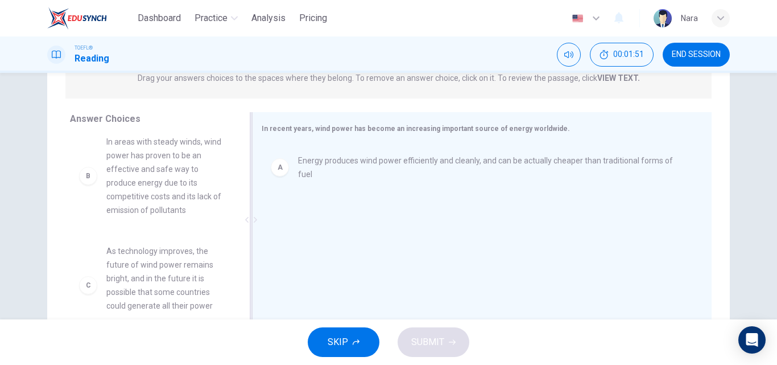
click at [347, 170] on div "A Energy produces wind power efficiently and cleanly, and can be actually cheap…" at bounding box center [478, 167] width 414 height 27
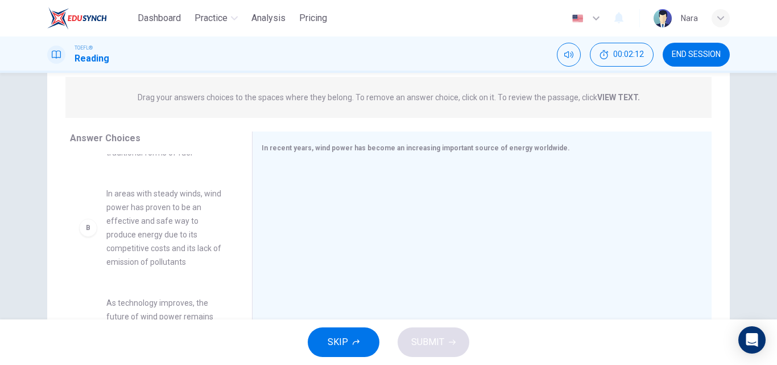
scroll to position [82, 0]
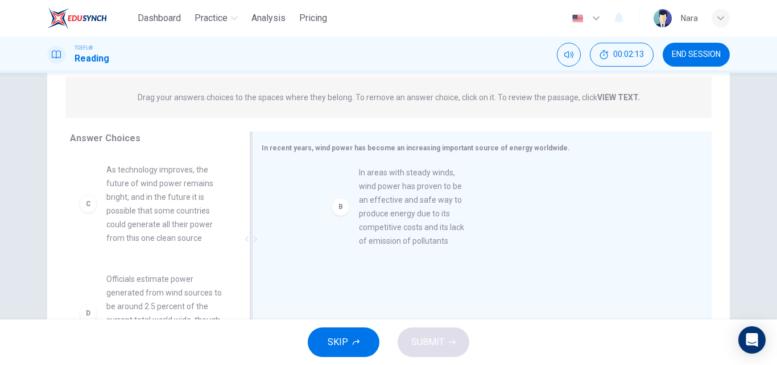
drag, startPoint x: 204, startPoint y: 223, endPoint x: 463, endPoint y: 228, distance: 259.5
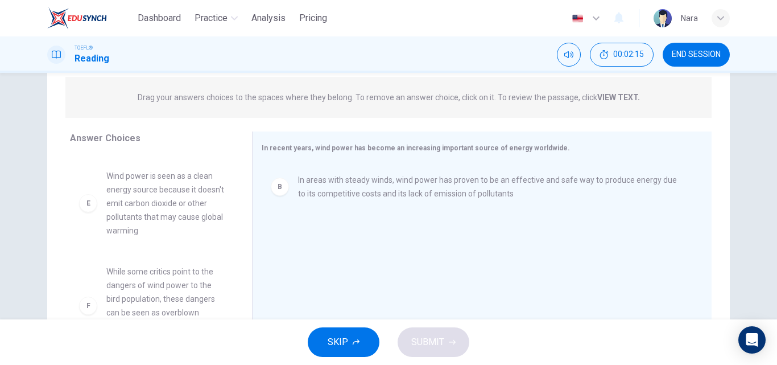
scroll to position [335, 0]
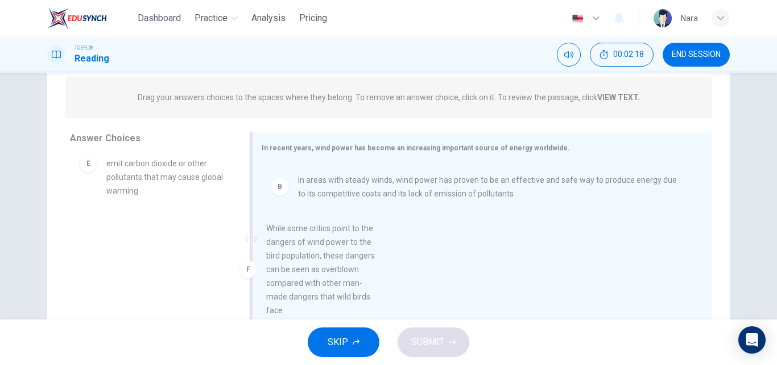
drag, startPoint x: 202, startPoint y: 292, endPoint x: 372, endPoint y: 291, distance: 170.1
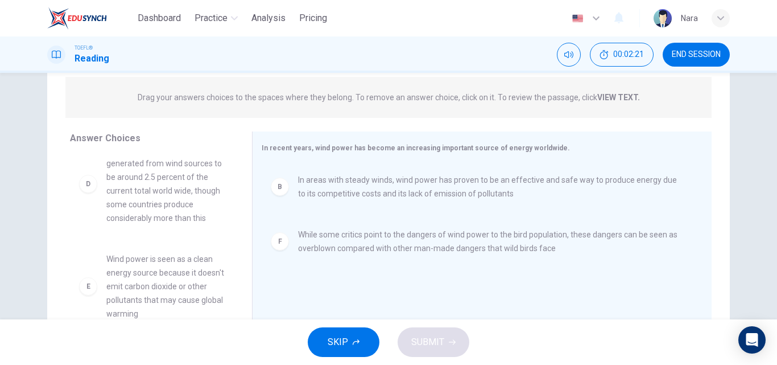
scroll to position [184, 0]
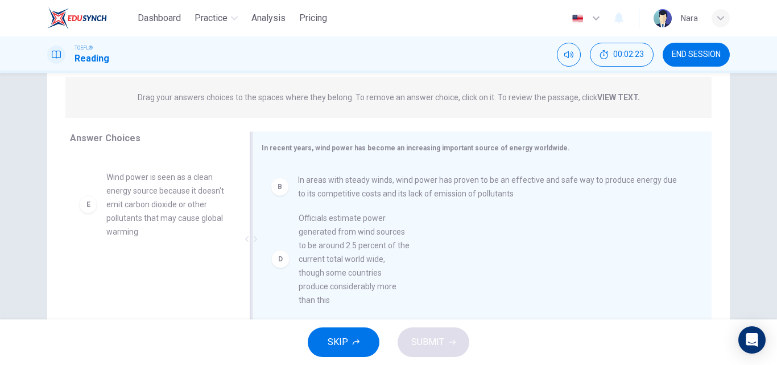
drag, startPoint x: 195, startPoint y: 235, endPoint x: 393, endPoint y: 279, distance: 203.5
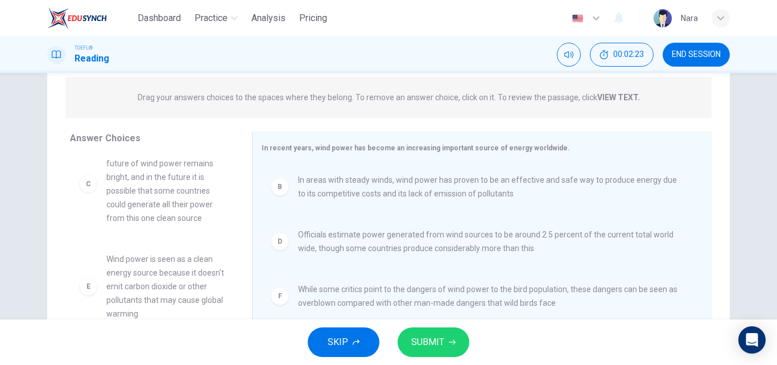
scroll to position [102, 0]
click at [442, 343] on span "SUBMIT" at bounding box center [427, 342] width 33 height 16
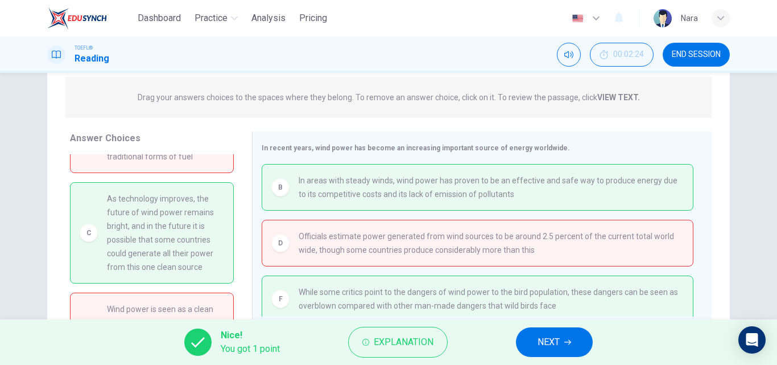
scroll to position [106, 0]
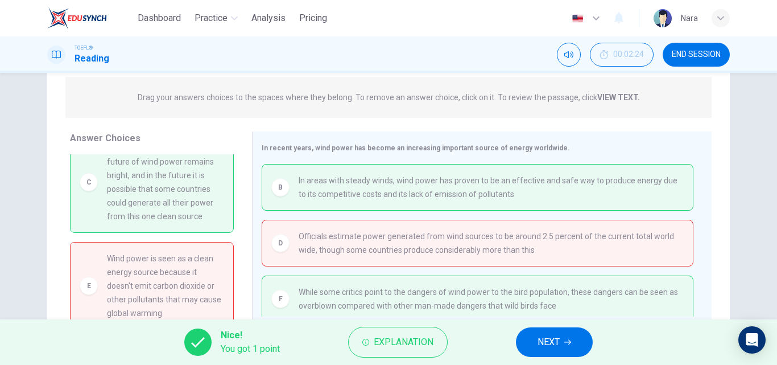
click at [549, 339] on span "NEXT" at bounding box center [549, 342] width 22 height 16
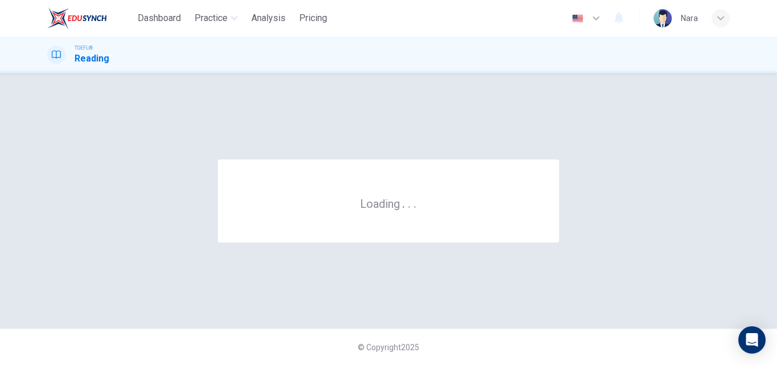
scroll to position [0, 0]
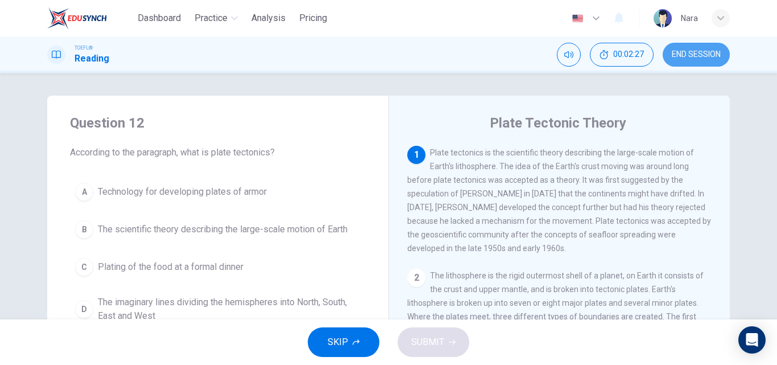
click at [686, 47] on button "END SESSION" at bounding box center [696, 55] width 67 height 24
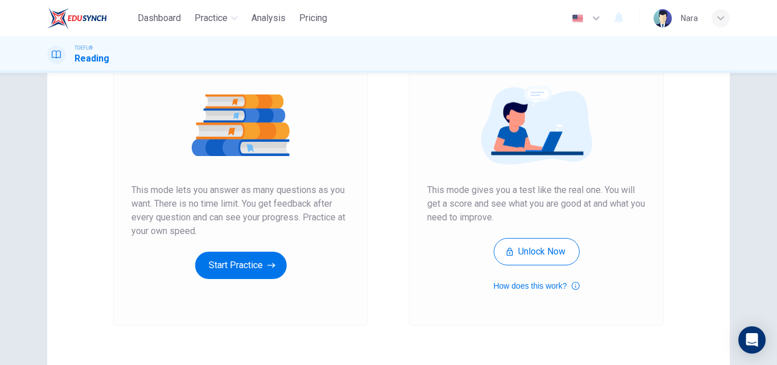
scroll to position [185, 0]
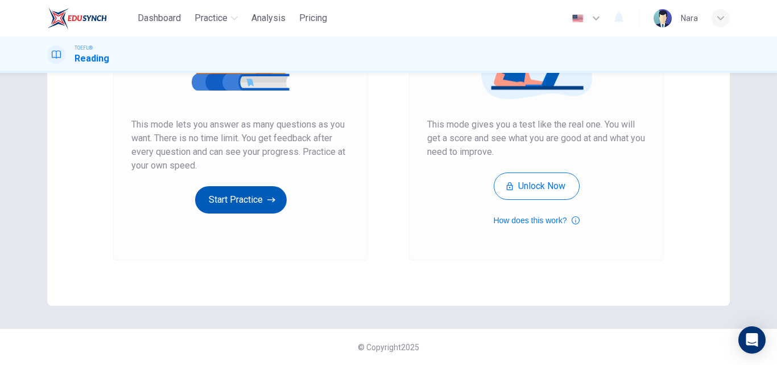
click at [238, 202] on button "Start Practice" at bounding box center [241, 199] width 92 height 27
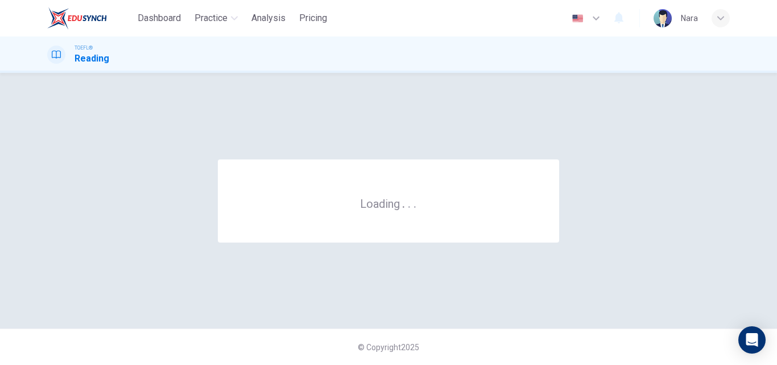
scroll to position [0, 0]
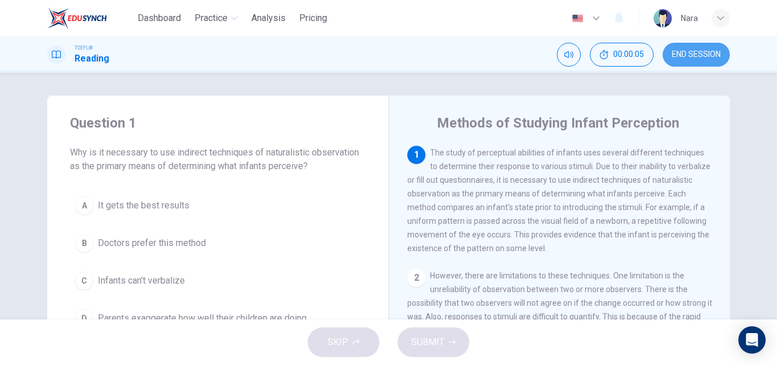
click at [688, 52] on span "END SESSION" at bounding box center [696, 54] width 49 height 9
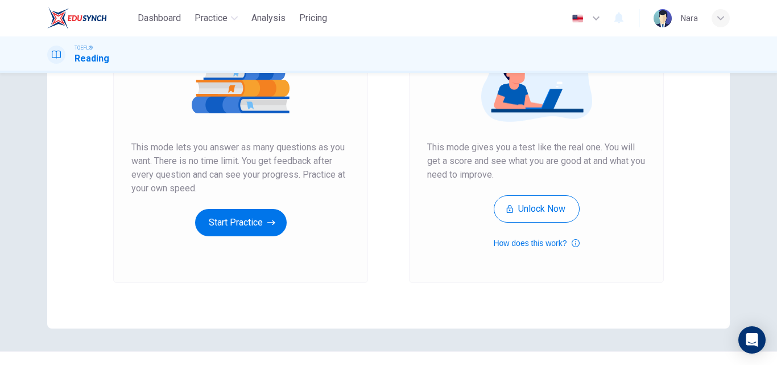
scroll to position [185, 0]
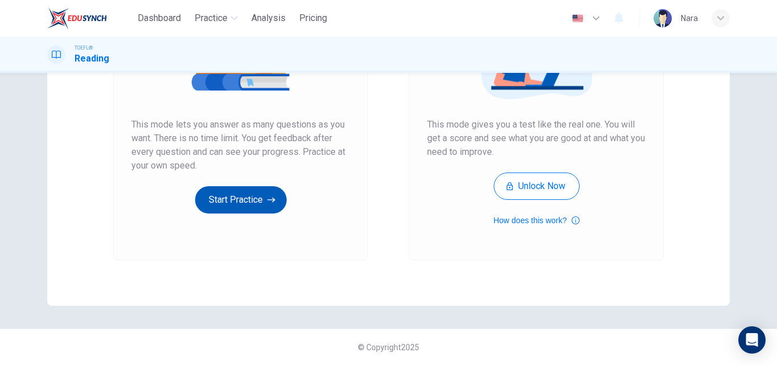
click at [219, 203] on button "Start Practice" at bounding box center [241, 199] width 92 height 27
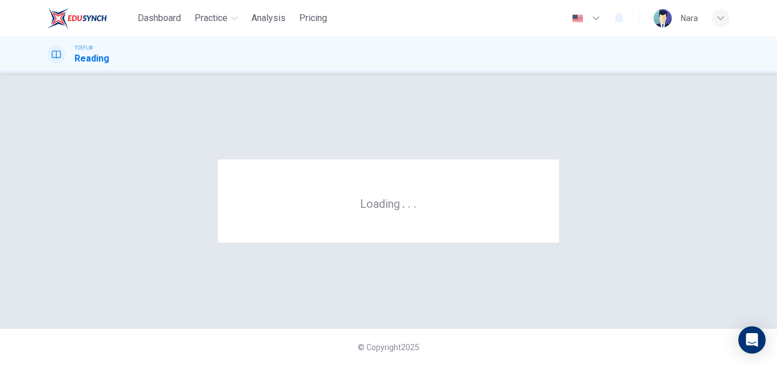
scroll to position [0, 0]
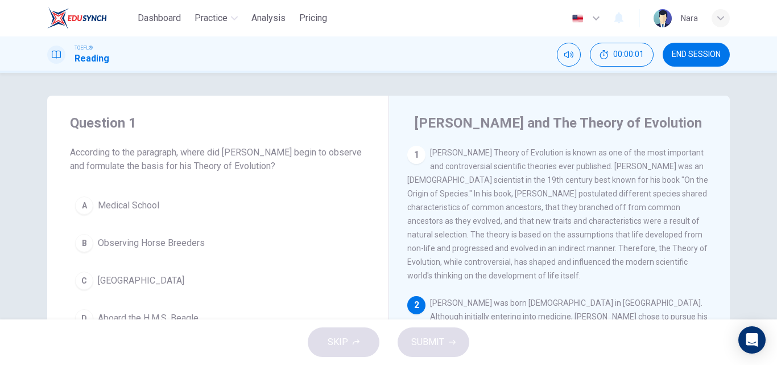
click at [698, 59] on button "END SESSION" at bounding box center [696, 55] width 67 height 24
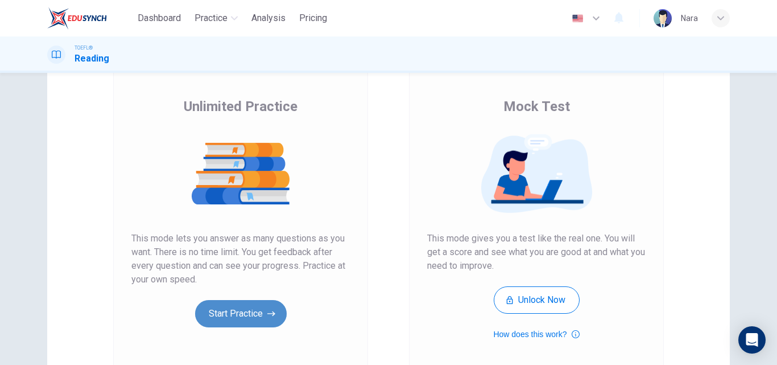
click at [230, 322] on button "Start Practice" at bounding box center [241, 313] width 92 height 27
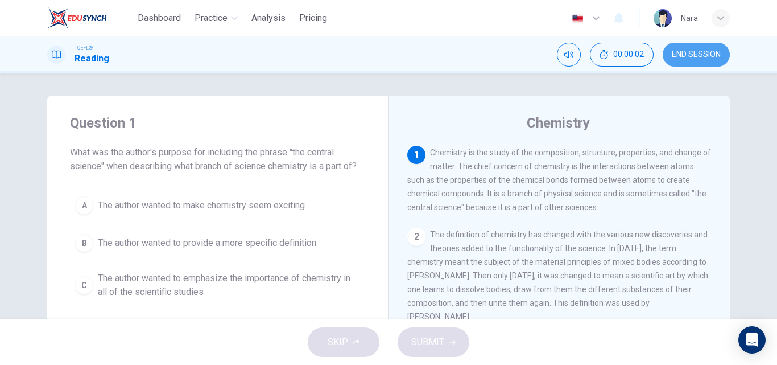
click at [686, 63] on button "END SESSION" at bounding box center [696, 55] width 67 height 24
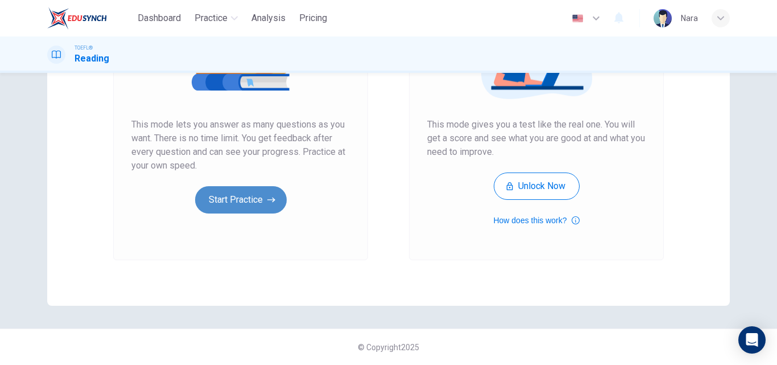
click at [221, 198] on button "Start Practice" at bounding box center [241, 199] width 92 height 27
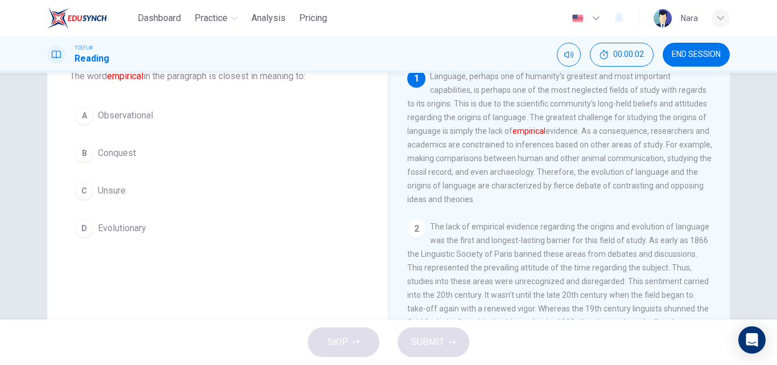
scroll to position [57, 0]
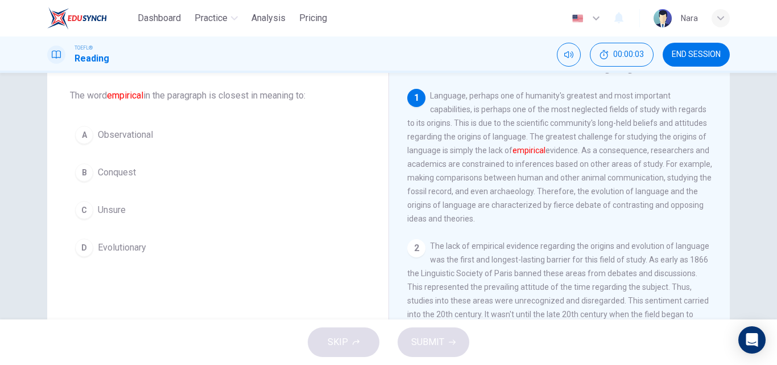
click at [155, 167] on button "B Conquest" at bounding box center [218, 172] width 296 height 28
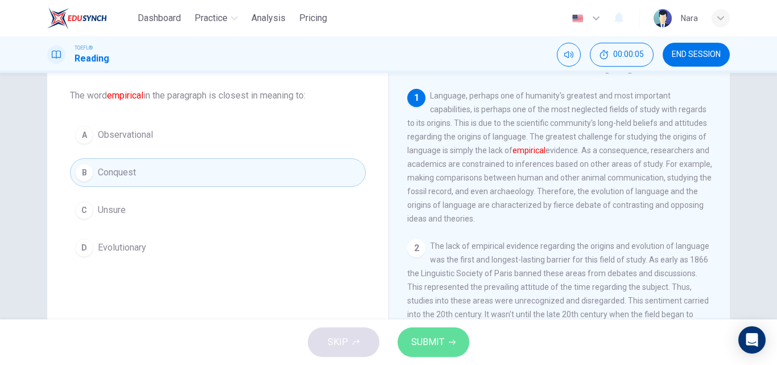
click at [424, 332] on button "SUBMIT" at bounding box center [434, 342] width 72 height 30
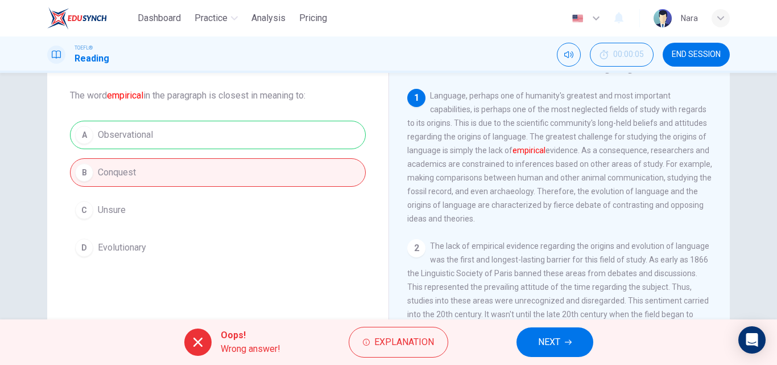
click at [525, 337] on button "NEXT" at bounding box center [555, 342] width 77 height 30
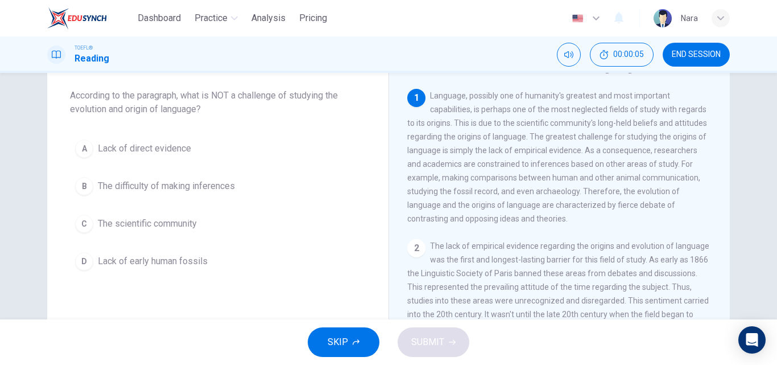
click at [686, 46] on button "END SESSION" at bounding box center [696, 55] width 67 height 24
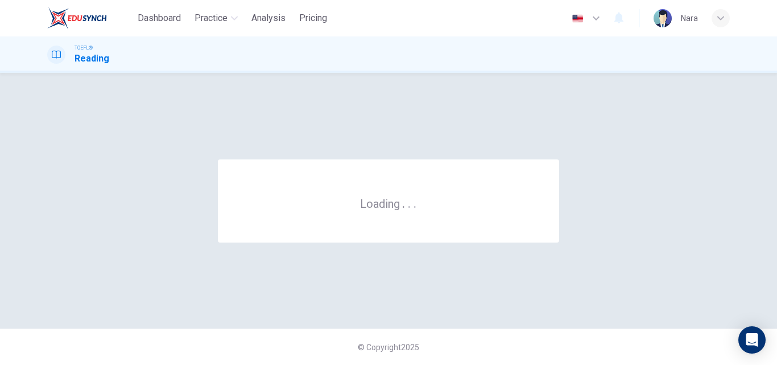
scroll to position [0, 0]
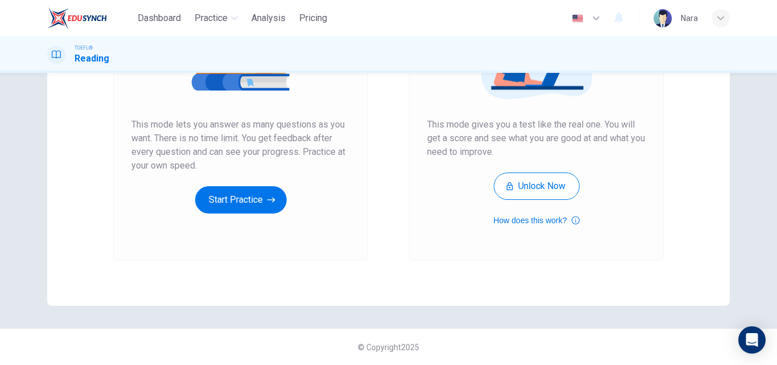
click at [235, 185] on div "Unlimited Practice This mode lets you answer as many questions as you want. The…" at bounding box center [240, 99] width 218 height 230
click at [236, 202] on button "Start Practice" at bounding box center [241, 199] width 92 height 27
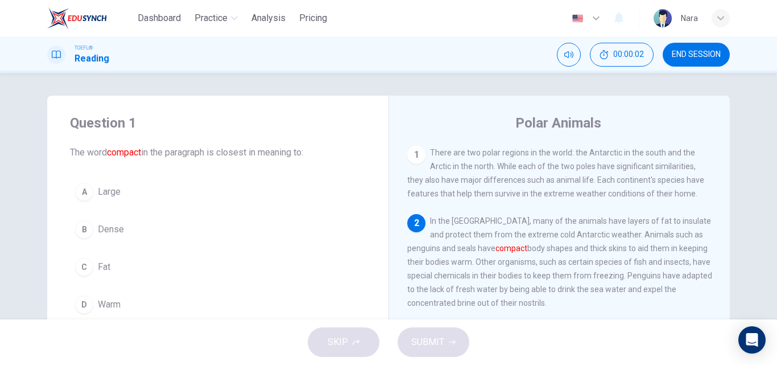
scroll to position [57, 0]
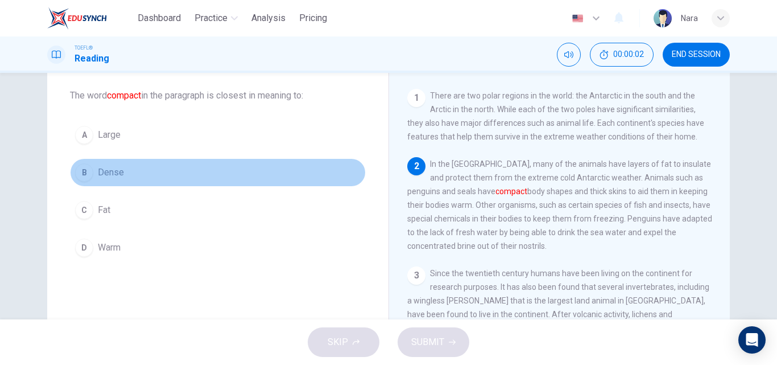
click at [155, 168] on button "B Dense" at bounding box center [218, 172] width 296 height 28
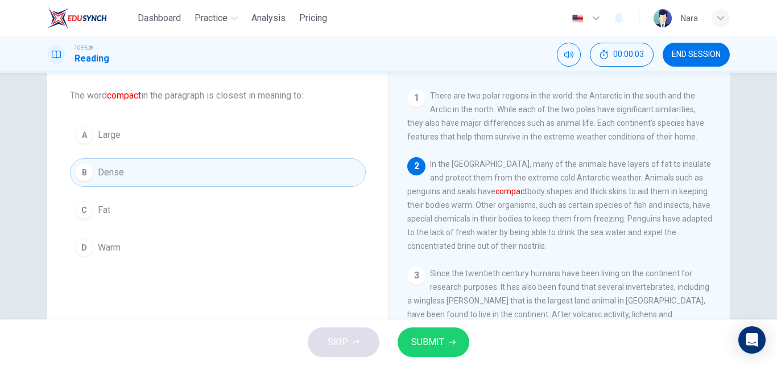
click at [406, 337] on button "SUBMIT" at bounding box center [434, 342] width 72 height 30
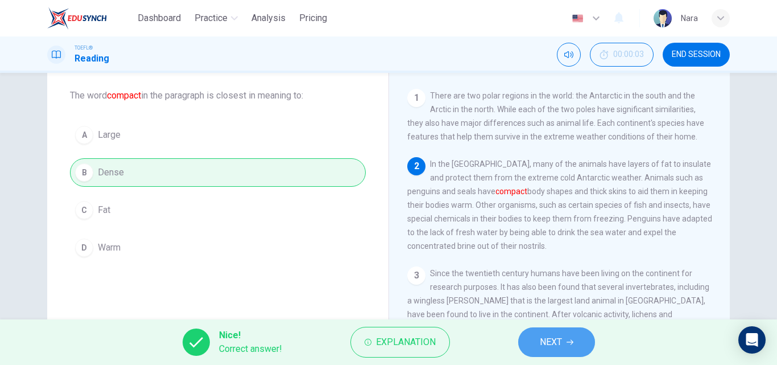
click at [535, 338] on button "NEXT" at bounding box center [556, 342] width 77 height 30
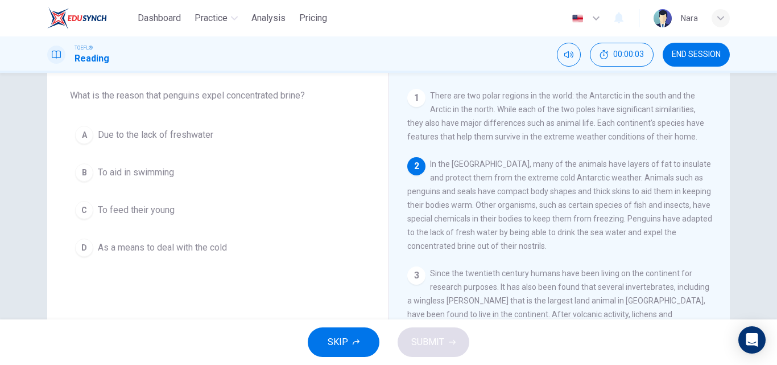
scroll to position [71, 0]
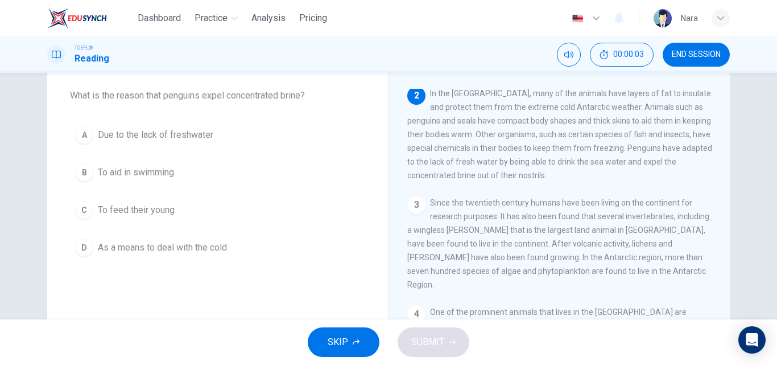
click at [191, 138] on span "Due to the lack of freshwater" at bounding box center [155, 135] width 115 height 14
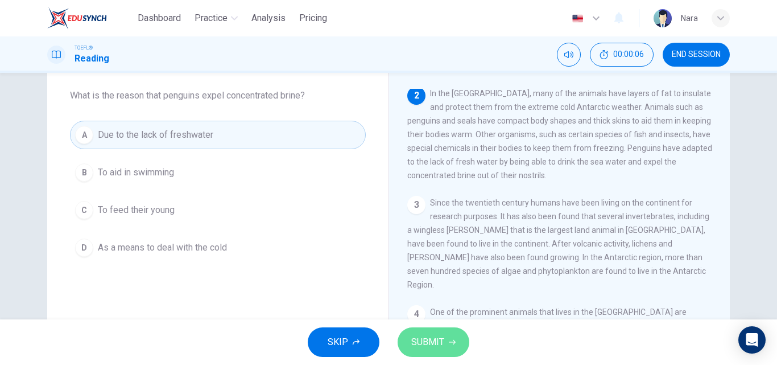
click at [434, 344] on span "SUBMIT" at bounding box center [427, 342] width 33 height 16
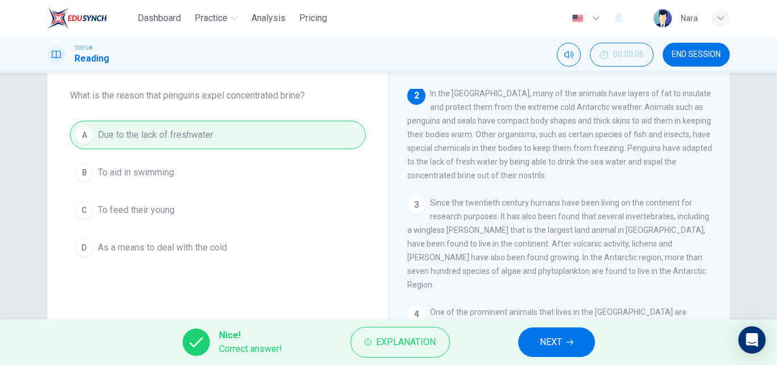
click at [537, 344] on button "NEXT" at bounding box center [556, 342] width 77 height 30
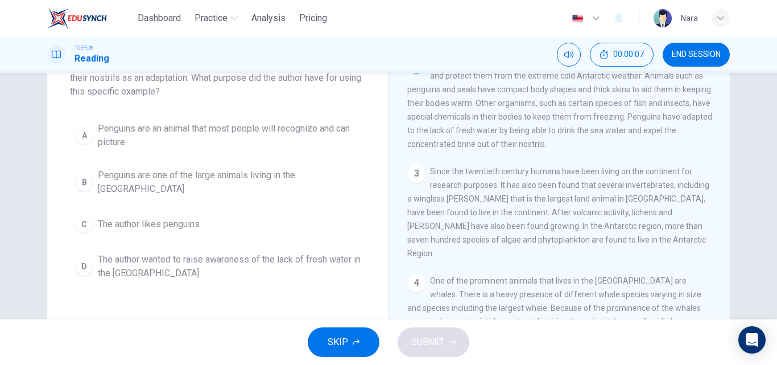
scroll to position [114, 0]
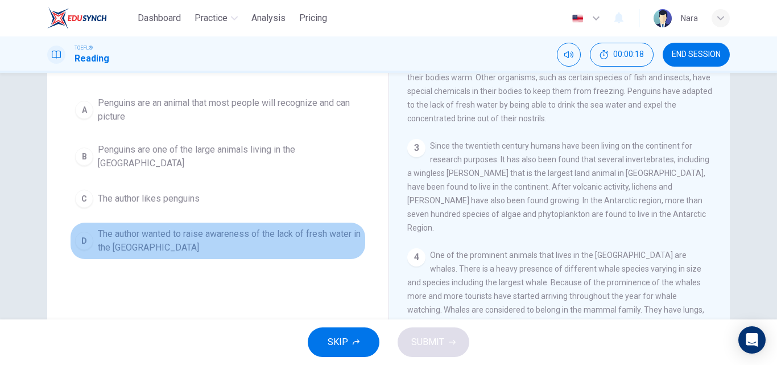
click at [176, 235] on span "The author wanted to raise awareness of the lack of fresh water in the Antarctic" at bounding box center [229, 240] width 263 height 27
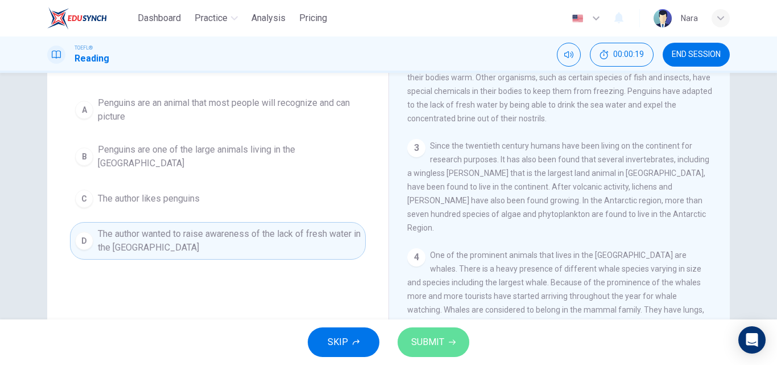
click at [411, 344] on span "SUBMIT" at bounding box center [427, 342] width 33 height 16
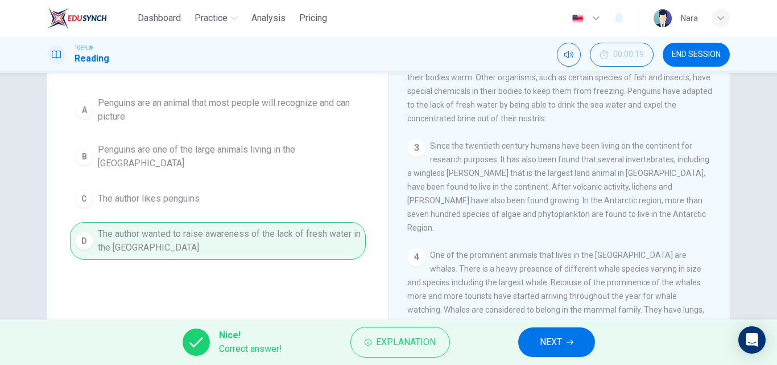
click at [538, 345] on button "NEXT" at bounding box center [556, 342] width 77 height 30
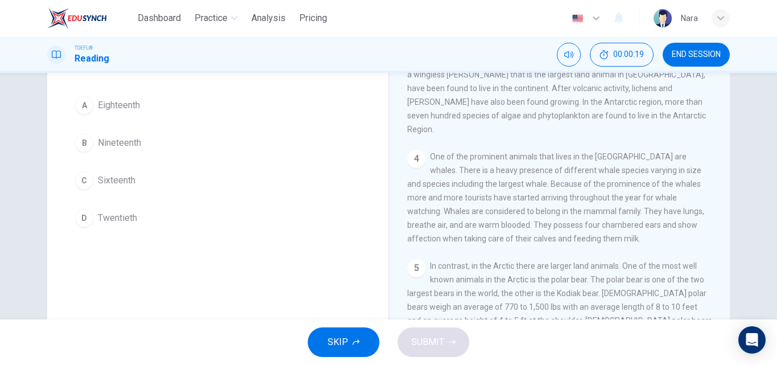
scroll to position [184, 0]
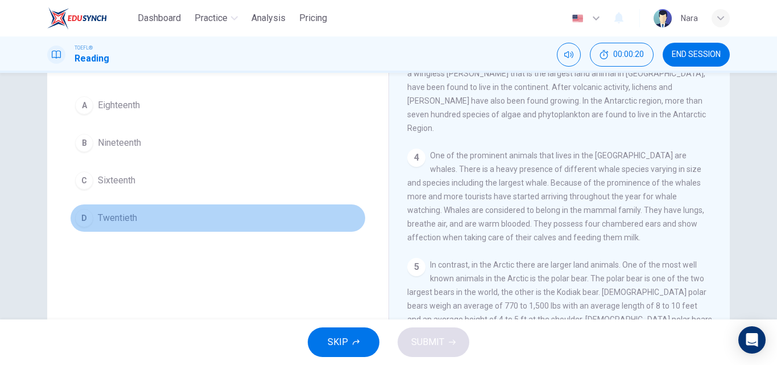
click at [186, 220] on button "D Twentieth" at bounding box center [218, 218] width 296 height 28
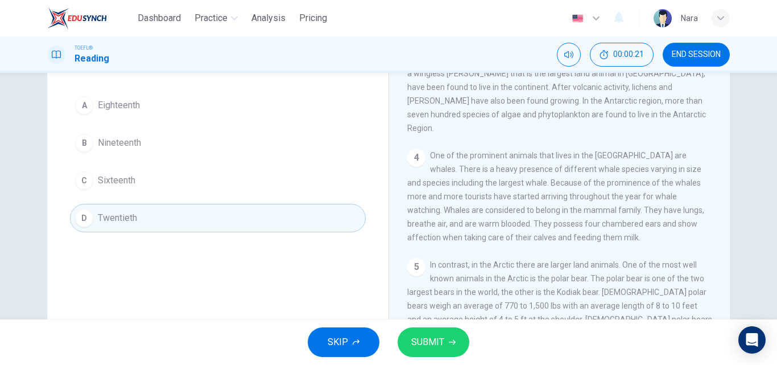
click at [449, 341] on icon "button" at bounding box center [452, 342] width 7 height 7
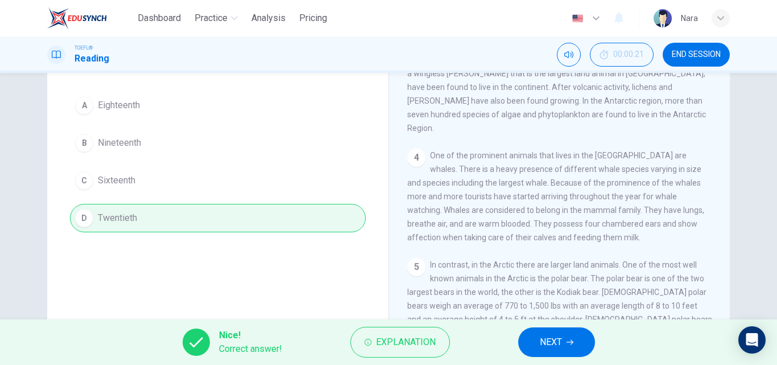
click at [534, 343] on button "NEXT" at bounding box center [556, 342] width 77 height 30
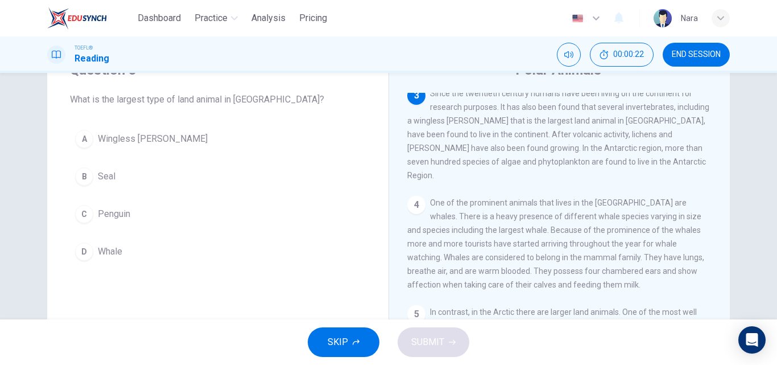
scroll to position [30, 0]
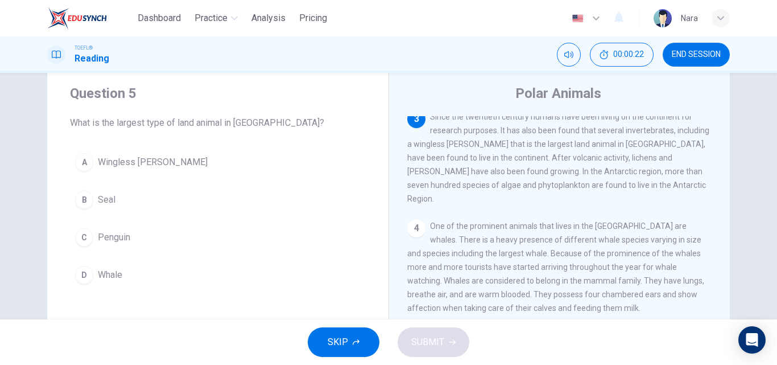
click at [237, 189] on button "B Seal" at bounding box center [218, 199] width 296 height 28
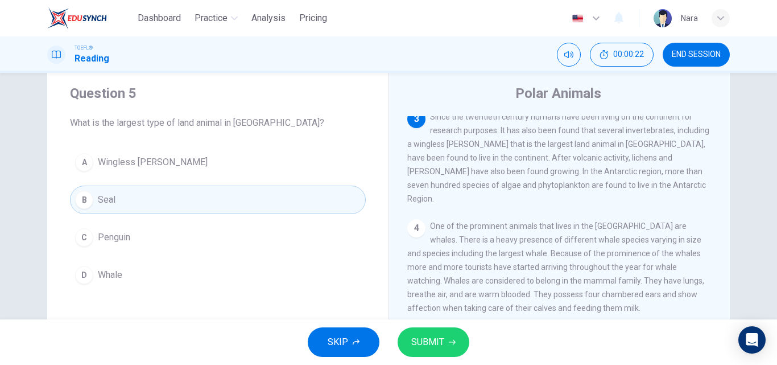
click at [228, 174] on button "A Wingless midge" at bounding box center [218, 162] width 296 height 28
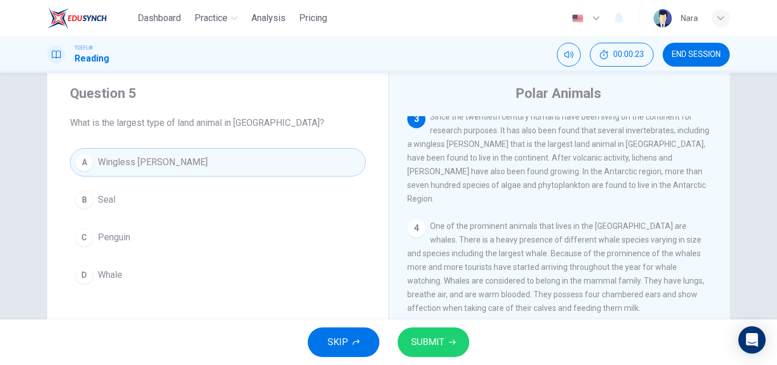
click at [420, 348] on span "SUBMIT" at bounding box center [427, 342] width 33 height 16
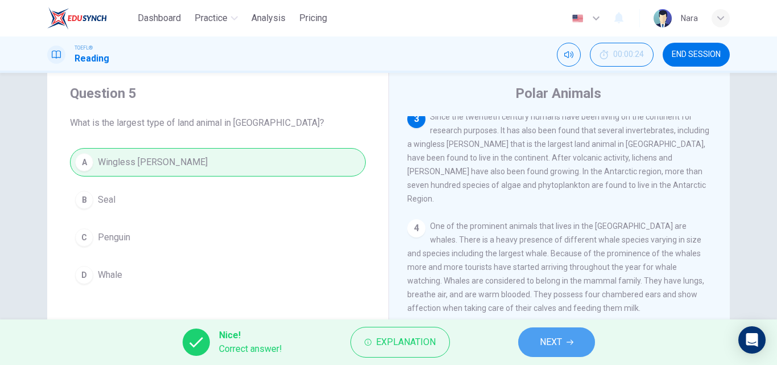
click at [533, 348] on button "NEXT" at bounding box center [556, 342] width 77 height 30
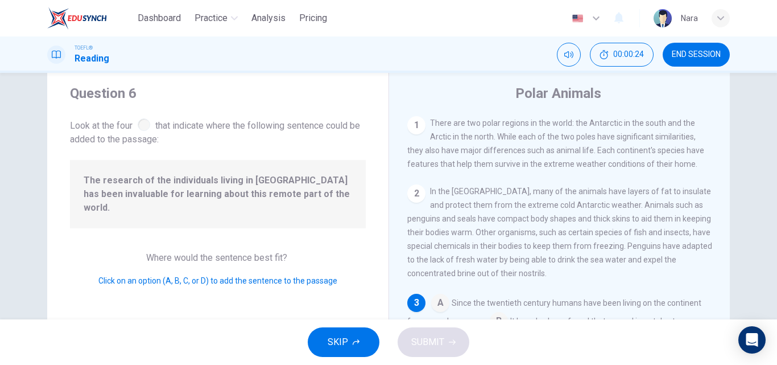
scroll to position [71, 0]
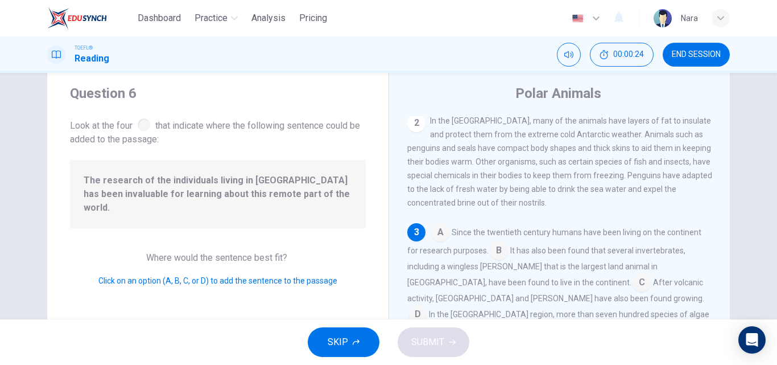
click at [272, 188] on span "The research of the individuals living in Antarctica has been invaluable for le…" at bounding box center [218, 194] width 269 height 41
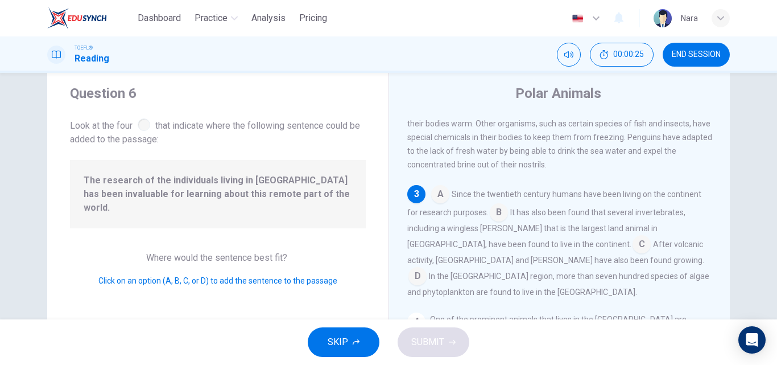
scroll to position [127, 0]
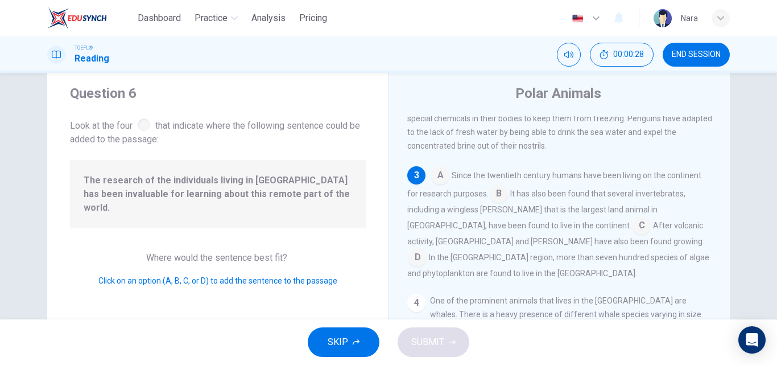
click at [498, 204] on input at bounding box center [499, 194] width 18 height 18
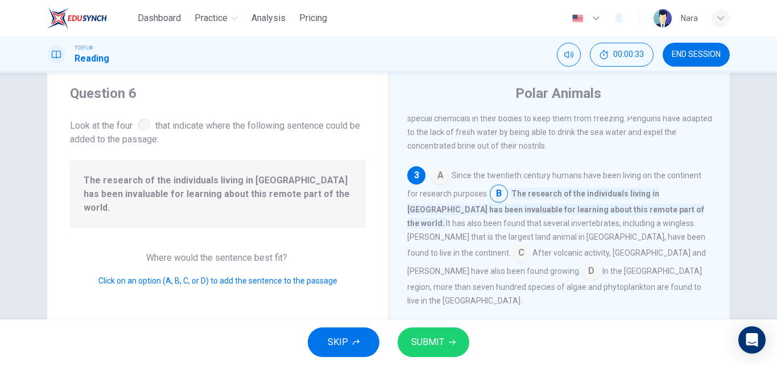
click at [449, 336] on button "SUBMIT" at bounding box center [434, 342] width 72 height 30
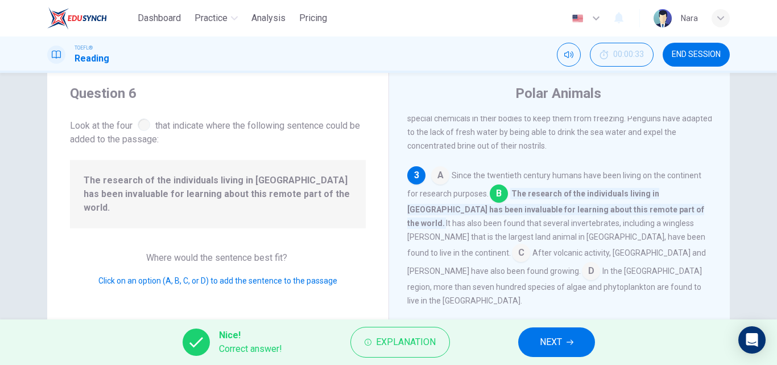
click at [577, 344] on button "NEXT" at bounding box center [556, 342] width 77 height 30
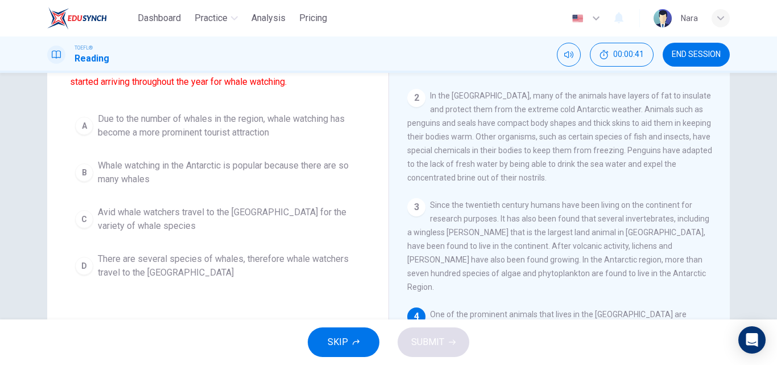
scroll to position [143, 0]
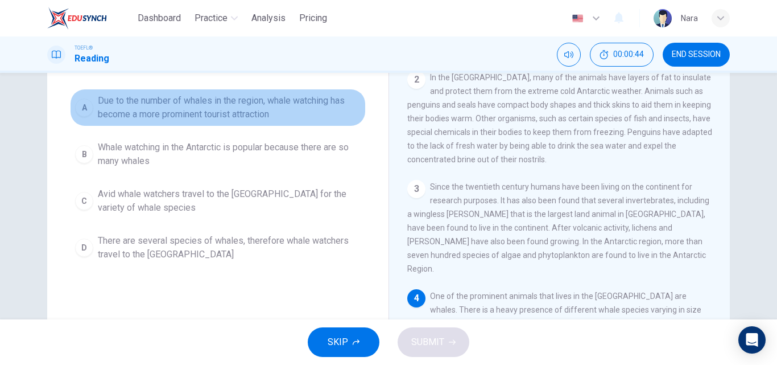
click at [212, 122] on button "A Due to the number of whales in the region, whale watching has become a more p…" at bounding box center [218, 108] width 296 height 38
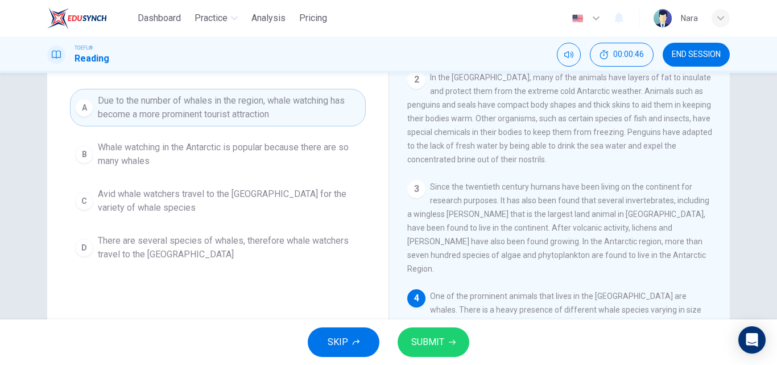
click at [410, 328] on button "SUBMIT" at bounding box center [434, 342] width 72 height 30
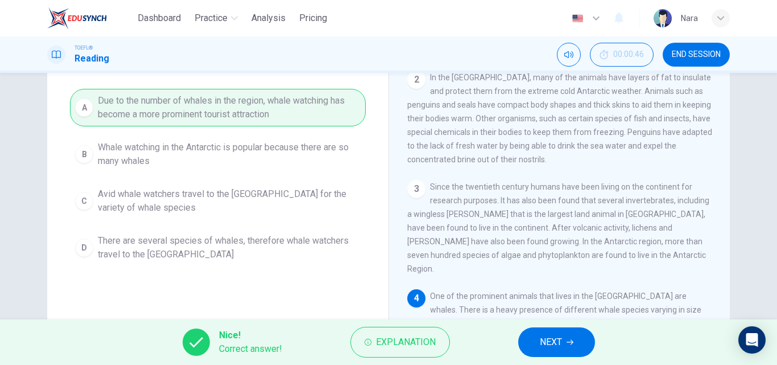
click at [533, 340] on button "NEXT" at bounding box center [556, 342] width 77 height 30
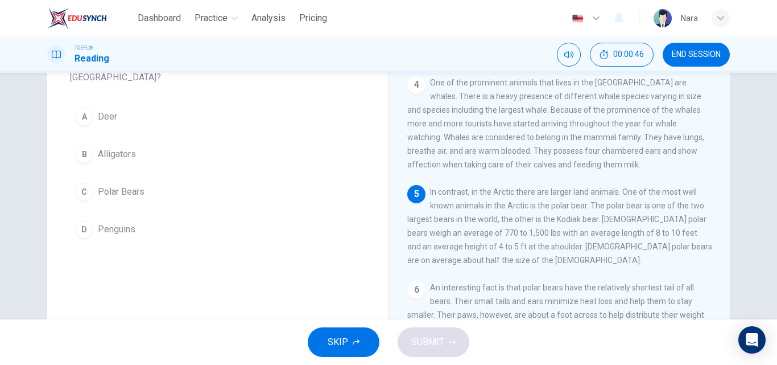
scroll to position [32, 0]
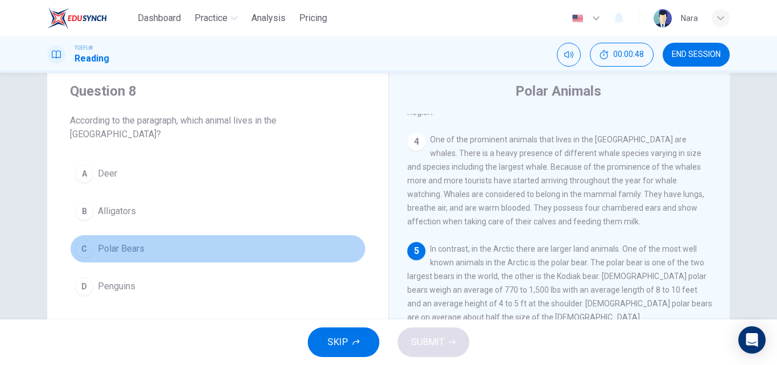
click at [279, 242] on button "C Polar Bears" at bounding box center [218, 248] width 296 height 28
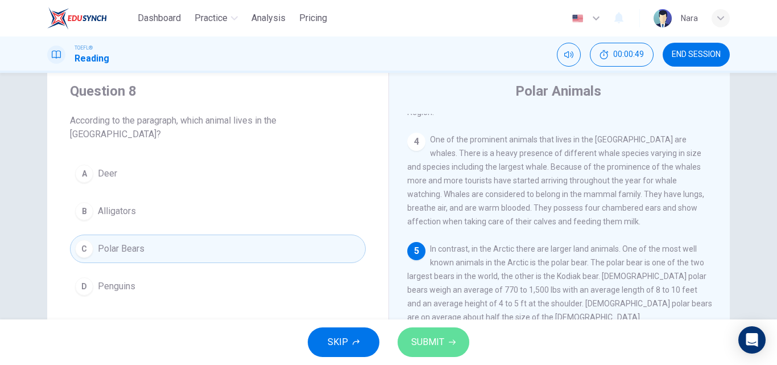
click at [419, 348] on span "SUBMIT" at bounding box center [427, 342] width 33 height 16
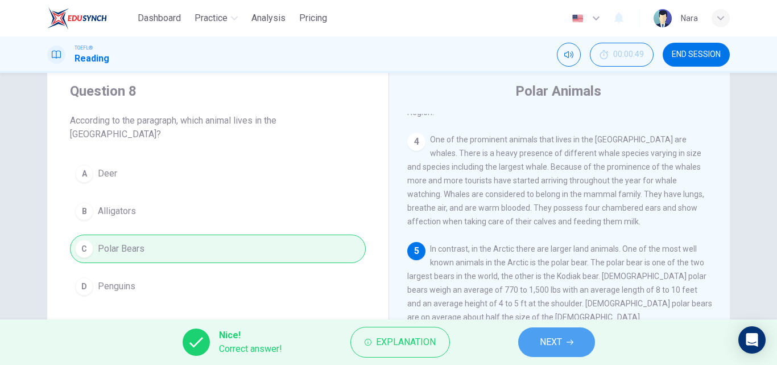
click at [525, 351] on button "NEXT" at bounding box center [556, 342] width 77 height 30
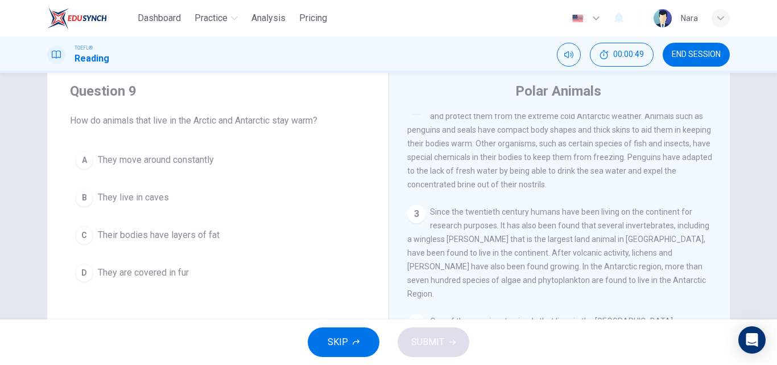
scroll to position [71, 0]
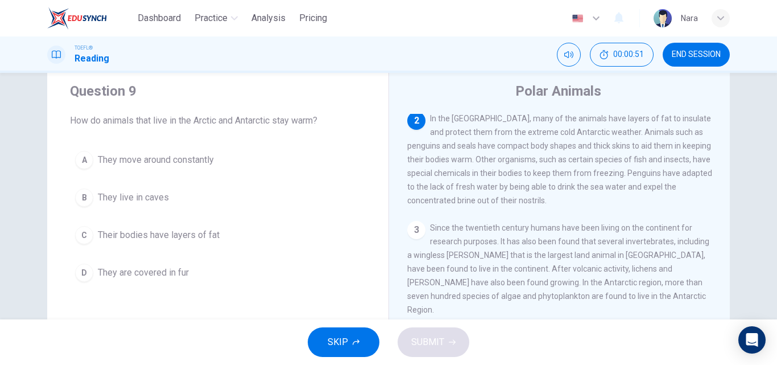
click at [219, 233] on button "C Their bodies have layers of fat" at bounding box center [218, 235] width 296 height 28
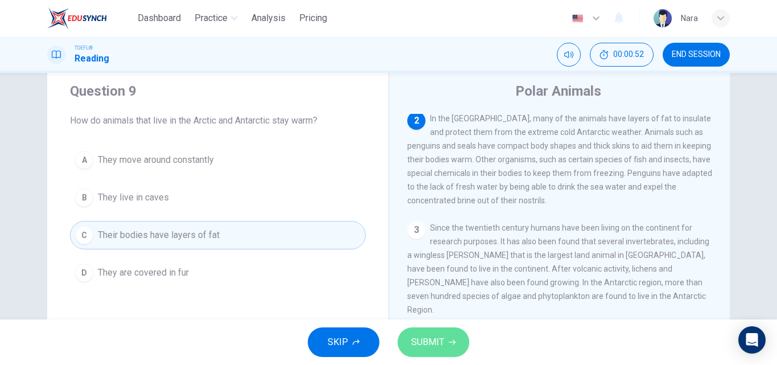
click at [416, 339] on span "SUBMIT" at bounding box center [427, 342] width 33 height 16
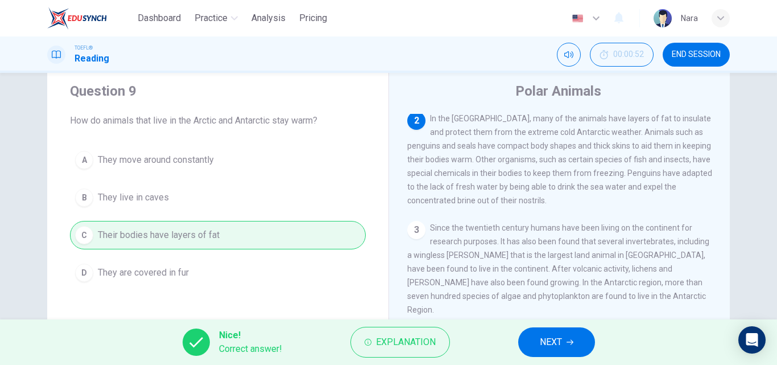
click at [532, 337] on button "NEXT" at bounding box center [556, 342] width 77 height 30
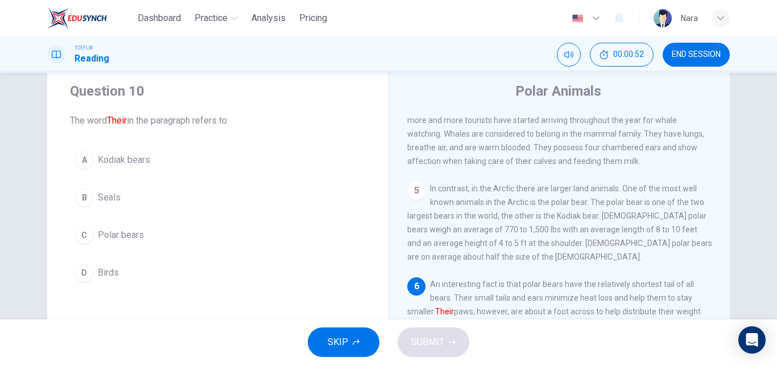
scroll to position [338, 0]
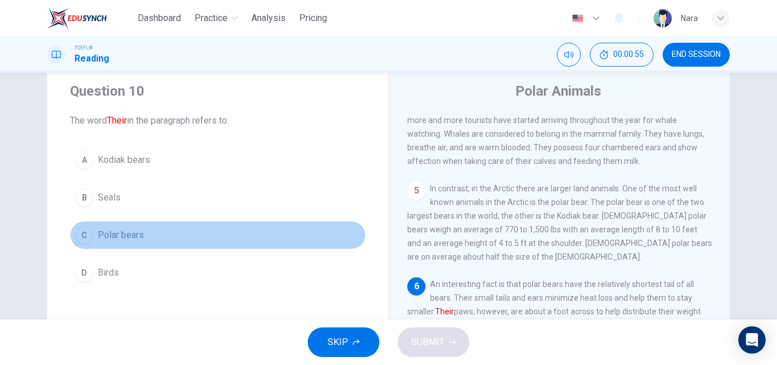
click at [213, 222] on button "C Polar bears" at bounding box center [218, 235] width 296 height 28
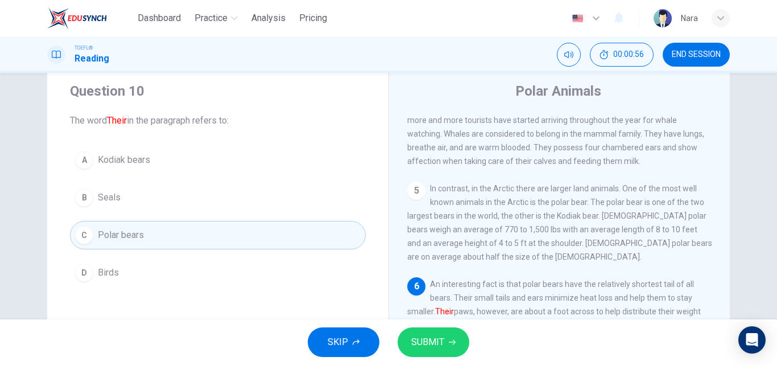
click at [427, 348] on span "SUBMIT" at bounding box center [427, 342] width 33 height 16
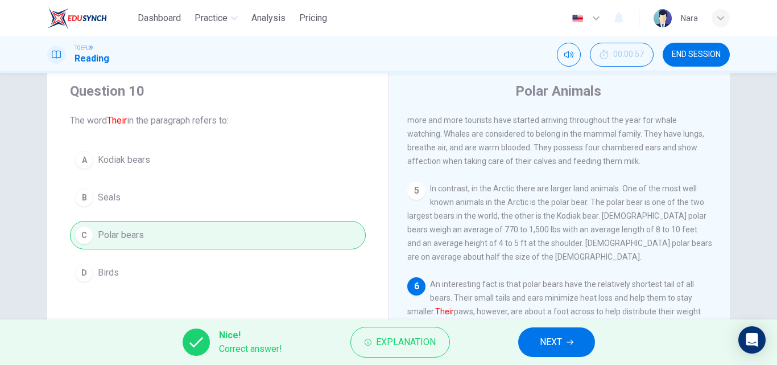
click at [534, 346] on button "NEXT" at bounding box center [556, 342] width 77 height 30
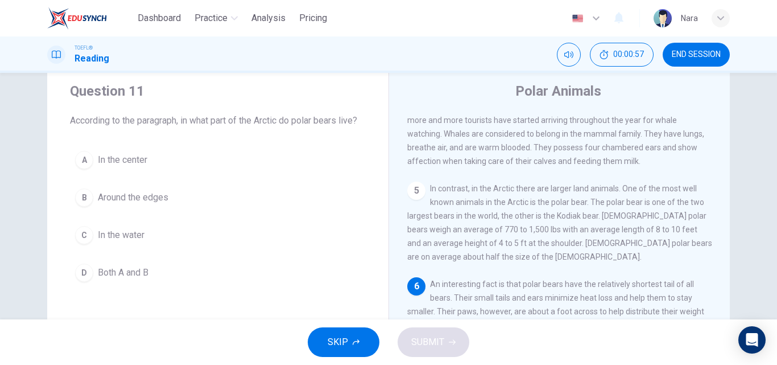
click at [188, 197] on button "B Around the edges" at bounding box center [218, 197] width 296 height 28
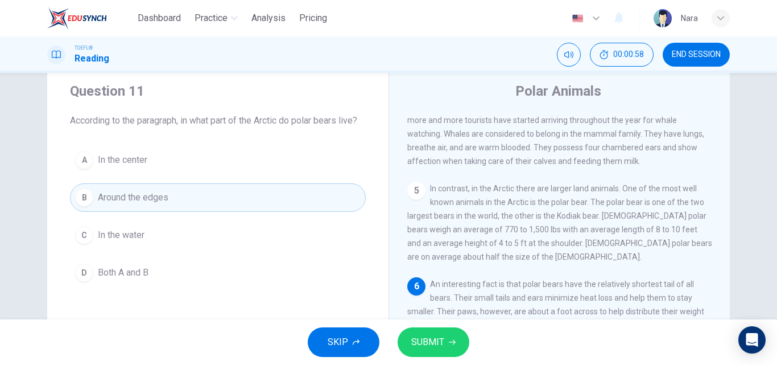
click at [405, 337] on button "SUBMIT" at bounding box center [434, 342] width 72 height 30
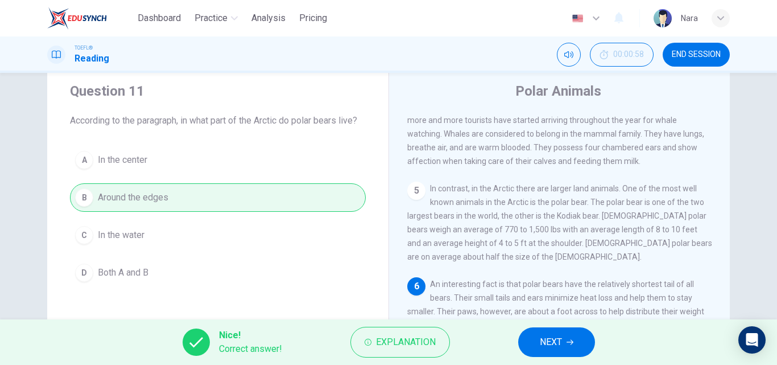
click at [534, 344] on button "NEXT" at bounding box center [556, 342] width 77 height 30
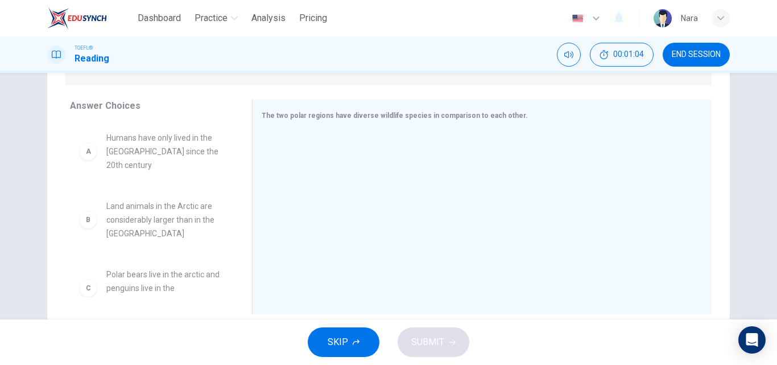
scroll to position [195, 0]
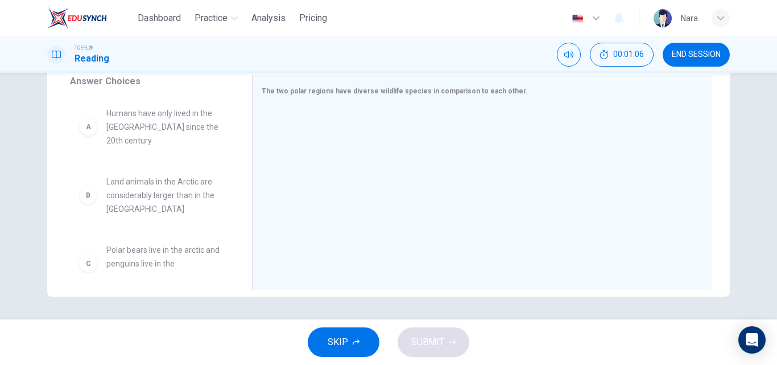
drag, startPoint x: 234, startPoint y: 157, endPoint x: 234, endPoint y: 171, distance: 13.7
click at [234, 171] on div "A Humans have only lived in the Antarctic since the 20th century B Land animals…" at bounding box center [156, 184] width 173 height 175
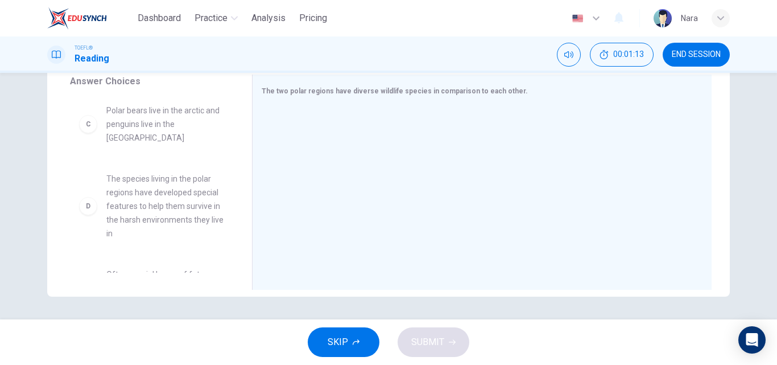
scroll to position [152, 0]
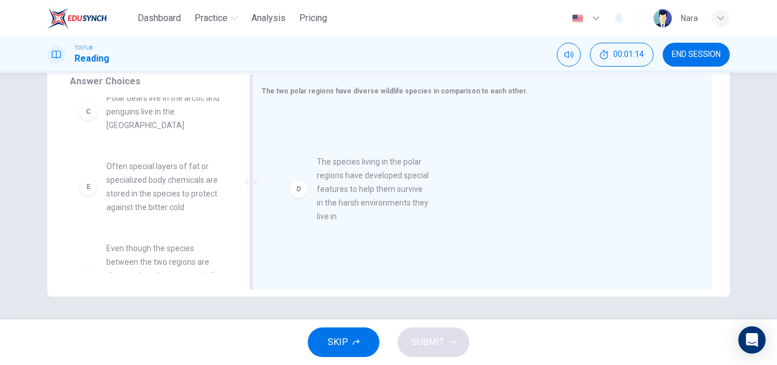
drag, startPoint x: 193, startPoint y: 191, endPoint x: 412, endPoint y: 199, distance: 219.2
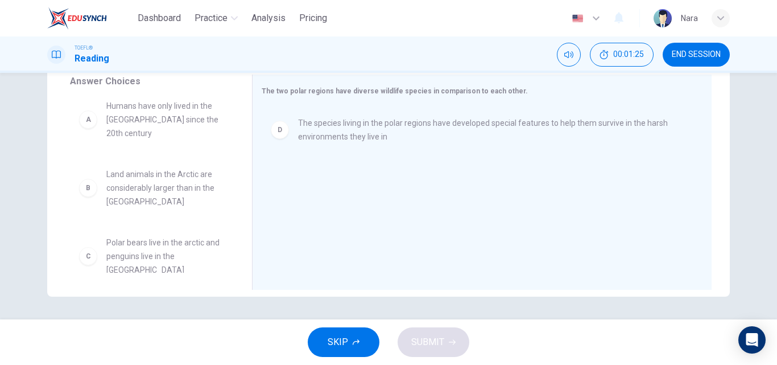
scroll to position [25, 0]
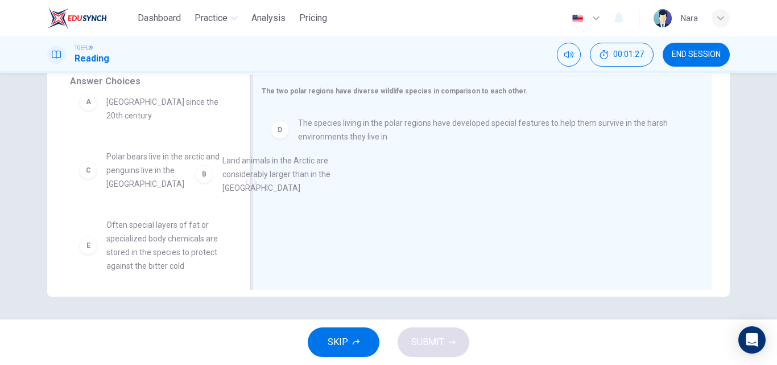
drag, startPoint x: 189, startPoint y: 156, endPoint x: 327, endPoint y: 179, distance: 140.1
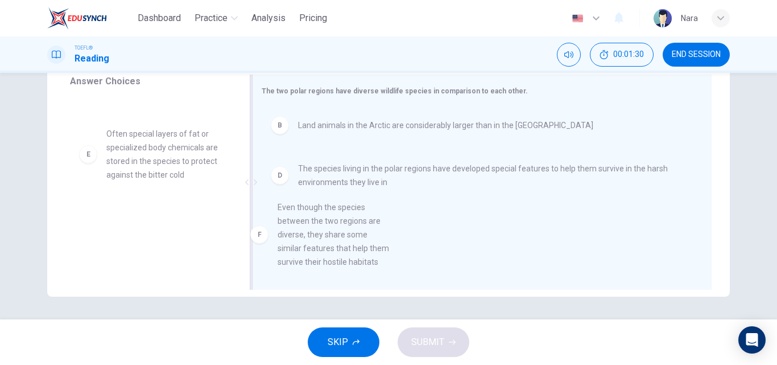
scroll to position [20, 0]
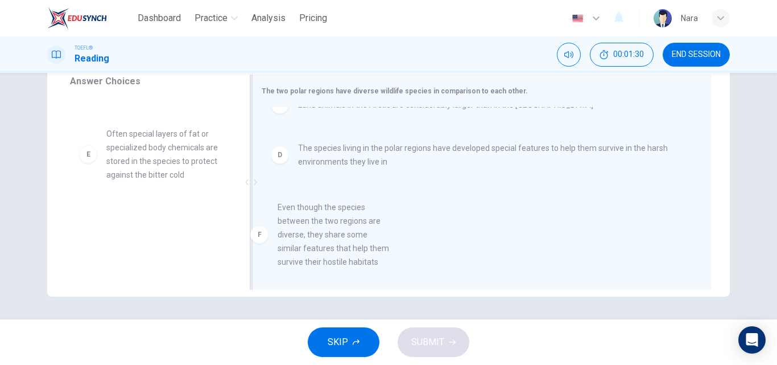
drag, startPoint x: 195, startPoint y: 243, endPoint x: 395, endPoint y: 250, distance: 200.4
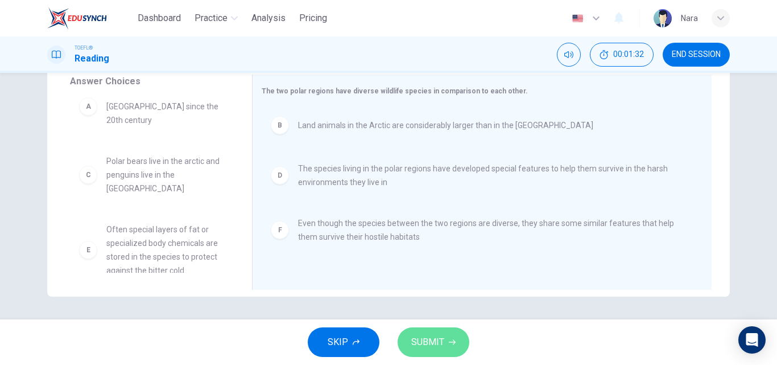
click at [430, 334] on span "SUBMIT" at bounding box center [427, 342] width 33 height 16
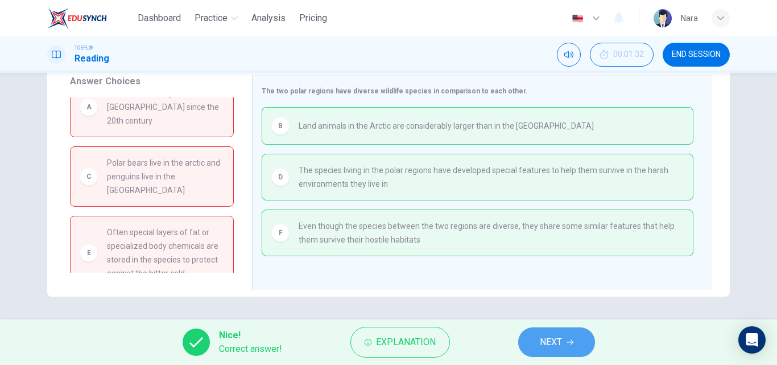
click at [549, 340] on span "NEXT" at bounding box center [551, 342] width 22 height 16
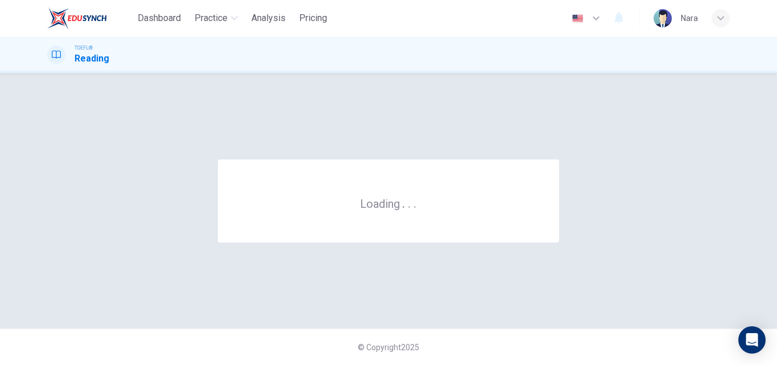
scroll to position [0, 0]
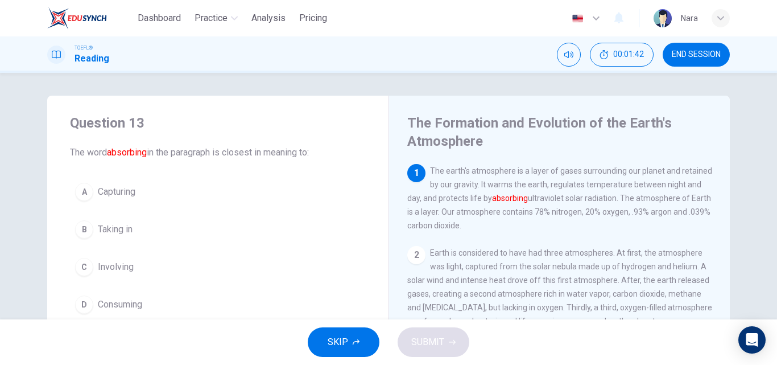
click at [724, 53] on button "END SESSION" at bounding box center [696, 55] width 67 height 24
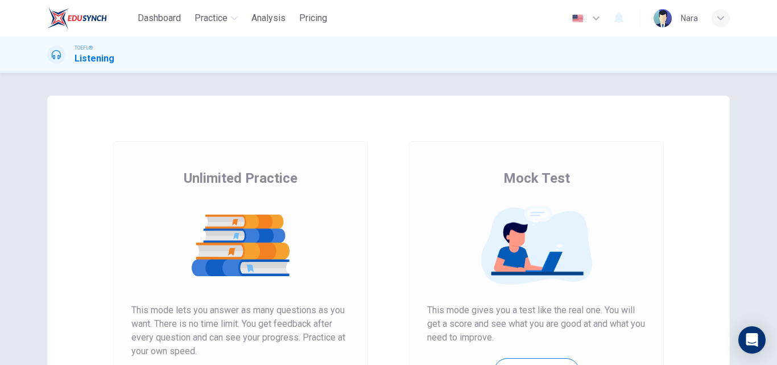
scroll to position [114, 0]
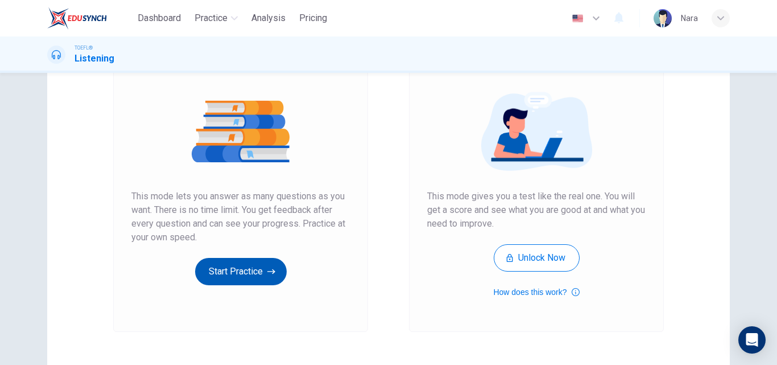
click at [213, 264] on button "Start Practice" at bounding box center [241, 271] width 92 height 27
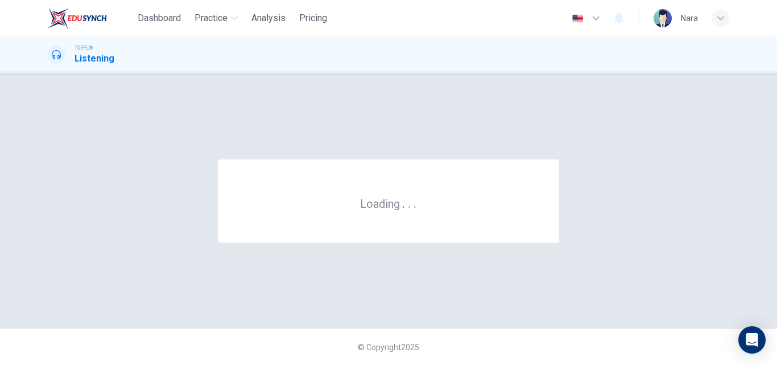
scroll to position [0, 0]
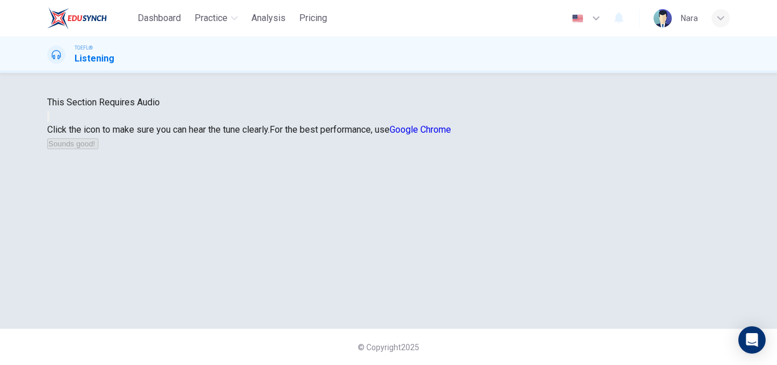
click at [49, 122] on button "button" at bounding box center [48, 116] width 2 height 11
click at [98, 149] on button "Sounds good!" at bounding box center [72, 143] width 51 height 11
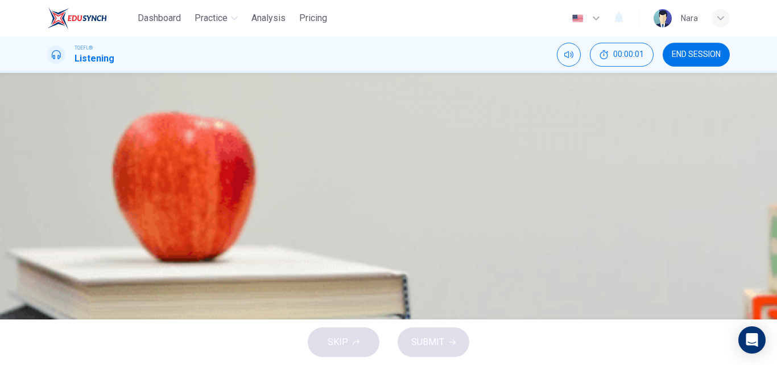
scroll to position [0, 0]
click at [714, 55] on span "END SESSION" at bounding box center [696, 54] width 49 height 9
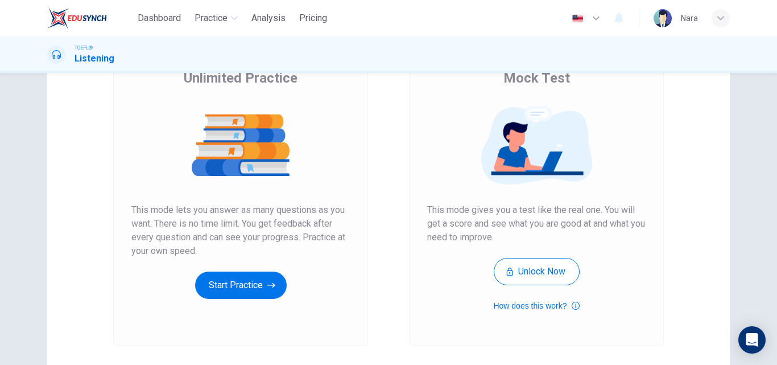
scroll to position [185, 0]
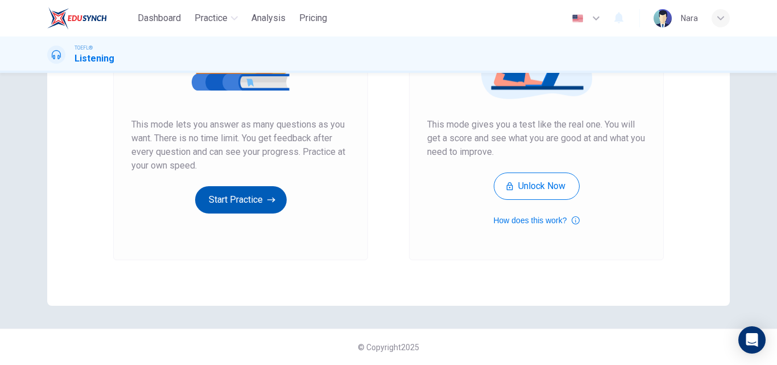
click at [246, 208] on button "Start Practice" at bounding box center [241, 199] width 92 height 27
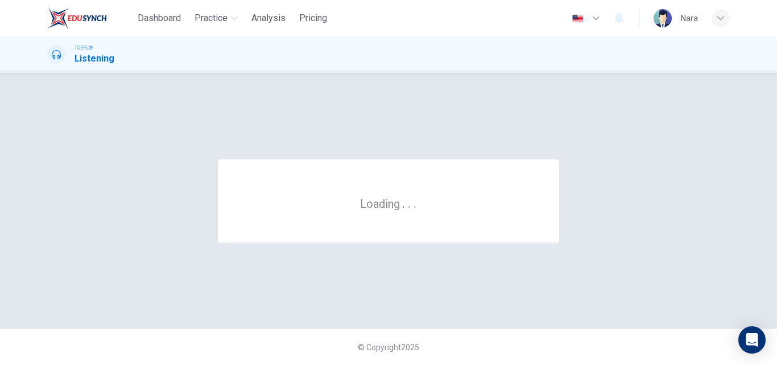
scroll to position [0, 0]
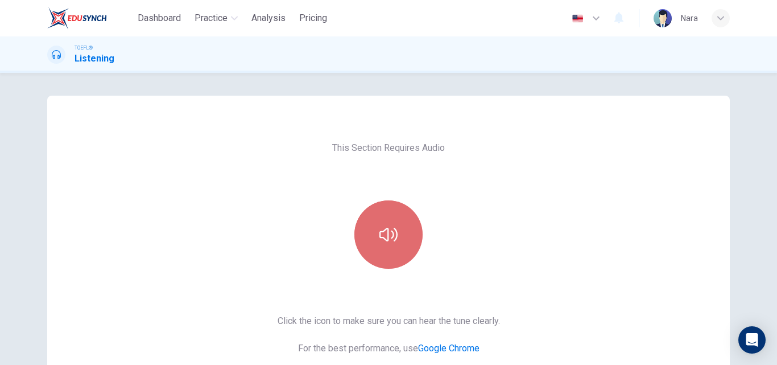
click at [399, 208] on button "button" at bounding box center [388, 234] width 68 height 68
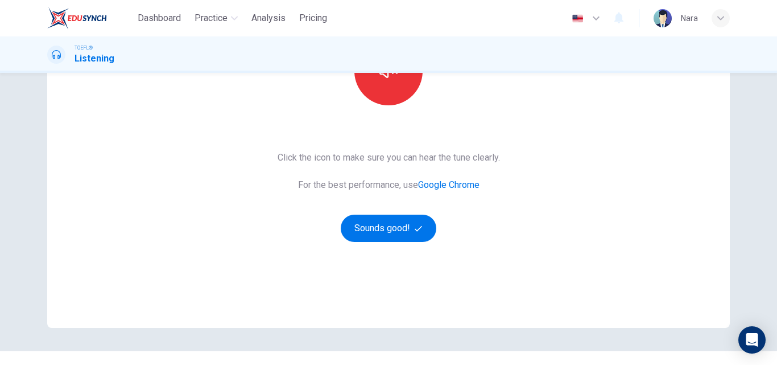
scroll to position [171, 0]
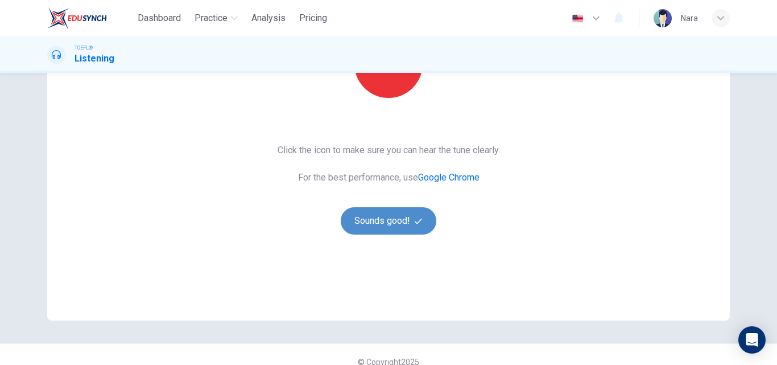
click at [378, 222] on button "Sounds good!" at bounding box center [389, 220] width 96 height 27
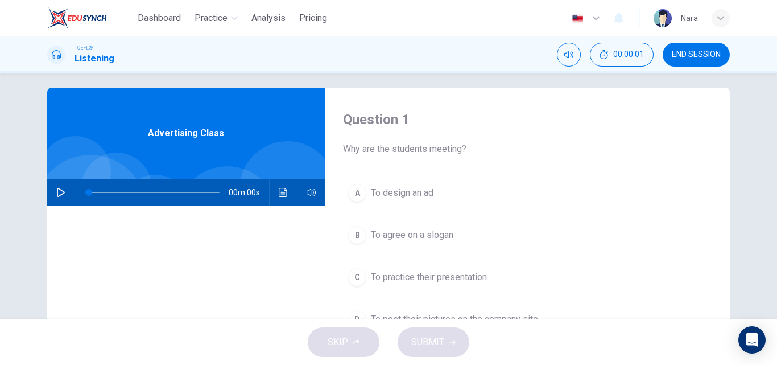
scroll to position [0, 0]
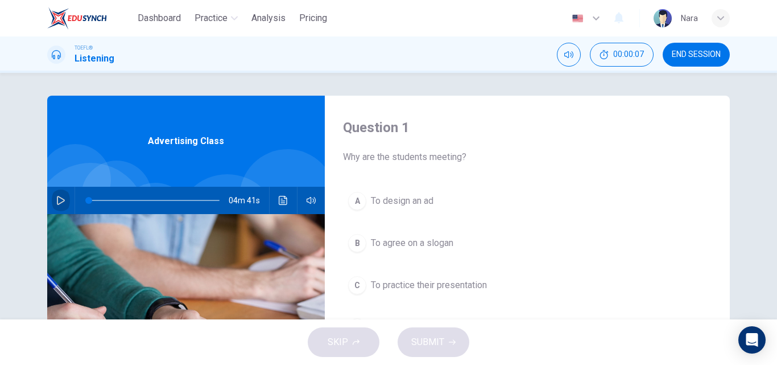
click at [64, 199] on button "button" at bounding box center [61, 200] width 18 height 27
drag, startPoint x: 90, startPoint y: 197, endPoint x: 67, endPoint y: 196, distance: 23.9
click at [67, 196] on div "04m 41s" at bounding box center [186, 200] width 278 height 27
click at [56, 201] on icon "button" at bounding box center [60, 200] width 9 height 9
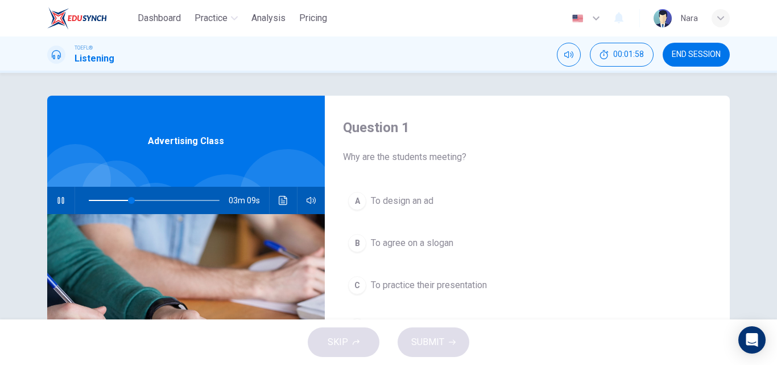
type input "33"
click at [723, 49] on button "END SESSION" at bounding box center [696, 55] width 67 height 24
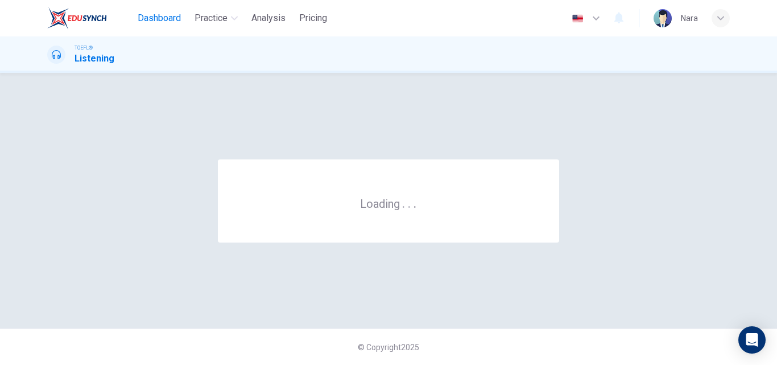
click at [147, 23] on span "Dashboard" at bounding box center [159, 18] width 43 height 14
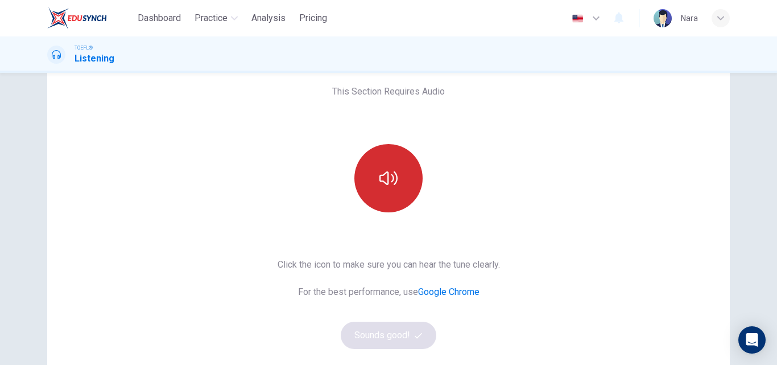
scroll to position [114, 0]
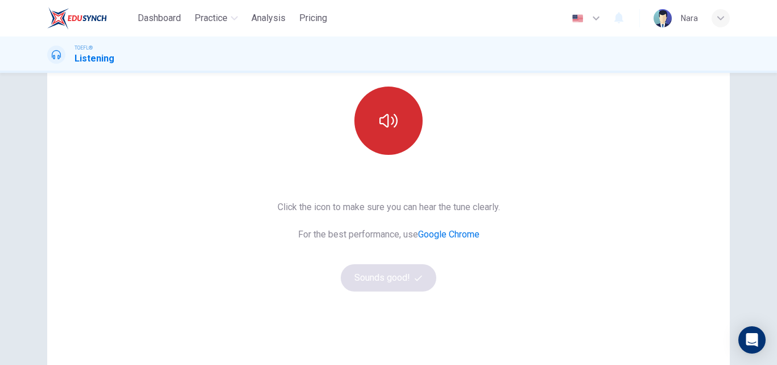
click at [381, 136] on button "button" at bounding box center [388, 120] width 68 height 68
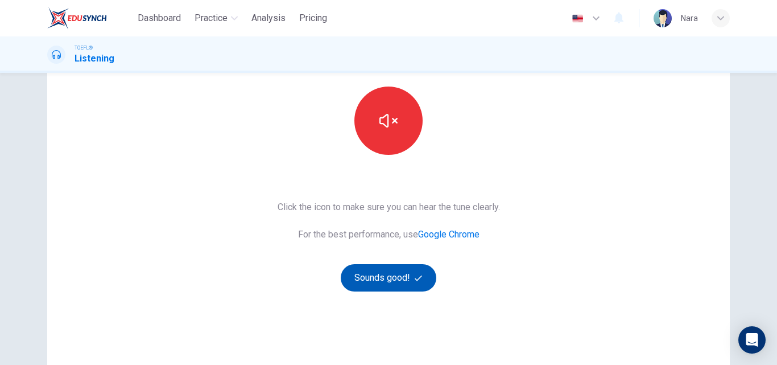
click at [390, 273] on button "Sounds good!" at bounding box center [389, 277] width 96 height 27
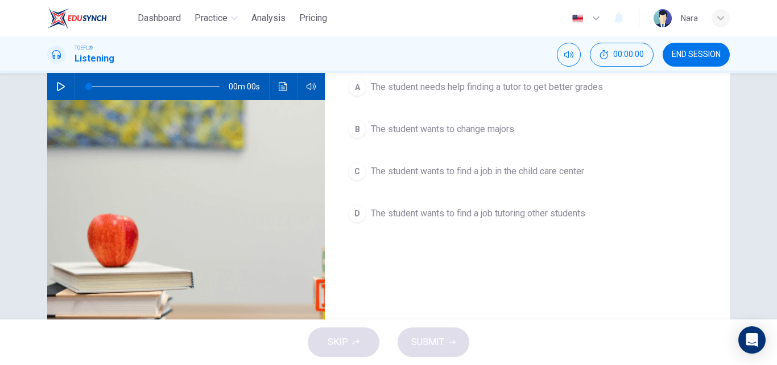
scroll to position [0, 0]
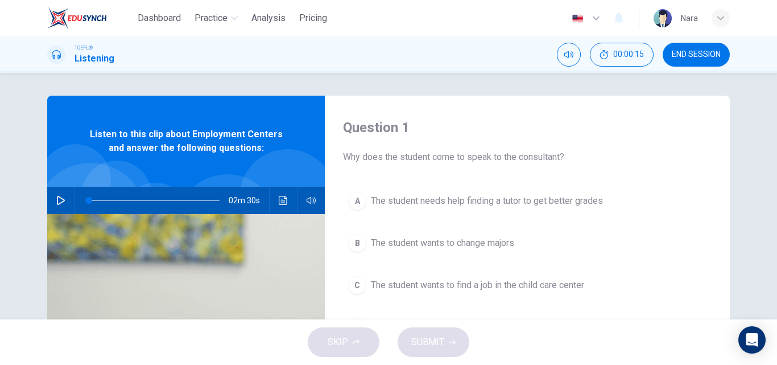
click at [61, 199] on icon "button" at bounding box center [60, 200] width 9 height 9
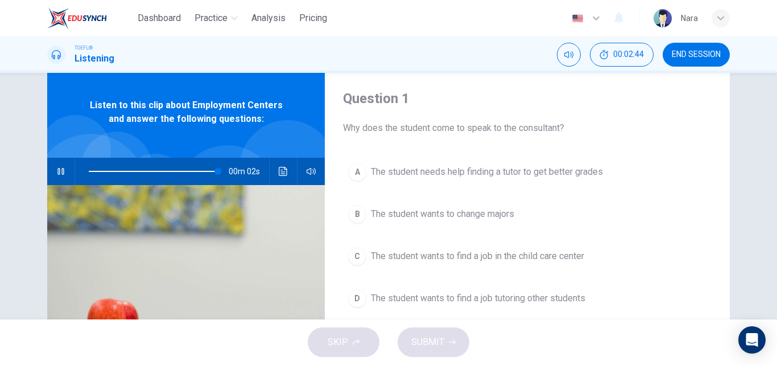
scroll to position [57, 0]
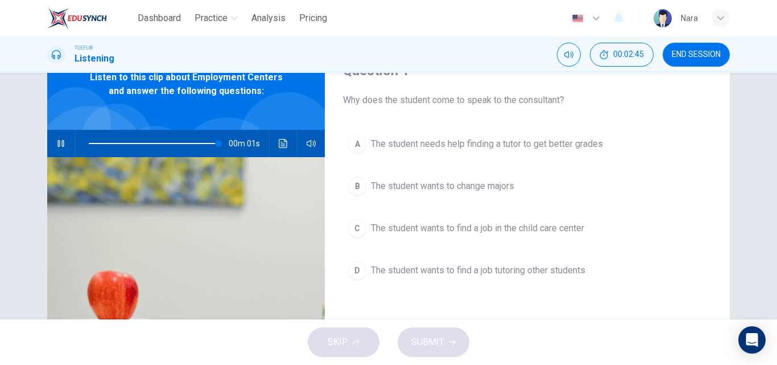
click at [521, 223] on span "The student wants to find a job in the child care center" at bounding box center [477, 228] width 213 height 14
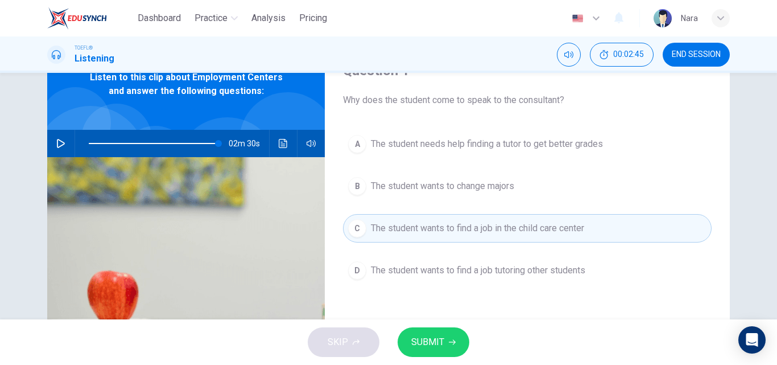
type input "0"
click at [449, 332] on button "SUBMIT" at bounding box center [434, 342] width 72 height 30
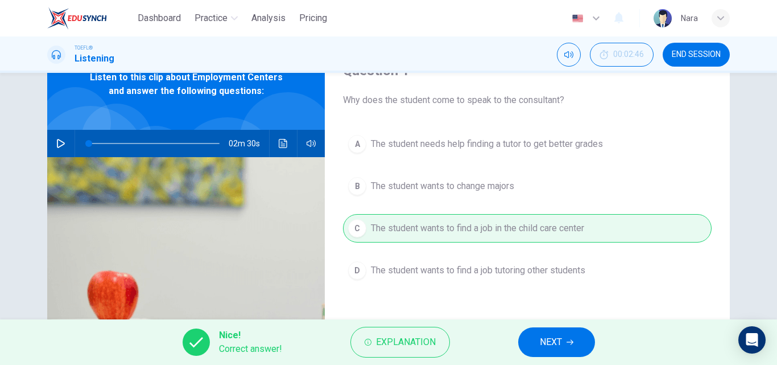
click at [526, 341] on button "NEXT" at bounding box center [556, 342] width 77 height 30
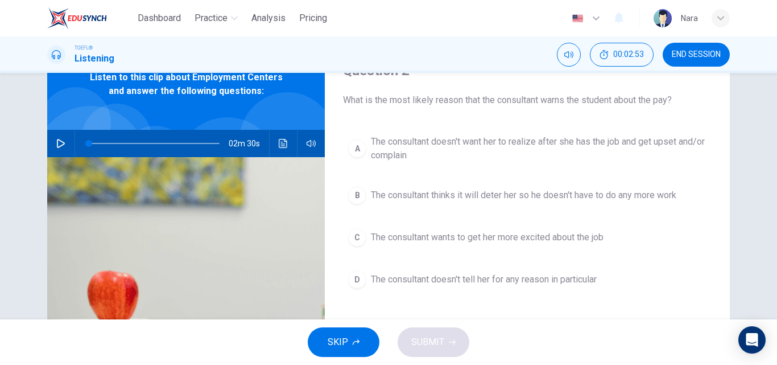
click at [456, 159] on span "The consultant doesn't want her to realize after she has the job and get upset …" at bounding box center [539, 148] width 336 height 27
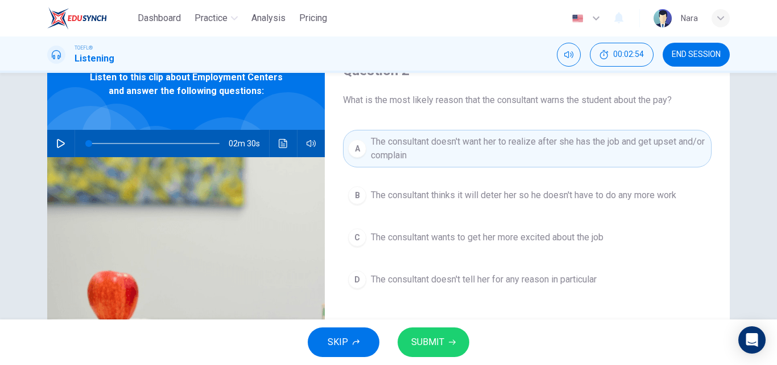
click at [461, 327] on div "SKIP SUBMIT" at bounding box center [388, 342] width 777 height 46
click at [456, 336] on button "SUBMIT" at bounding box center [434, 342] width 72 height 30
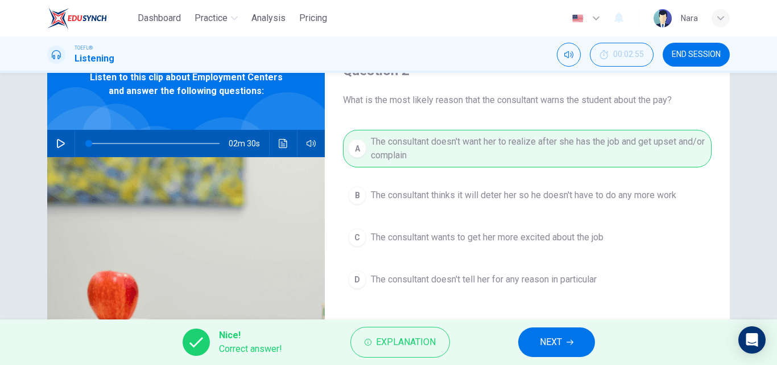
click at [566, 344] on button "NEXT" at bounding box center [556, 342] width 77 height 30
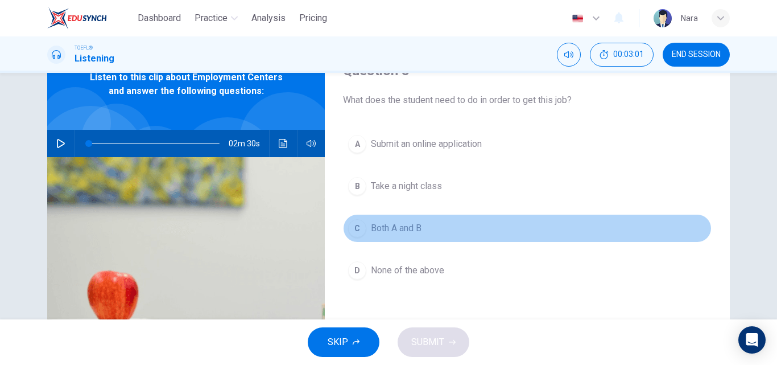
click at [410, 230] on span "Both A and B" at bounding box center [396, 228] width 51 height 14
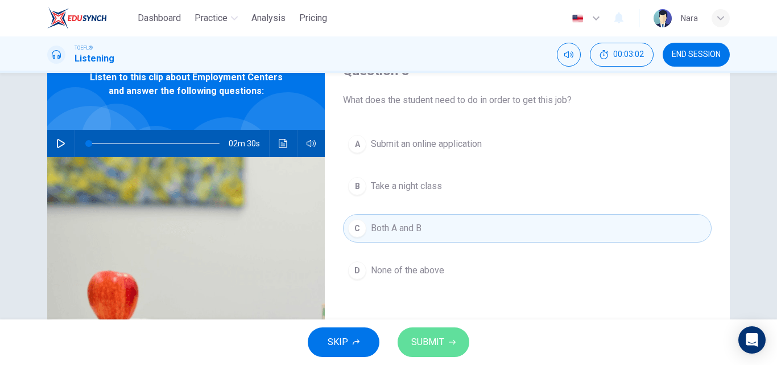
click at [436, 339] on span "SUBMIT" at bounding box center [427, 342] width 33 height 16
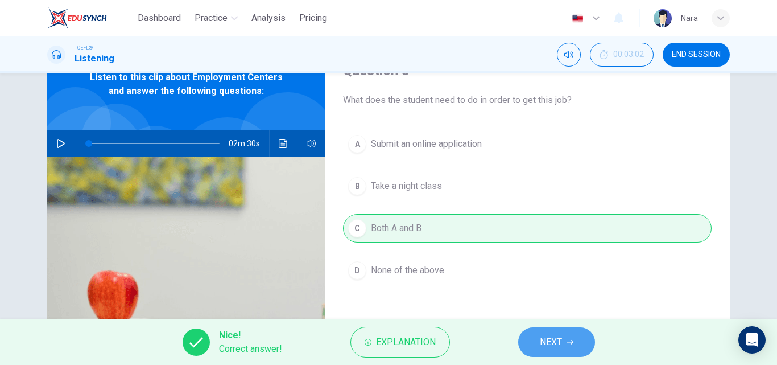
click at [527, 336] on button "NEXT" at bounding box center [556, 342] width 77 height 30
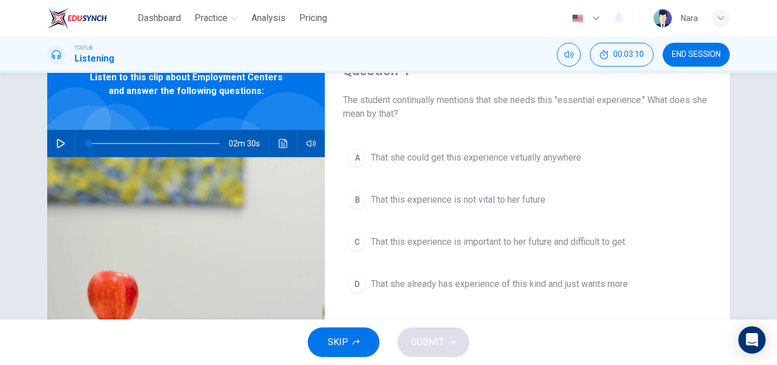
click at [466, 202] on span "That this experience is not vital to her future" at bounding box center [458, 200] width 175 height 14
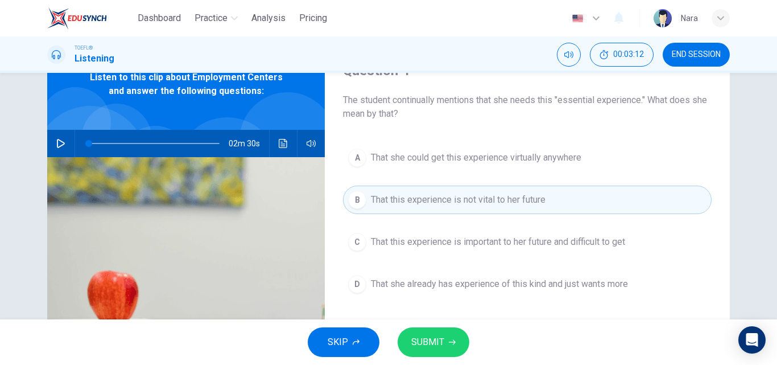
scroll to position [114, 0]
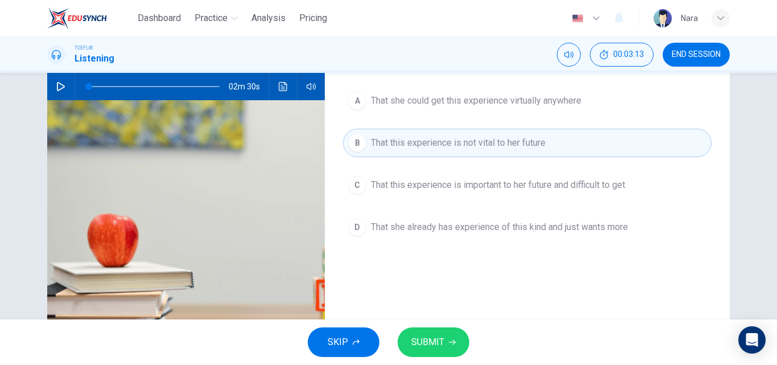
click at [445, 196] on button "C That this experience is important to her future and difficult to get" at bounding box center [527, 185] width 369 height 28
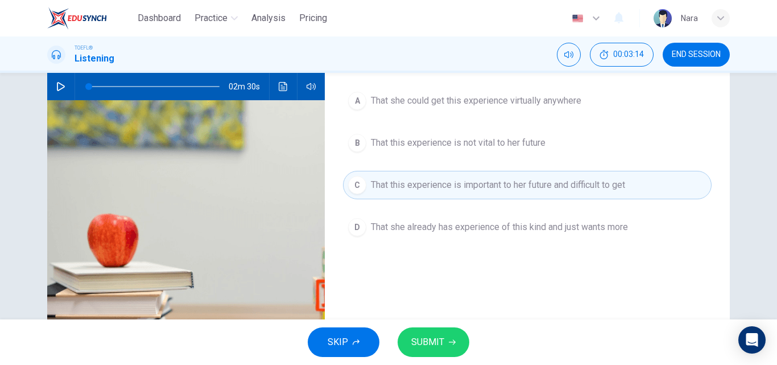
click at [435, 345] on span "SUBMIT" at bounding box center [427, 342] width 33 height 16
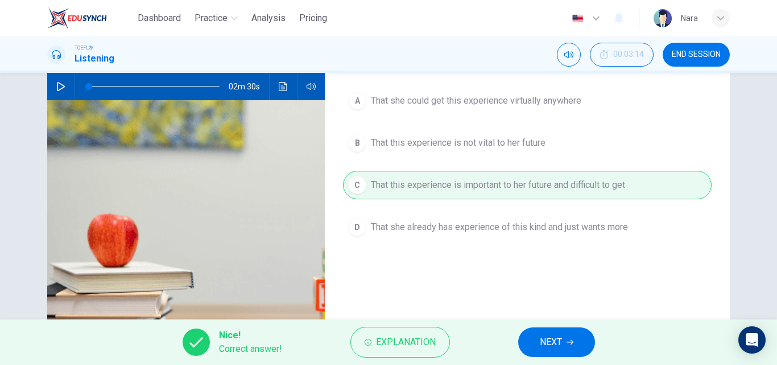
click at [518, 346] on button "NEXT" at bounding box center [556, 342] width 77 height 30
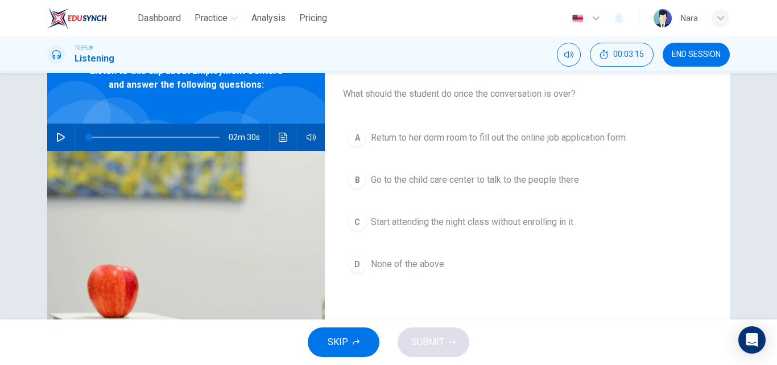
scroll to position [43, 0]
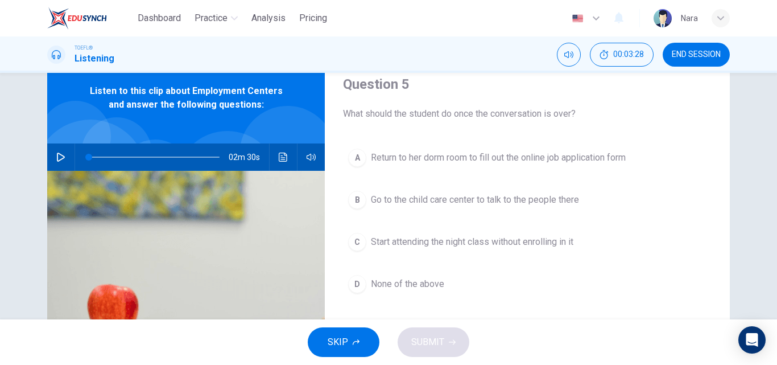
click at [509, 201] on span "Go to the child care center to talk to the people there" at bounding box center [475, 200] width 208 height 14
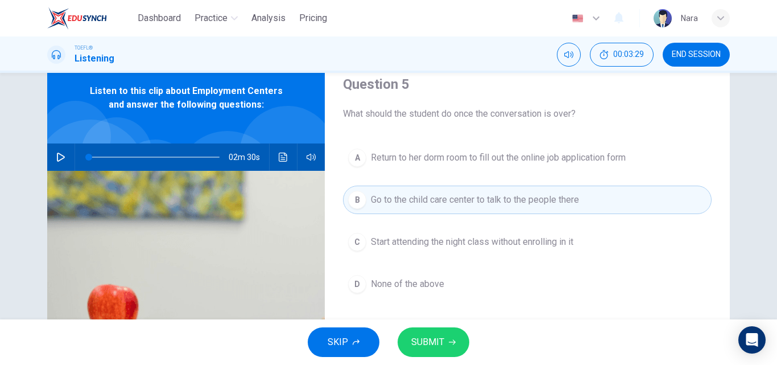
click at [420, 342] on span "SUBMIT" at bounding box center [427, 342] width 33 height 16
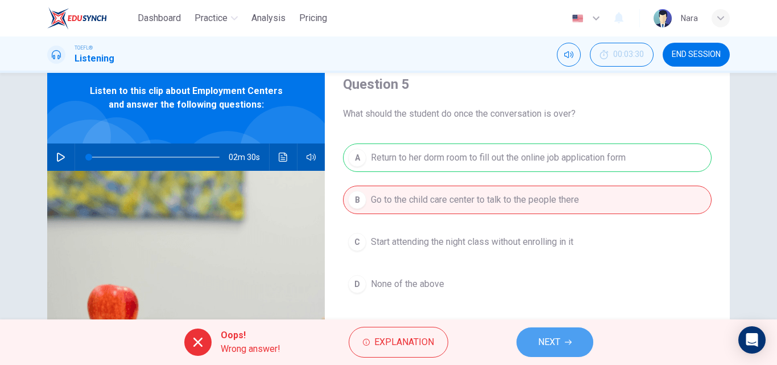
click at [551, 345] on span "NEXT" at bounding box center [549, 342] width 22 height 16
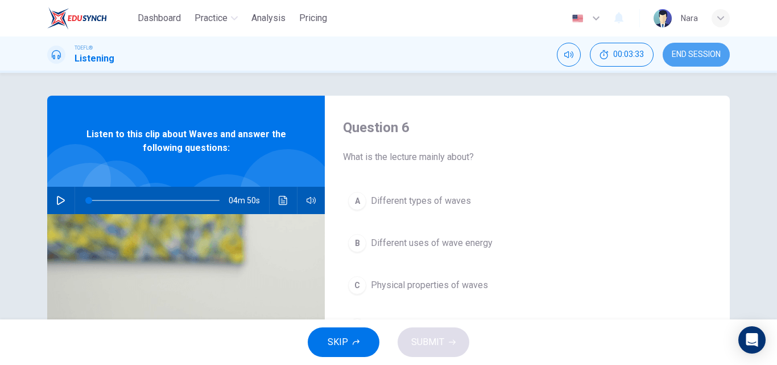
click at [685, 57] on span "END SESSION" at bounding box center [696, 54] width 49 height 9
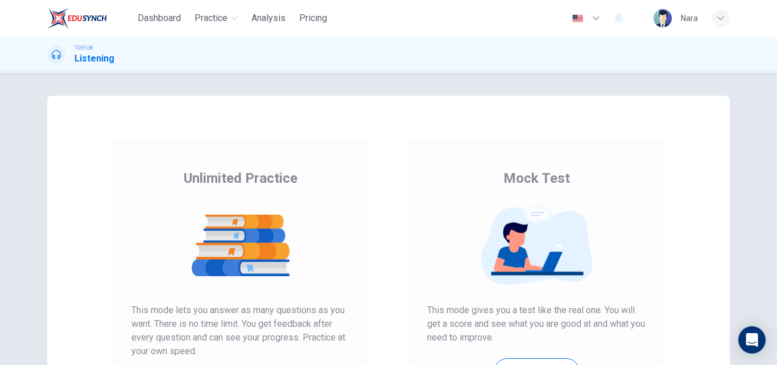
scroll to position [171, 0]
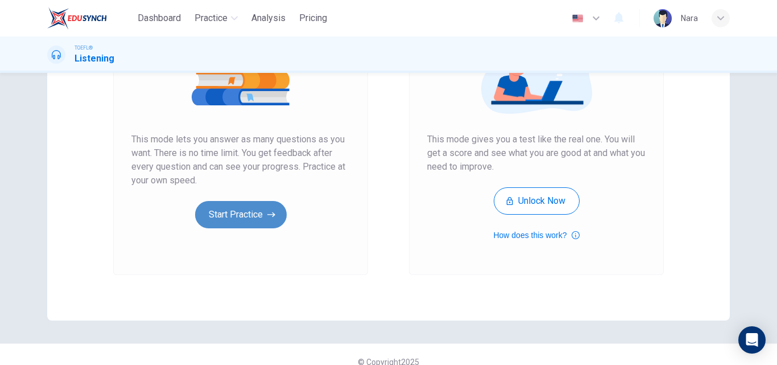
click at [251, 209] on button "Start Practice" at bounding box center [241, 214] width 92 height 27
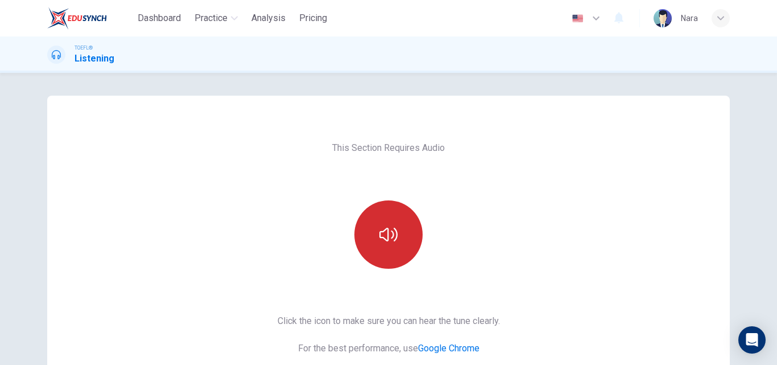
click at [366, 244] on button "button" at bounding box center [388, 234] width 68 height 68
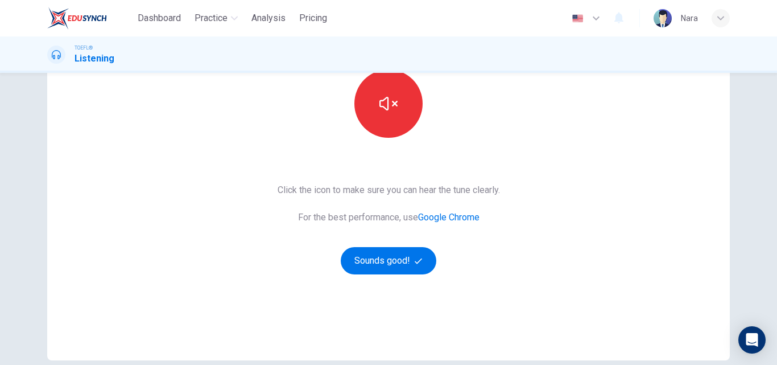
scroll to position [185, 0]
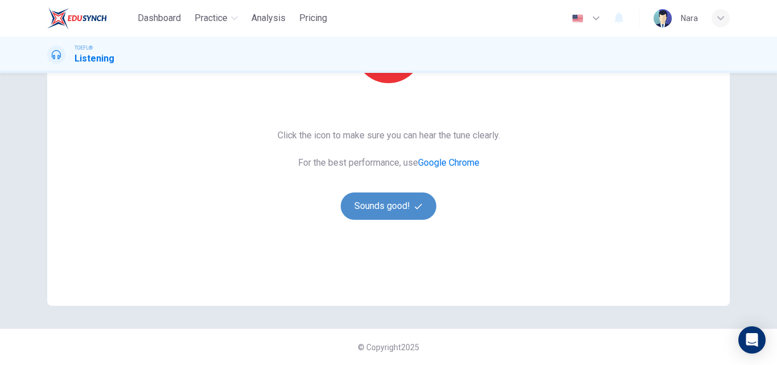
click at [407, 208] on button "Sounds good!" at bounding box center [389, 205] width 96 height 27
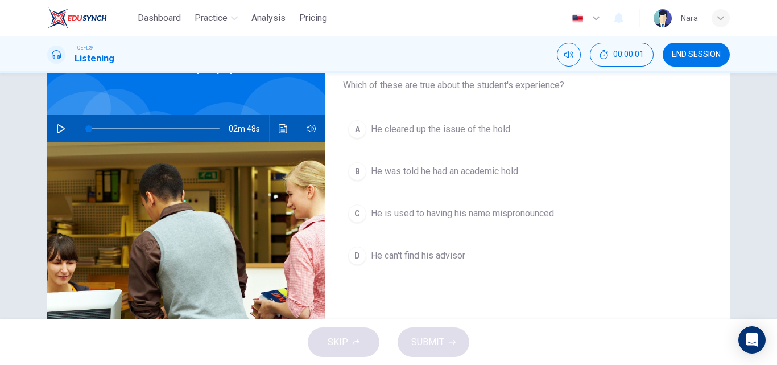
scroll to position [0, 0]
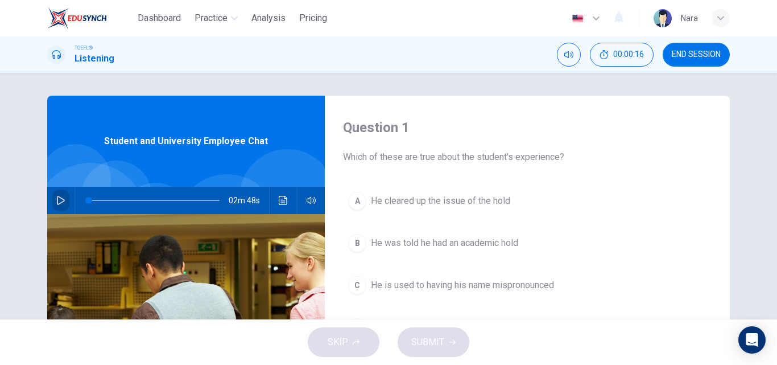
click at [56, 201] on icon "button" at bounding box center [60, 200] width 9 height 9
type input "0"
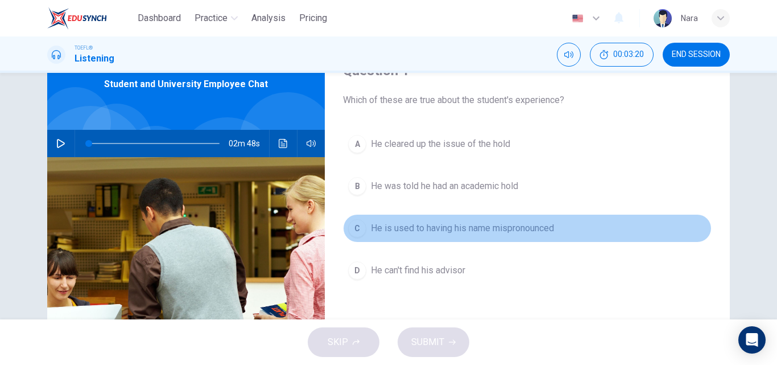
click at [418, 216] on button "C He is used to having his name mispronounced" at bounding box center [527, 228] width 369 height 28
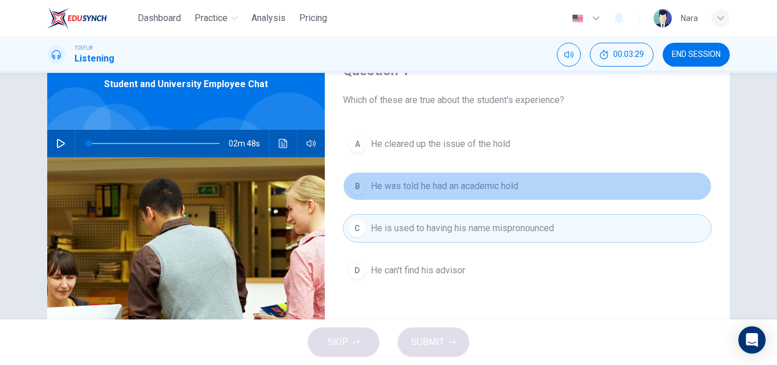
click at [447, 199] on button "B He was told he had an academic hold" at bounding box center [527, 186] width 369 height 28
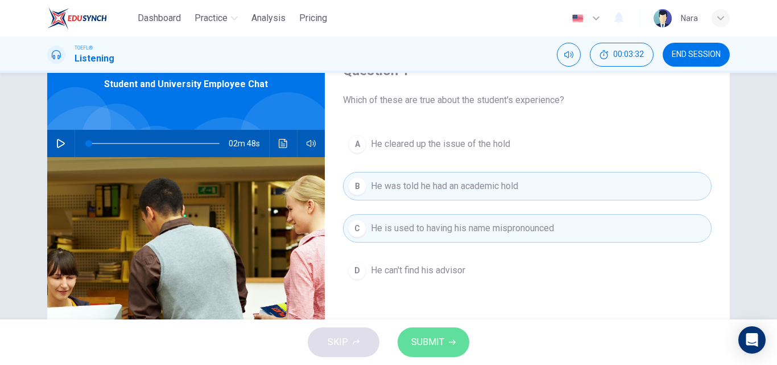
click at [430, 331] on button "SUBMIT" at bounding box center [434, 342] width 72 height 30
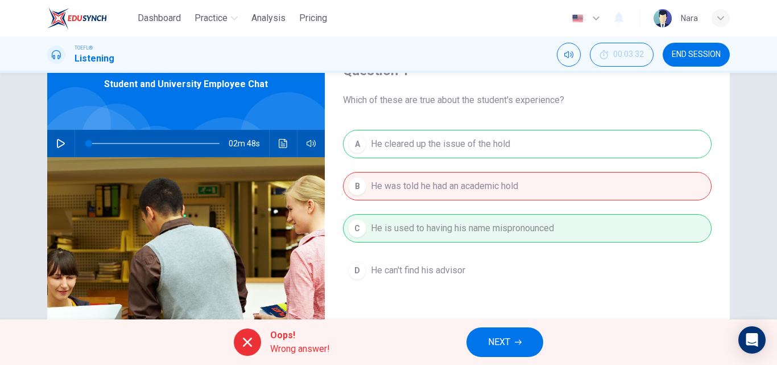
click at [498, 337] on span "NEXT" at bounding box center [499, 342] width 22 height 16
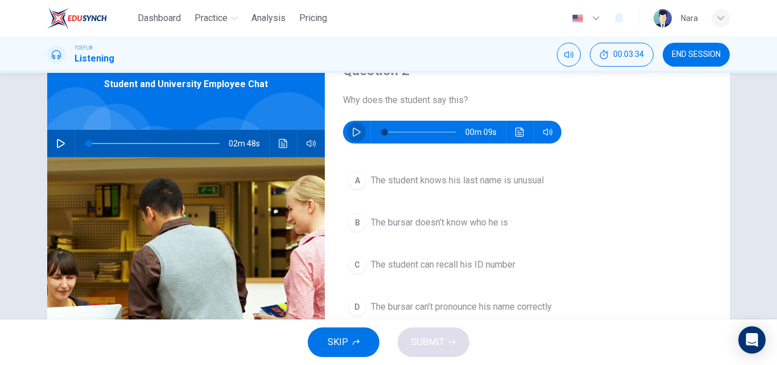
click at [356, 137] on button "button" at bounding box center [357, 132] width 18 height 23
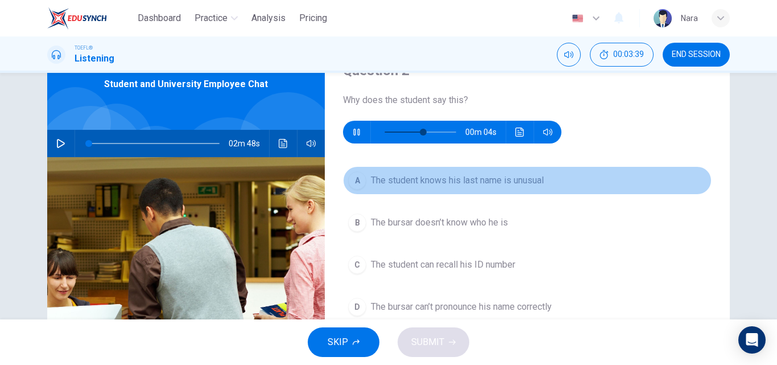
click at [434, 193] on button "A The student knows his last name is unusual" at bounding box center [527, 180] width 369 height 28
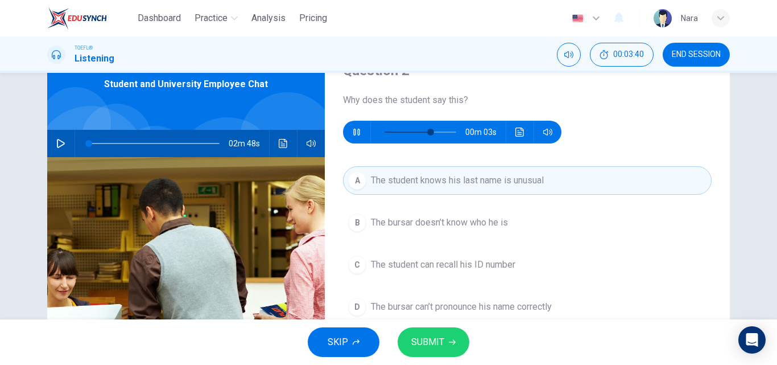
click at [446, 346] on button "SUBMIT" at bounding box center [434, 342] width 72 height 30
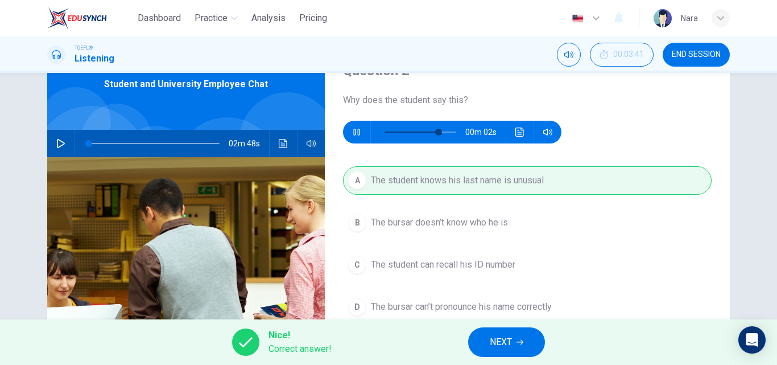
type input "86"
click at [520, 346] on button "NEXT" at bounding box center [506, 342] width 77 height 30
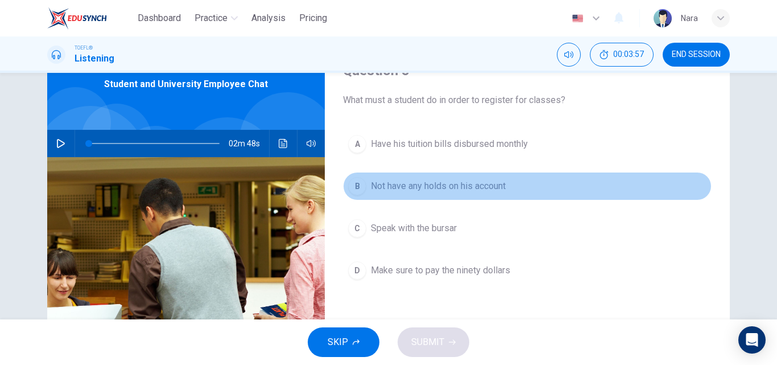
click at [394, 195] on button "B Not have any holds on his account" at bounding box center [527, 186] width 369 height 28
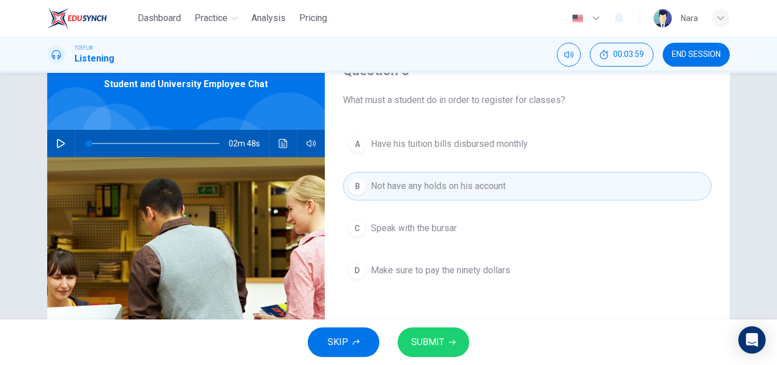
click at [430, 324] on div "SKIP SUBMIT" at bounding box center [388, 342] width 777 height 46
click at [436, 332] on button "SUBMIT" at bounding box center [434, 342] width 72 height 30
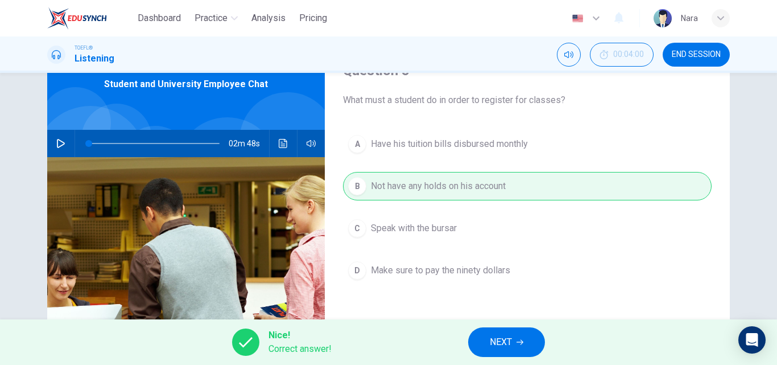
click at [510, 332] on button "NEXT" at bounding box center [506, 342] width 77 height 30
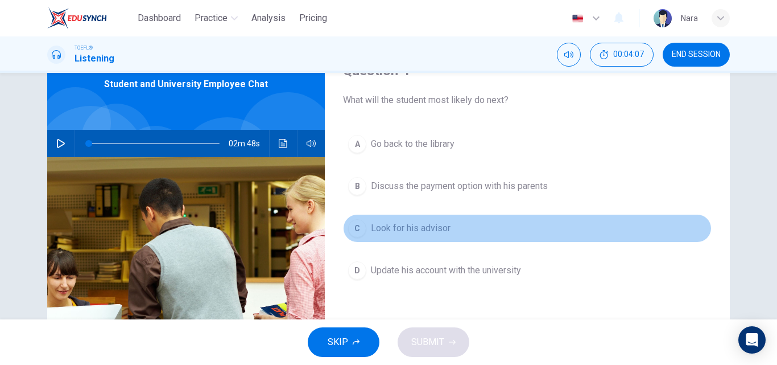
click at [440, 236] on button "C Look for his advisor" at bounding box center [527, 228] width 369 height 28
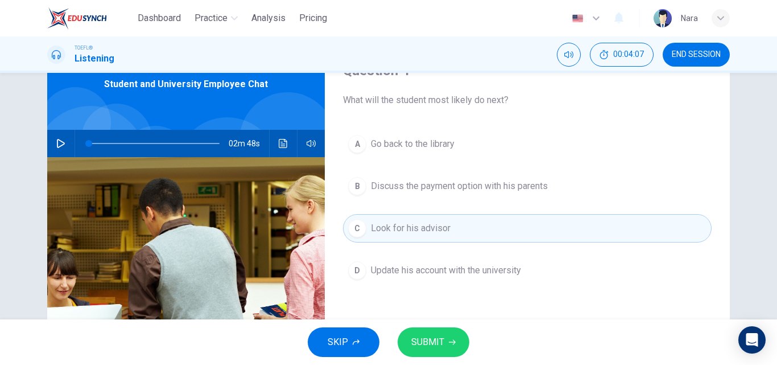
click at [449, 344] on icon "button" at bounding box center [452, 342] width 7 height 7
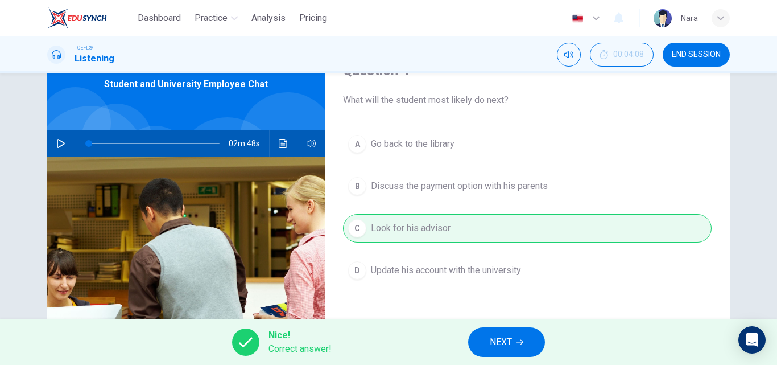
click at [523, 346] on button "NEXT" at bounding box center [506, 342] width 77 height 30
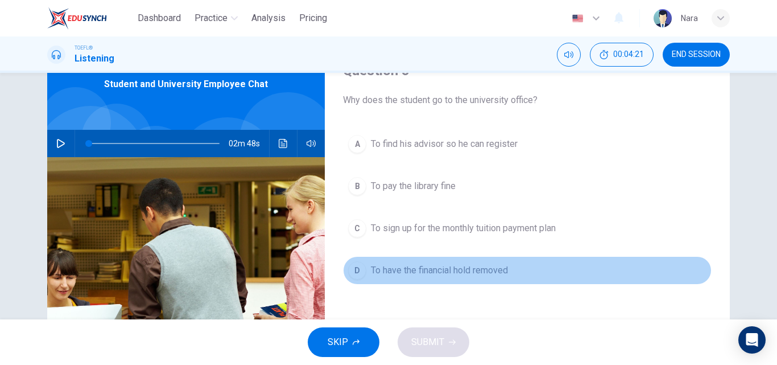
click at [438, 275] on span "To have the financial hold removed" at bounding box center [439, 270] width 137 height 14
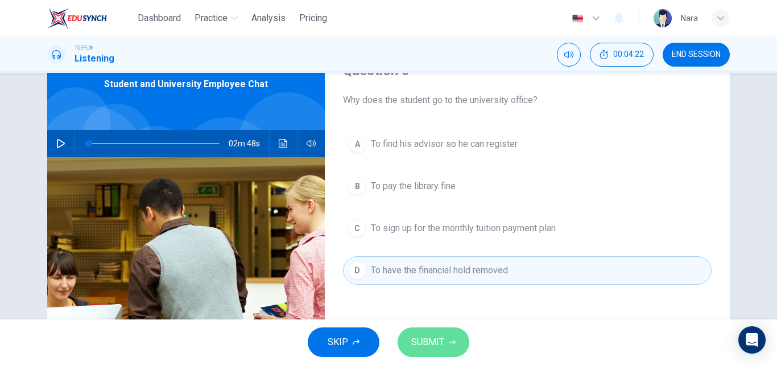
click at [443, 345] on span "SUBMIT" at bounding box center [427, 342] width 33 height 16
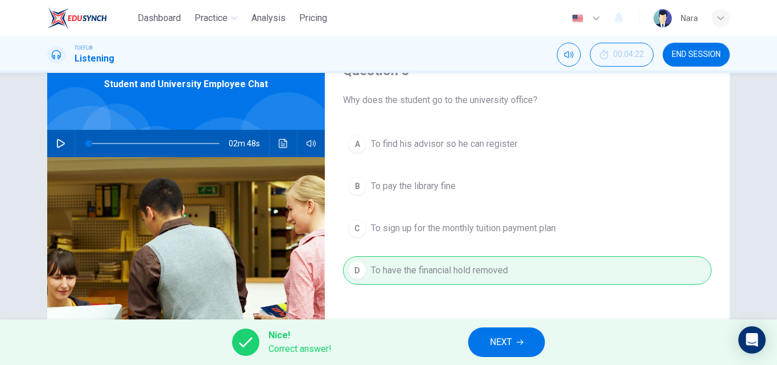
click at [501, 348] on span "NEXT" at bounding box center [501, 342] width 22 height 16
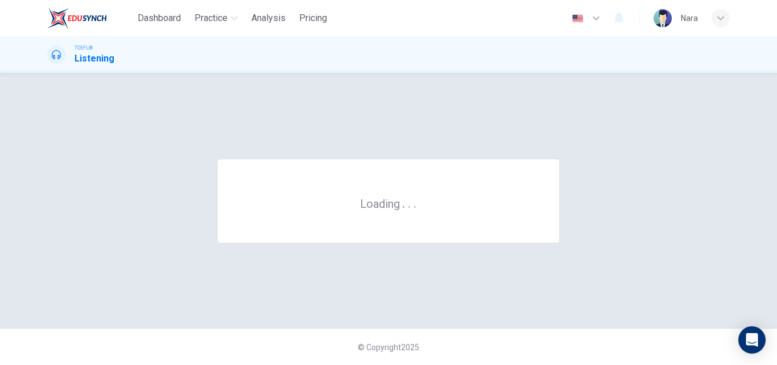
scroll to position [0, 0]
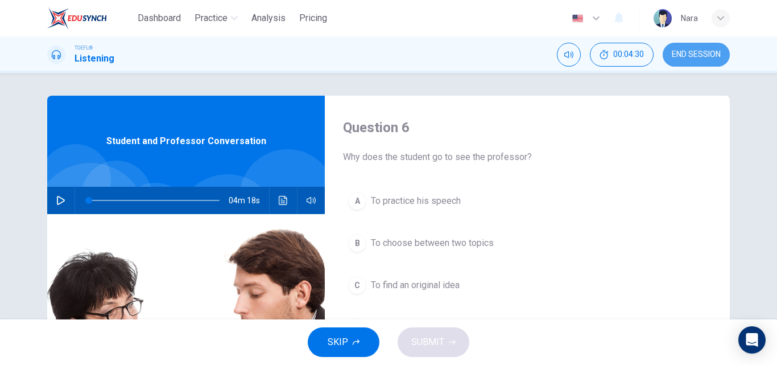
click at [681, 63] on button "END SESSION" at bounding box center [696, 55] width 67 height 24
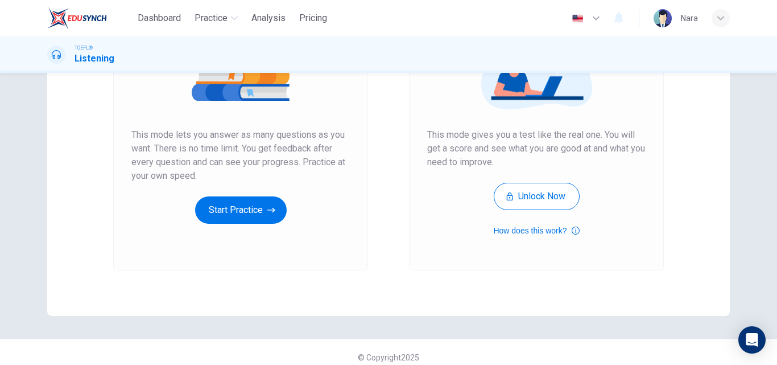
scroll to position [185, 0]
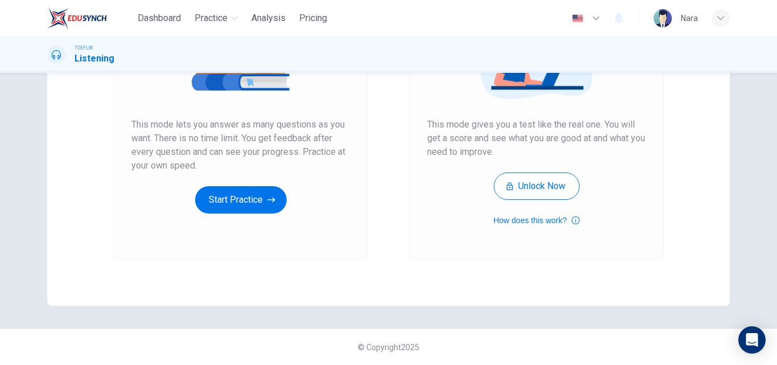
click at [225, 184] on div "Unlimited Practice This mode lets you answer as many questions as you want. The…" at bounding box center [240, 99] width 218 height 230
click at [225, 197] on button "Start Practice" at bounding box center [241, 199] width 92 height 27
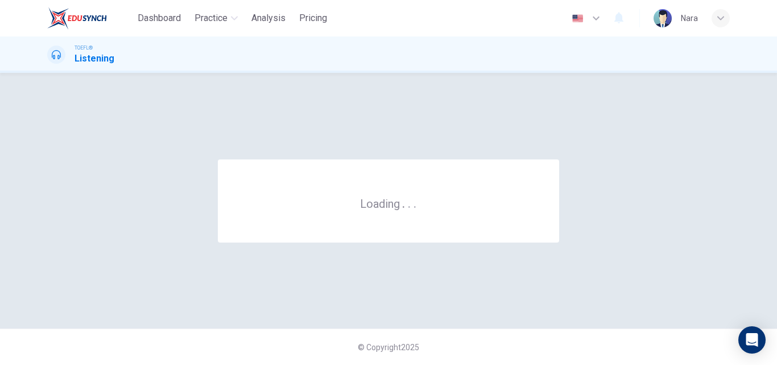
scroll to position [0, 0]
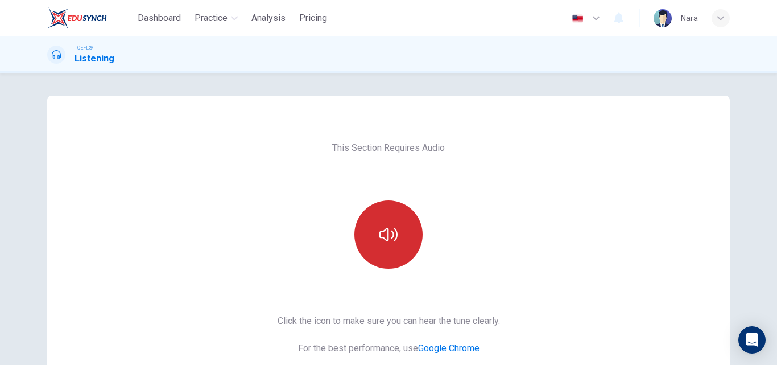
click at [363, 229] on button "button" at bounding box center [388, 234] width 68 height 68
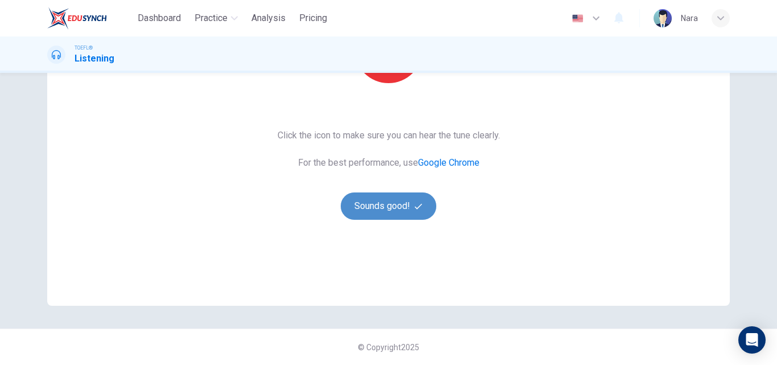
click at [346, 208] on button "Sounds good!" at bounding box center [389, 205] width 96 height 27
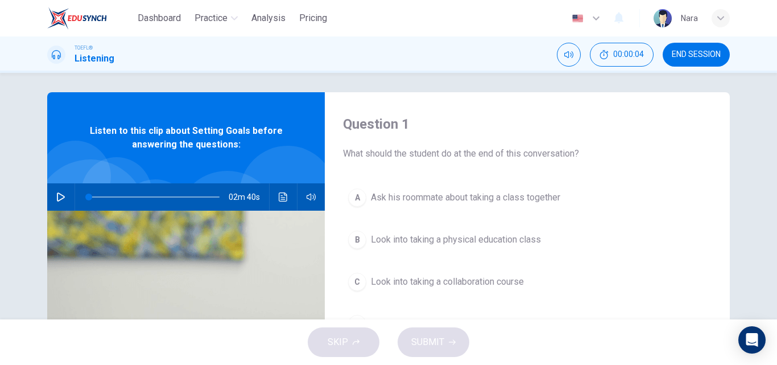
scroll to position [0, 0]
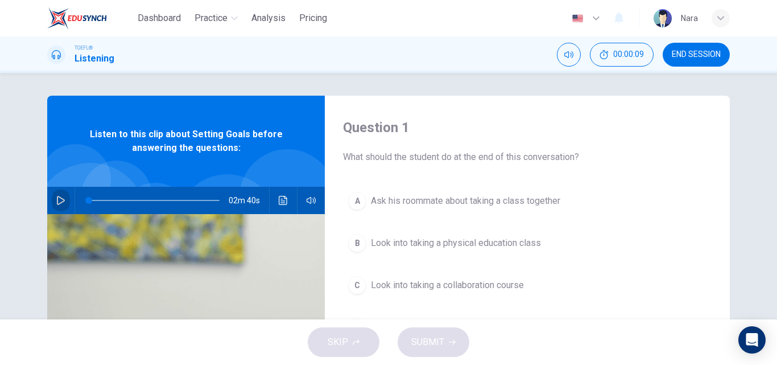
click at [60, 199] on icon "button" at bounding box center [60, 200] width 9 height 9
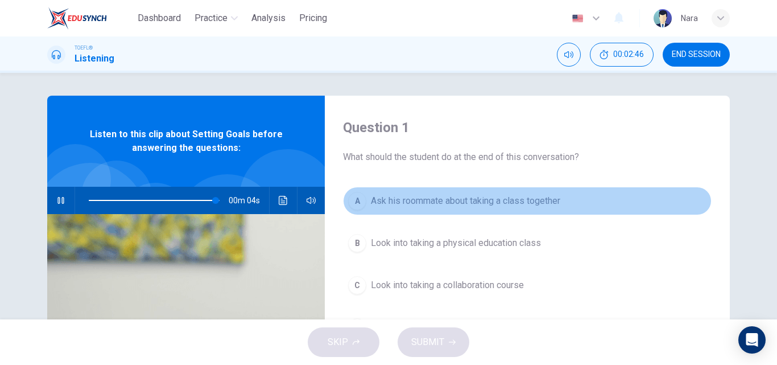
click at [459, 211] on button "A Ask his roommate about taking a class together" at bounding box center [527, 201] width 369 height 28
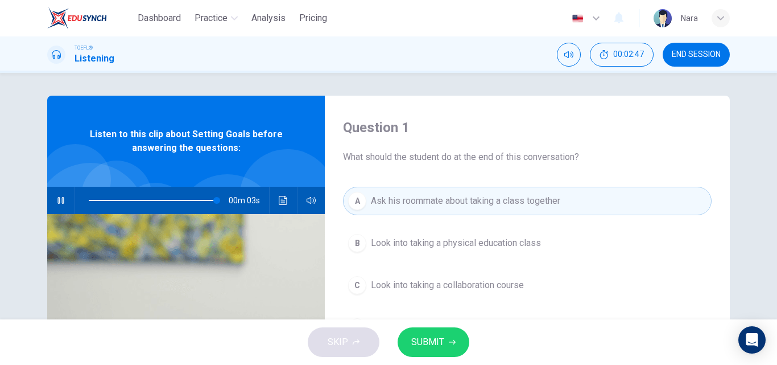
scroll to position [57, 0]
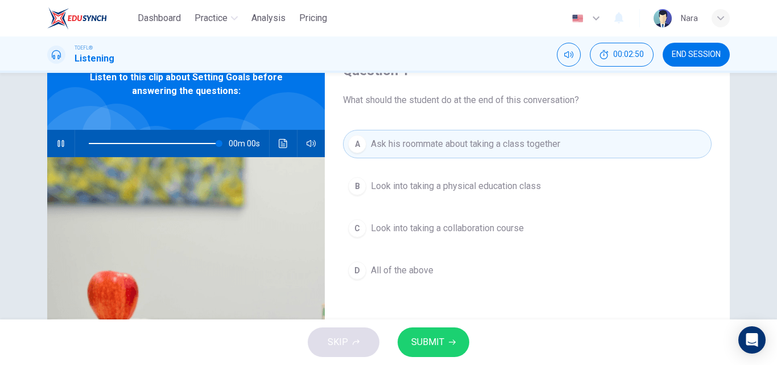
type input "0"
click at [418, 270] on span "All of the above" at bounding box center [402, 270] width 63 height 14
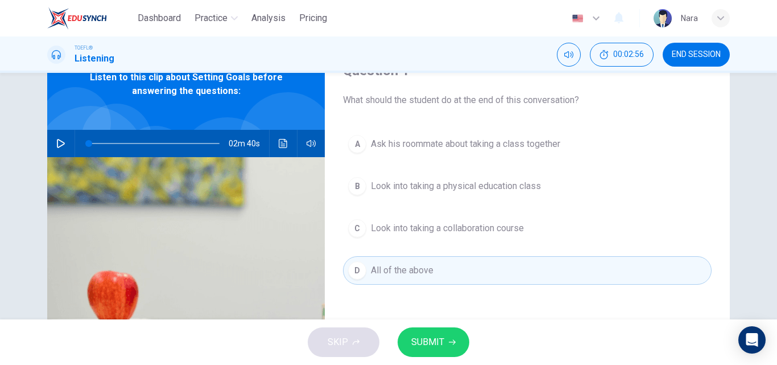
click at [432, 338] on span "SUBMIT" at bounding box center [427, 342] width 33 height 16
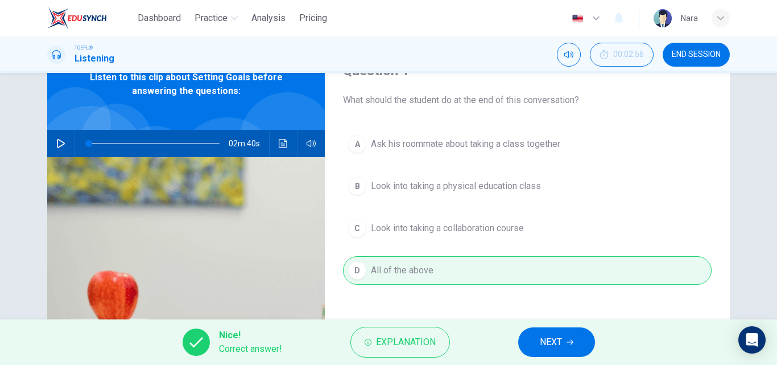
click at [571, 344] on icon "button" at bounding box center [570, 342] width 7 height 7
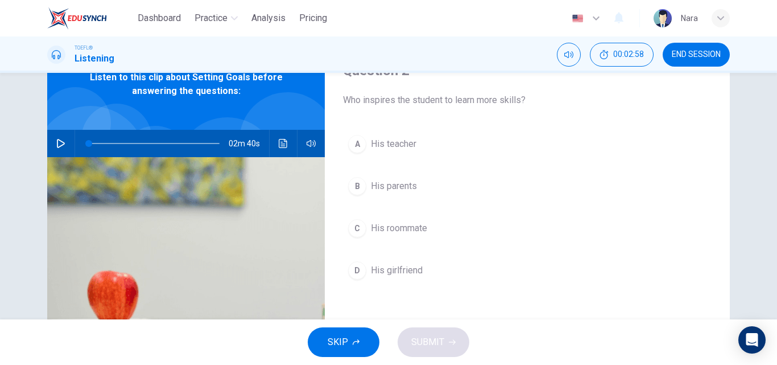
click at [424, 222] on span "His roommate" at bounding box center [399, 228] width 56 height 14
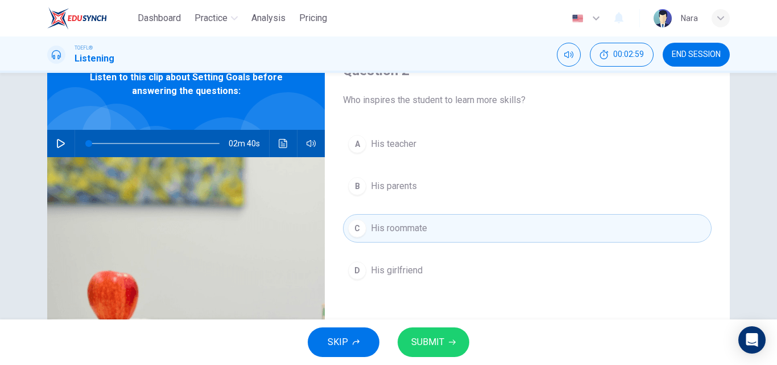
click at [430, 326] on div "SKIP SUBMIT" at bounding box center [388, 342] width 777 height 46
click at [430, 336] on span "SUBMIT" at bounding box center [427, 342] width 33 height 16
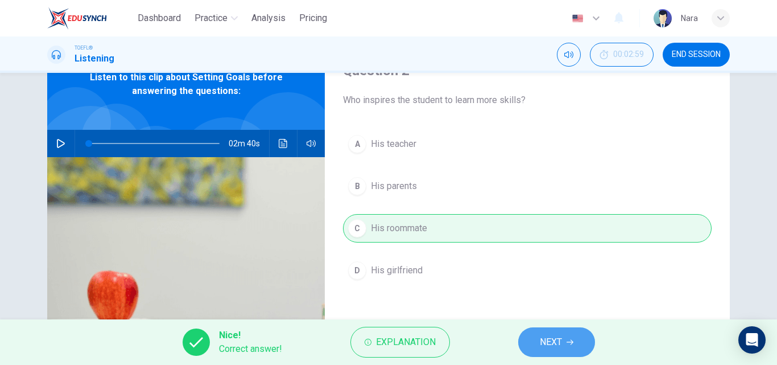
click at [527, 344] on button "NEXT" at bounding box center [556, 342] width 77 height 30
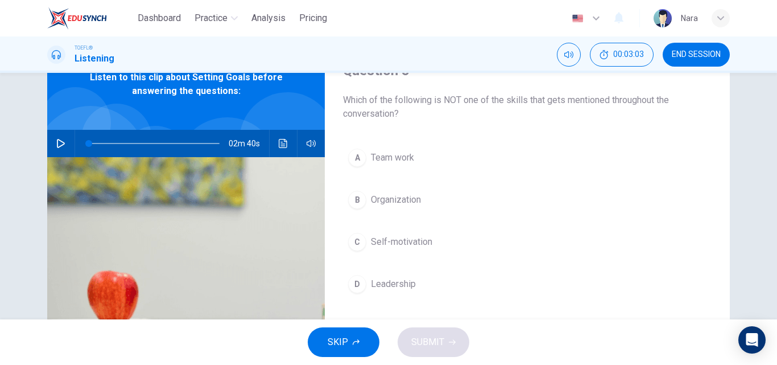
click at [425, 207] on button "B Organization" at bounding box center [527, 199] width 369 height 28
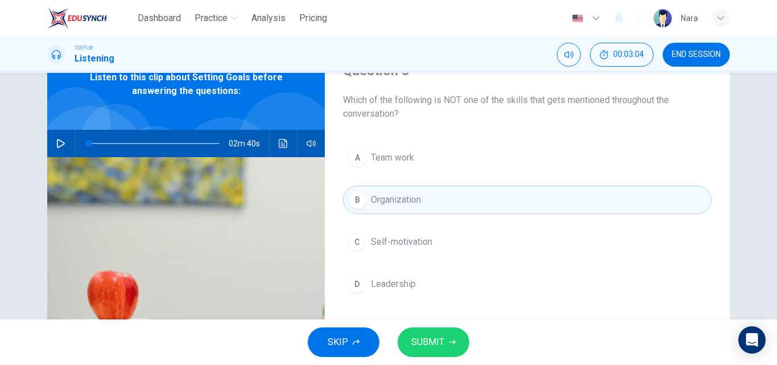
click at [430, 339] on span "SUBMIT" at bounding box center [427, 342] width 33 height 16
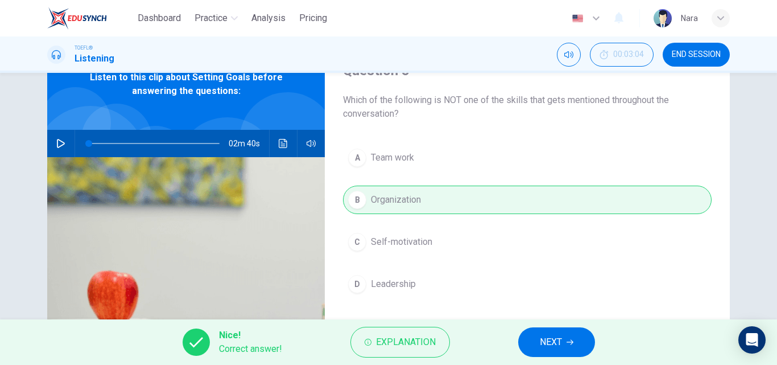
click at [565, 343] on button "NEXT" at bounding box center [556, 342] width 77 height 30
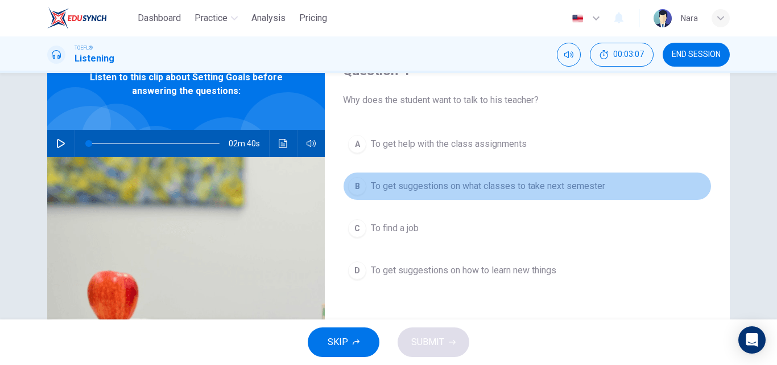
click at [412, 186] on span "To get suggestions on what classes to take next semester" at bounding box center [488, 186] width 234 height 14
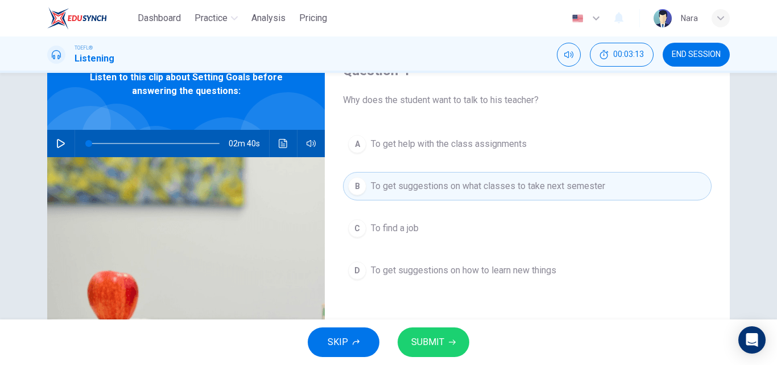
click at [441, 274] on span "To get suggestions on how to learn new things" at bounding box center [463, 270] width 185 height 14
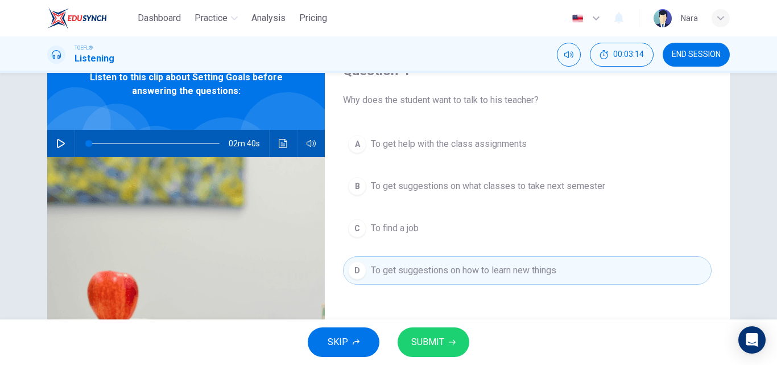
click at [436, 347] on span "SUBMIT" at bounding box center [427, 342] width 33 height 16
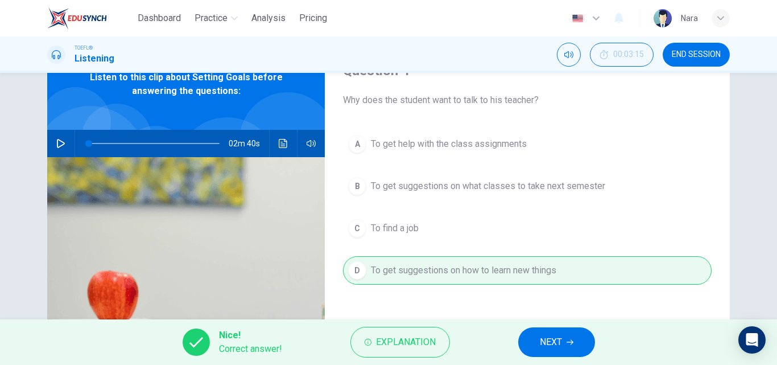
click at [529, 341] on button "NEXT" at bounding box center [556, 342] width 77 height 30
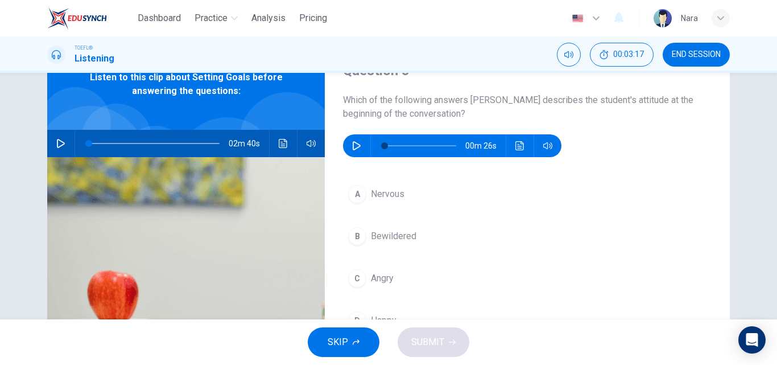
click at [348, 142] on button "button" at bounding box center [357, 145] width 18 height 23
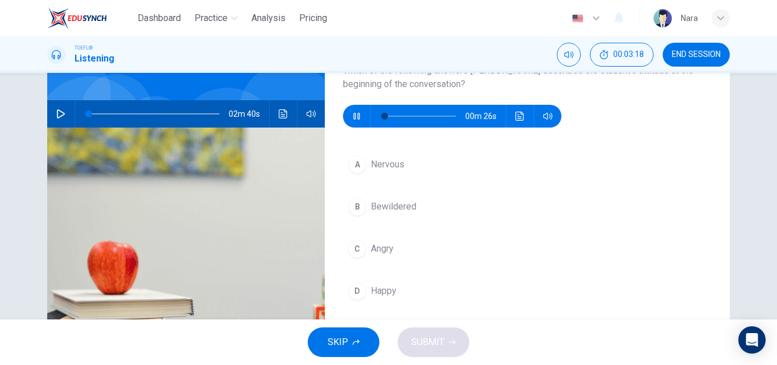
scroll to position [114, 0]
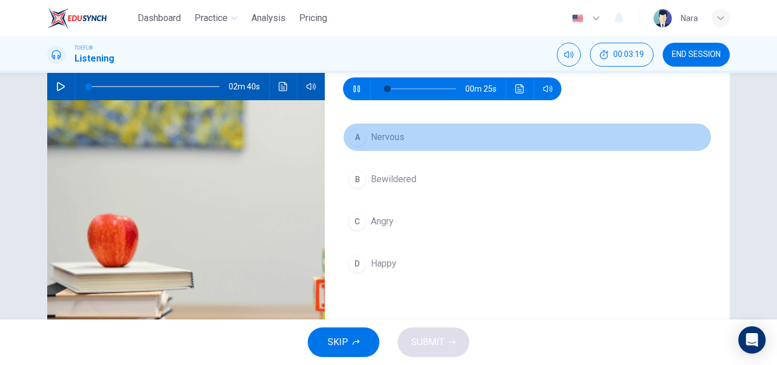
click at [417, 143] on button "A Nervous" at bounding box center [527, 137] width 369 height 28
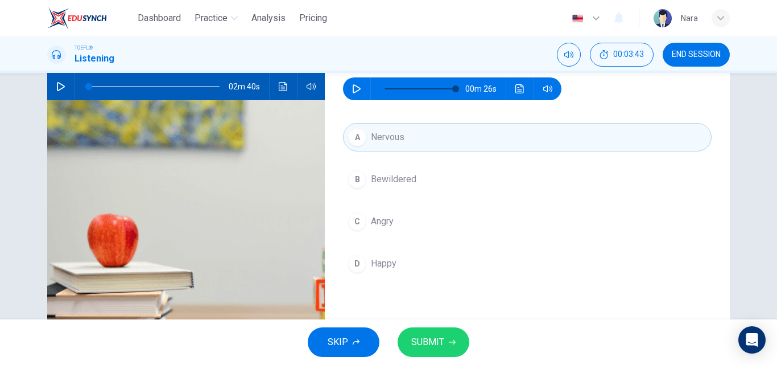
type input "0"
click at [441, 336] on span "SUBMIT" at bounding box center [427, 342] width 33 height 16
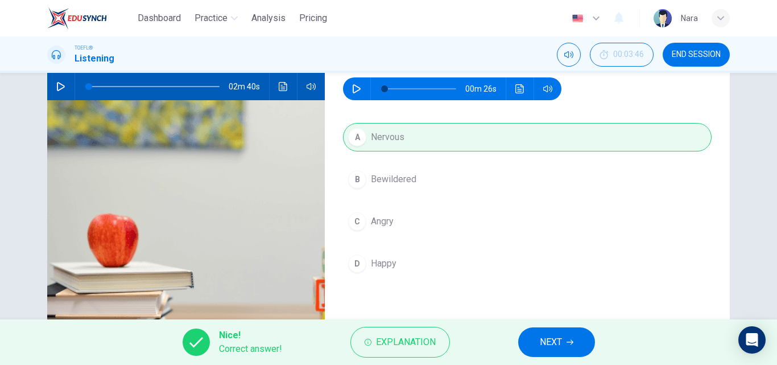
click at [541, 345] on span "NEXT" at bounding box center [551, 342] width 22 height 16
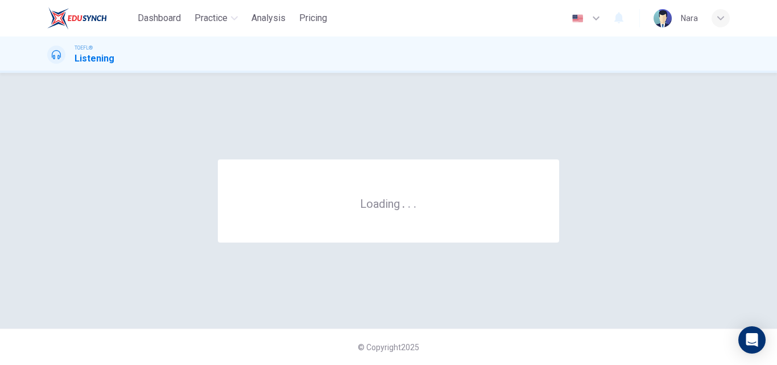
scroll to position [0, 0]
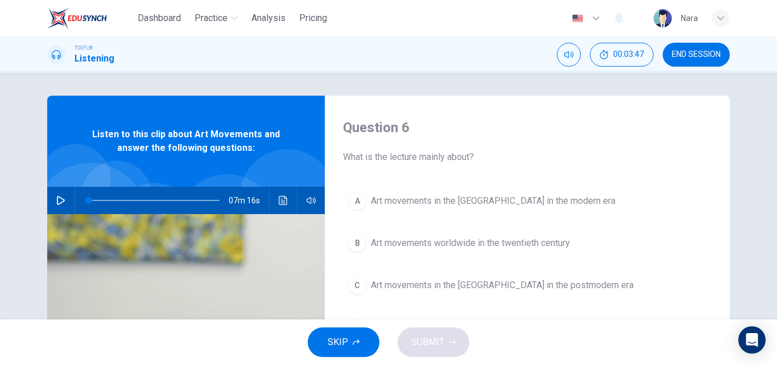
click at [685, 43] on button "END SESSION" at bounding box center [696, 55] width 67 height 24
